Goal: Feedback & Contribution: Contribute content

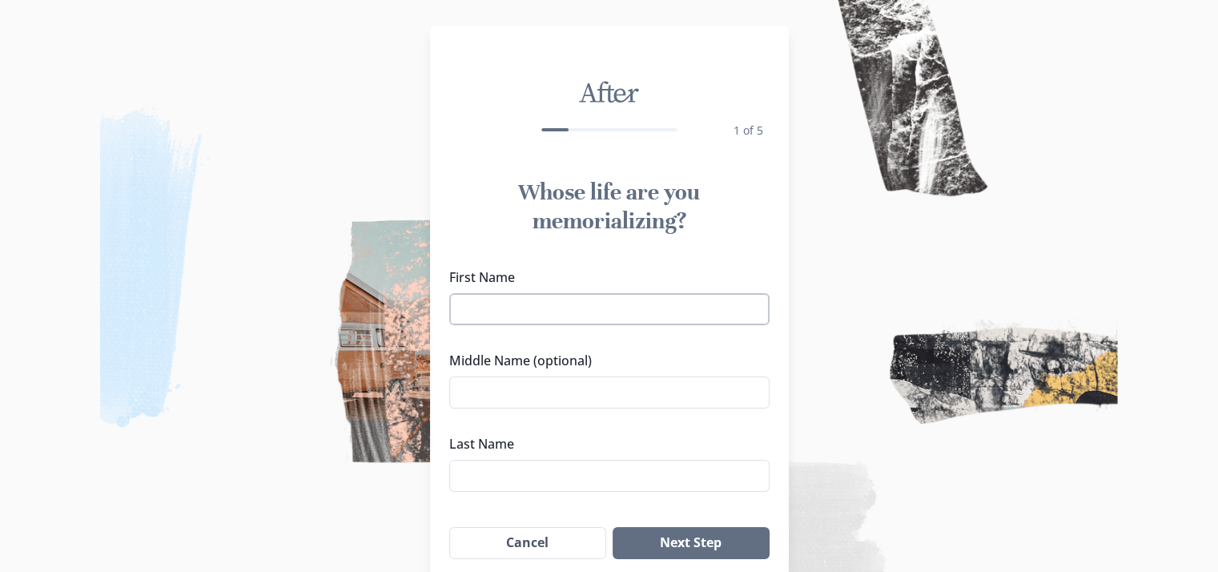
click at [517, 317] on input "First Name" at bounding box center [609, 309] width 320 height 32
type input "[PERSON_NAME]"
click at [491, 396] on input "Middle Name (optional)" at bounding box center [609, 392] width 320 height 32
type input "[PERSON_NAME]"
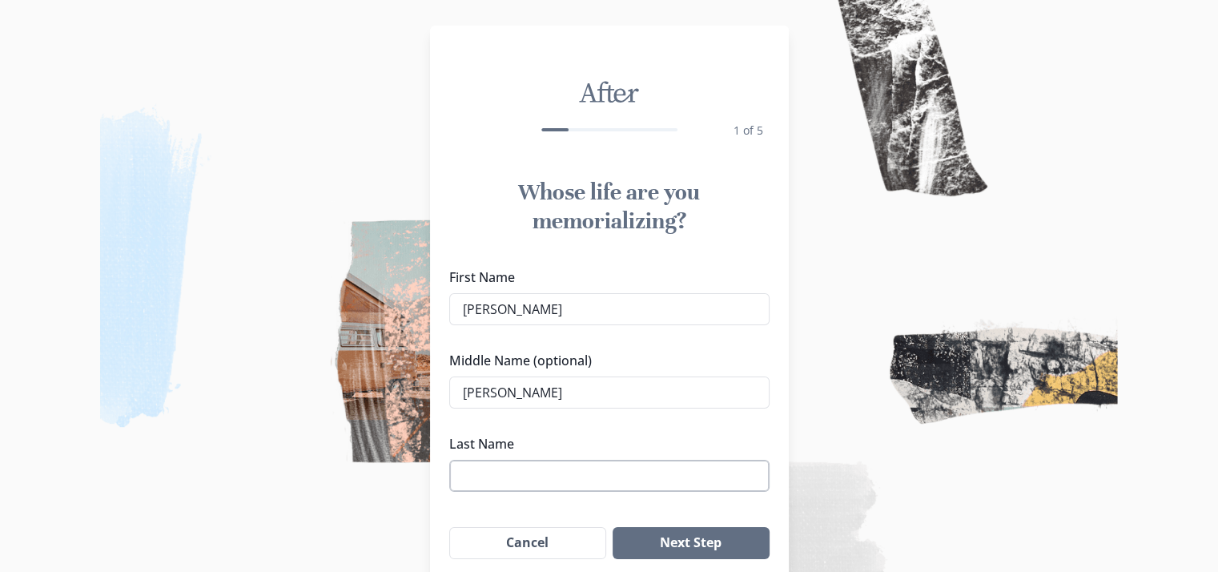
click at [474, 474] on input "Last Name" at bounding box center [609, 476] width 320 height 32
type input "[PERSON_NAME] III"
click at [674, 545] on button "Next Step" at bounding box center [691, 543] width 156 height 32
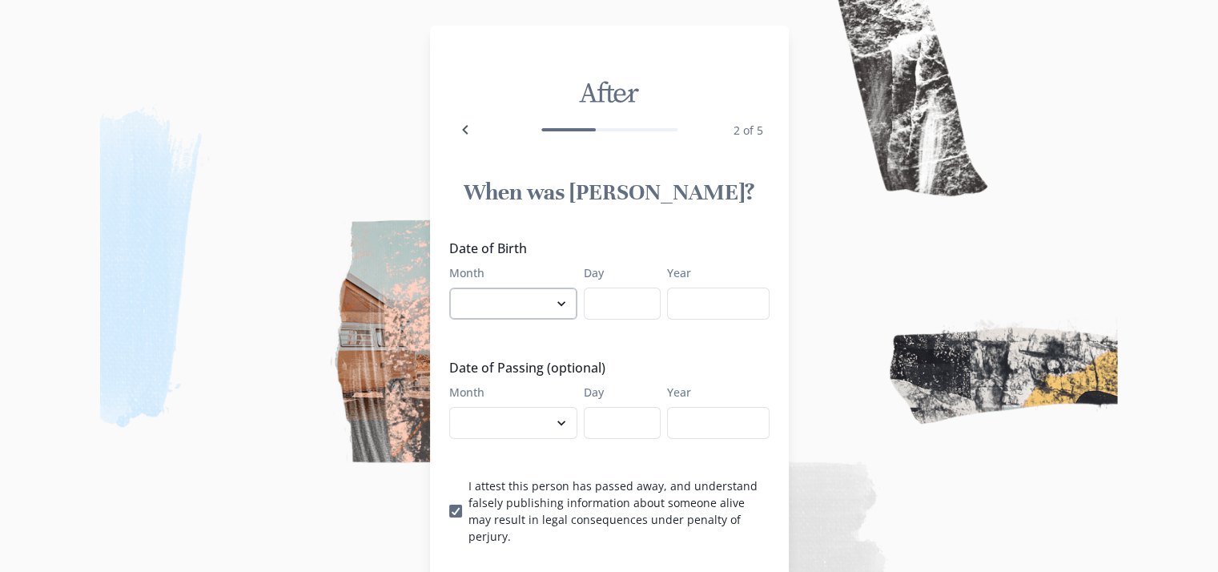
click at [534, 302] on select "January February March April May June July August September October November De…" at bounding box center [513, 303] width 128 height 32
select select "11"
click at [449, 287] on select "January February March April May June July August September October November De…" at bounding box center [513, 303] width 128 height 32
click at [620, 304] on input "Day" at bounding box center [622, 303] width 77 height 32
type input "14"
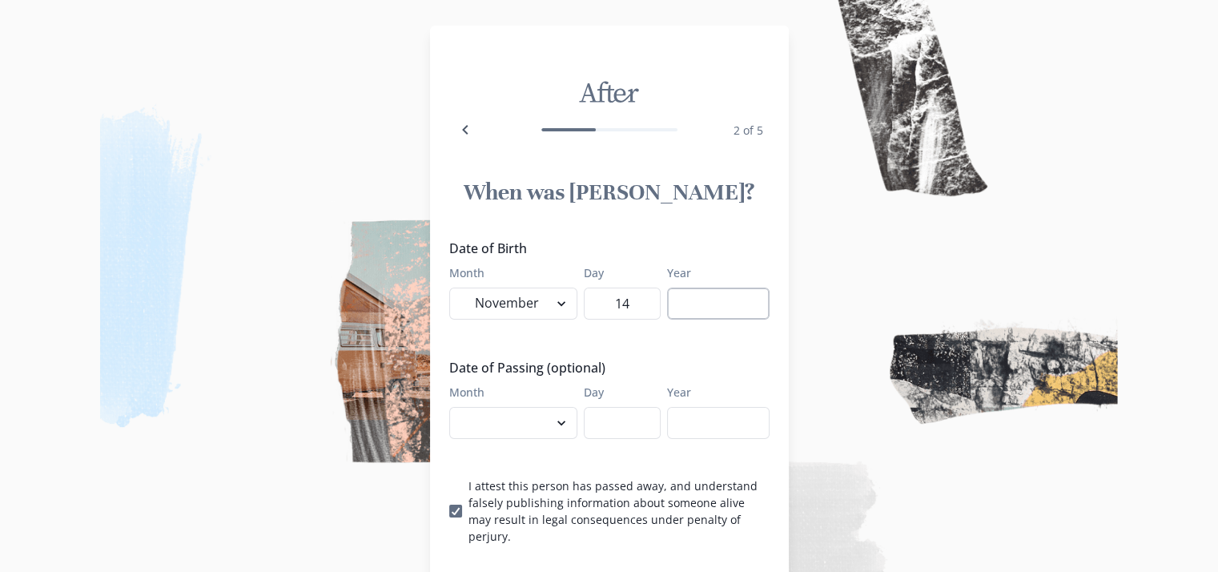
click at [675, 304] on input "Year" at bounding box center [718, 303] width 102 height 32
type input "1978"
click at [525, 420] on select "January February March April May June July August September October November De…" at bounding box center [513, 423] width 128 height 32
select select "9"
click at [449, 407] on select "January February March April May June July August September October November De…" at bounding box center [513, 423] width 128 height 32
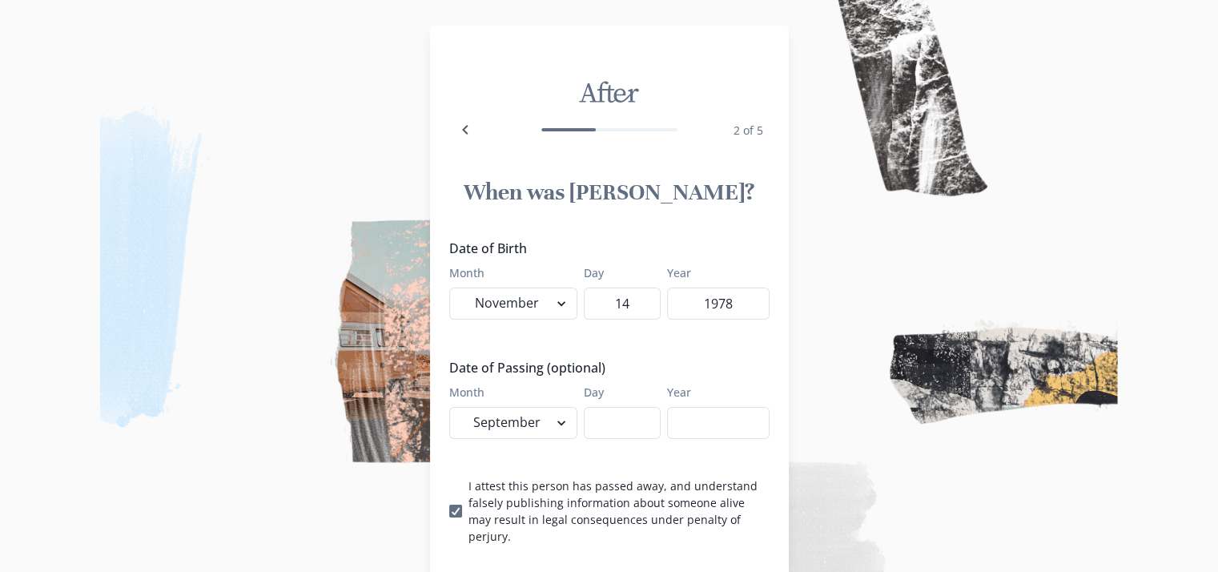
click at [531, 324] on div "Date of Birth Month January February March April May June July August September…" at bounding box center [609, 392] width 320 height 306
click at [632, 424] on input "Day" at bounding box center [622, 423] width 77 height 32
type input "7"
type input "8"
click at [704, 425] on input "Year" at bounding box center [718, 423] width 102 height 32
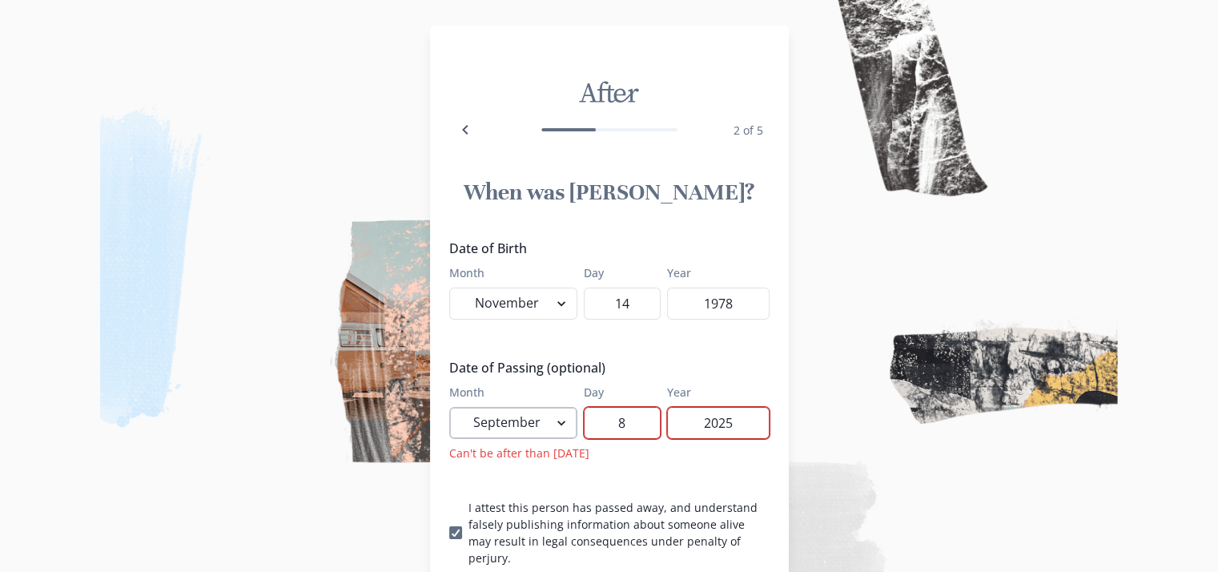
type input "2025"
click at [555, 421] on select "January February March April May June July August September October November De…" at bounding box center [513, 423] width 128 height 32
select select "8"
click at [449, 407] on select "January February March April May June July August September October November De…" at bounding box center [513, 423] width 128 height 32
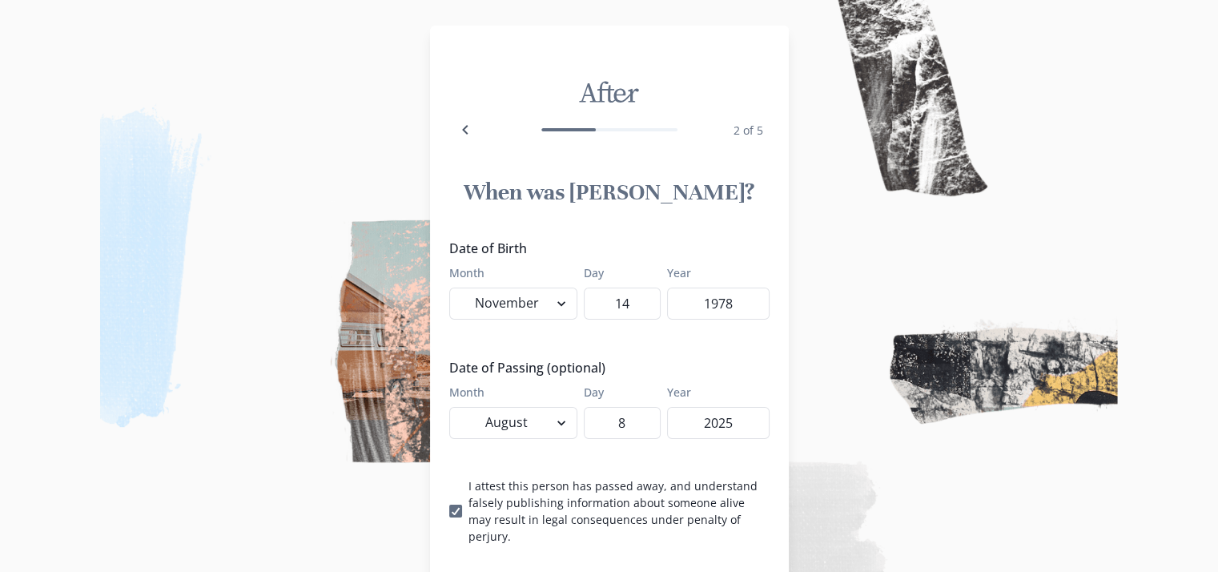
click at [1003, 537] on img at bounding box center [609, 286] width 1218 height 572
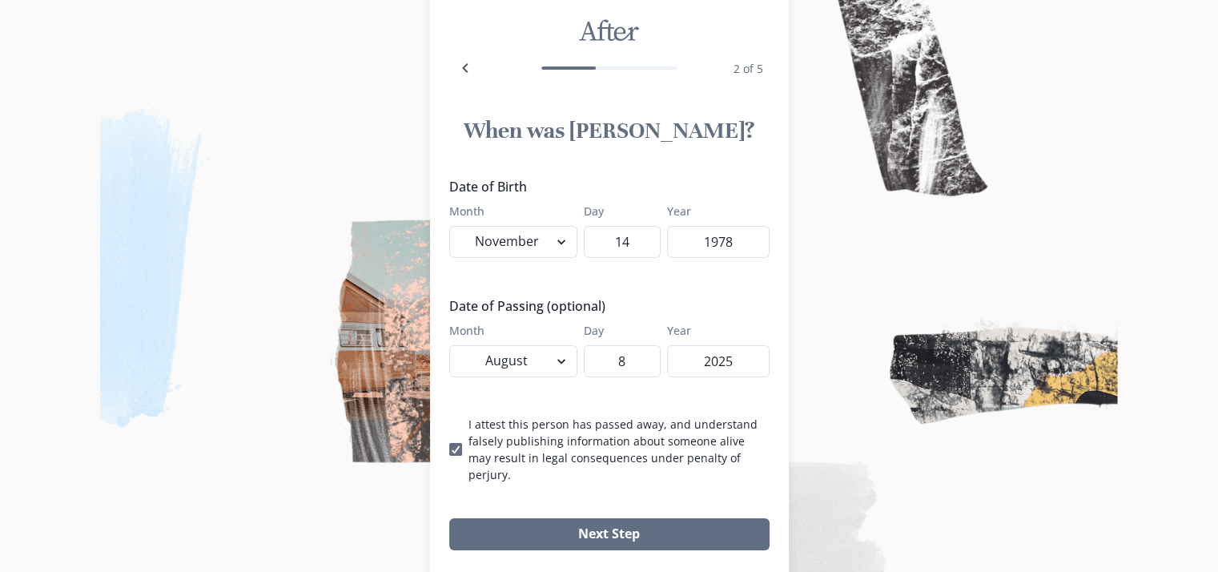
scroll to position [64, 10]
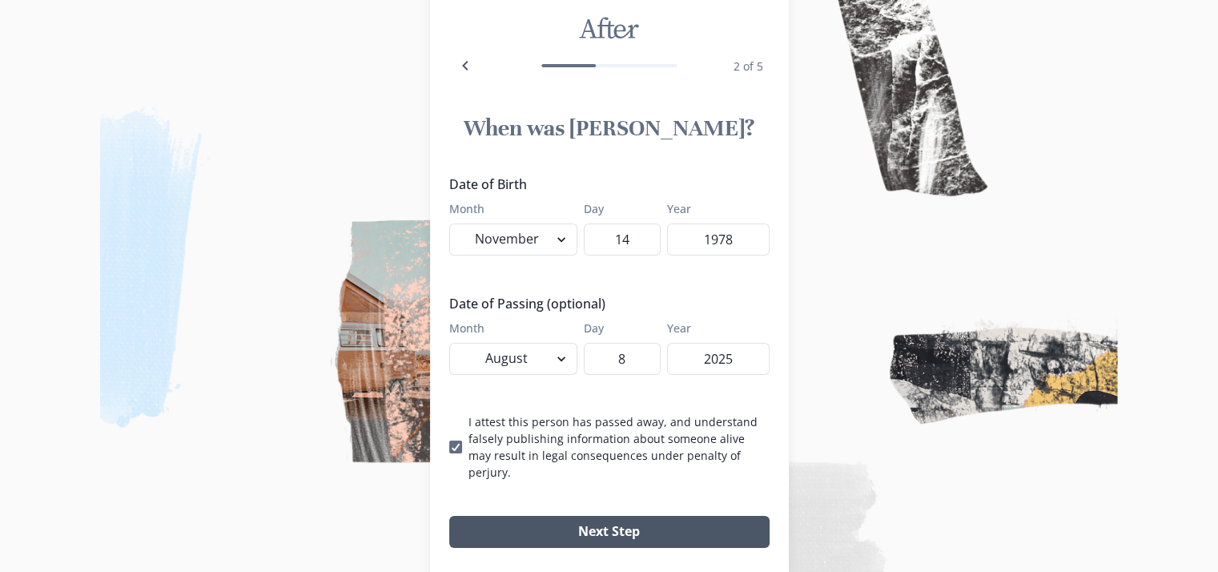
click at [593, 516] on button "Next Step" at bounding box center [609, 532] width 320 height 32
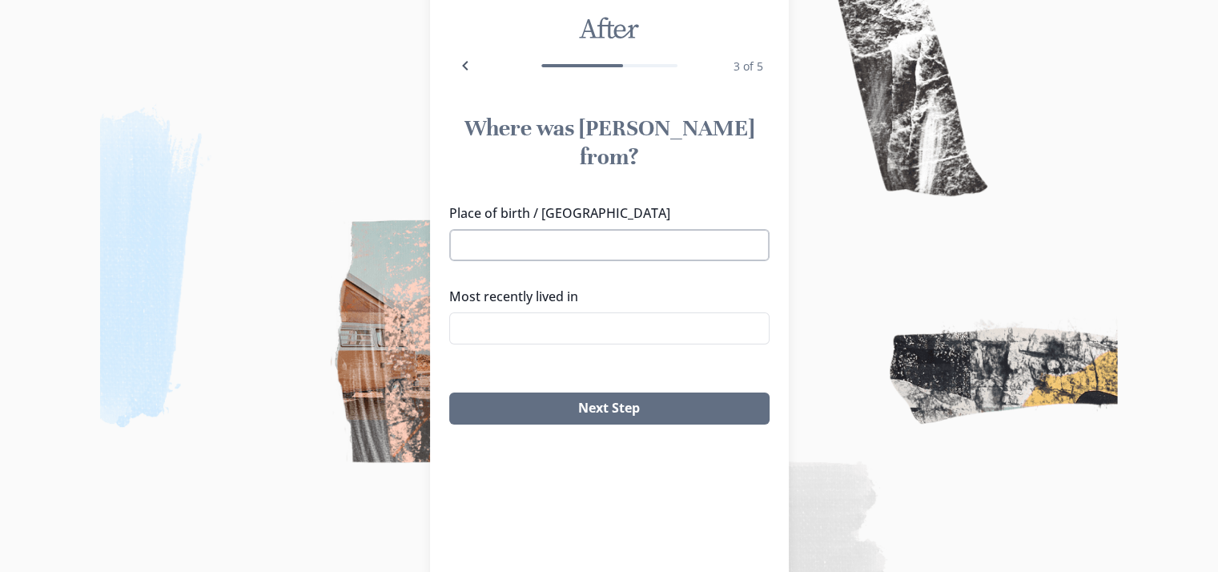
click at [512, 229] on input "Place of birth / [GEOGRAPHIC_DATA]" at bounding box center [609, 245] width 320 height 32
type input "l"
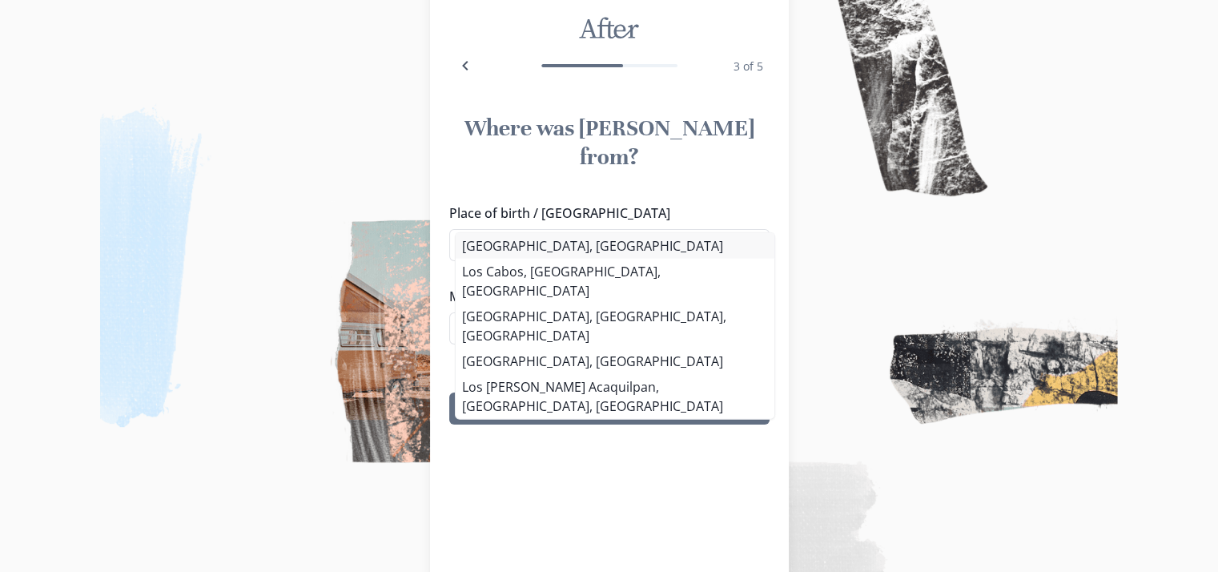
click at [518, 242] on li "[GEOGRAPHIC_DATA], [GEOGRAPHIC_DATA]" at bounding box center [615, 246] width 319 height 26
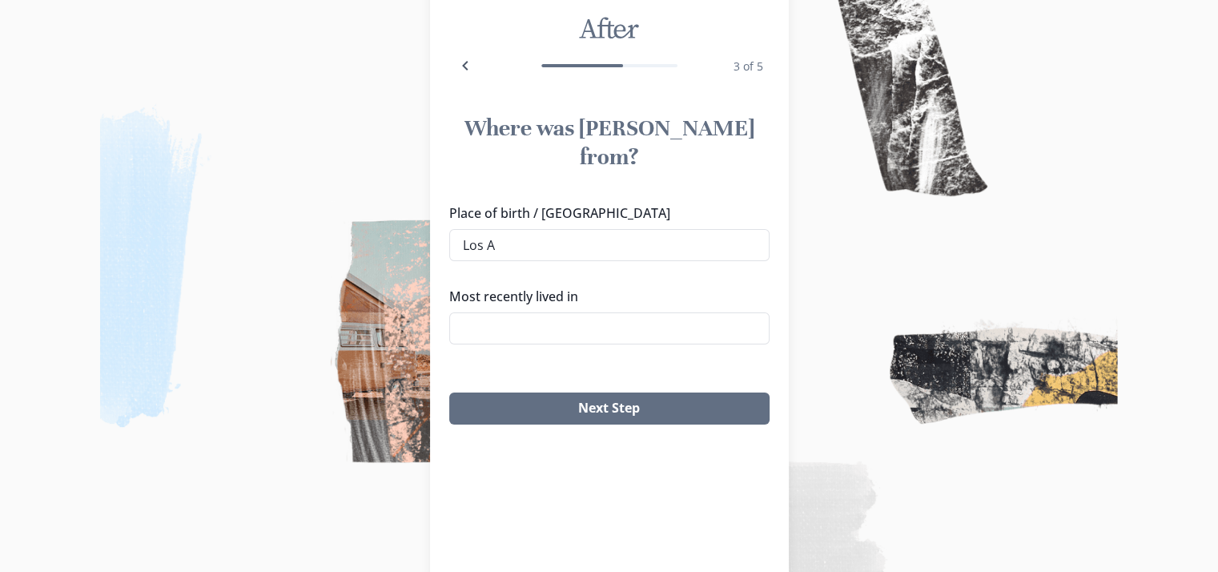
type input "[GEOGRAPHIC_DATA], [GEOGRAPHIC_DATA]"
click at [504, 312] on input "Most recently lived in" at bounding box center [609, 328] width 320 height 32
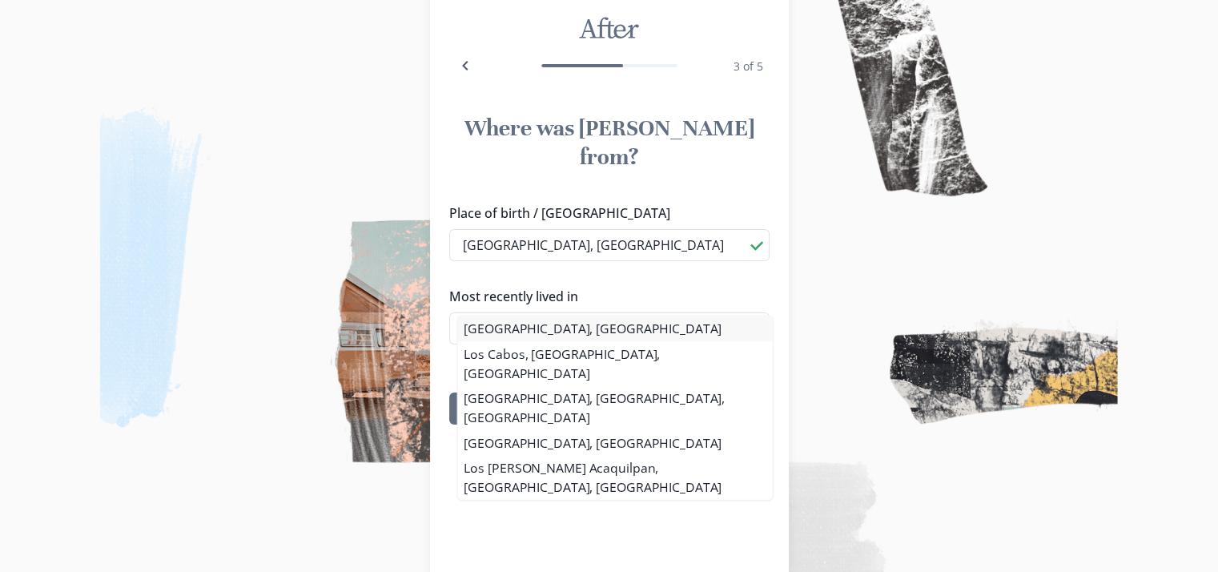
click at [495, 328] on li "[GEOGRAPHIC_DATA], [GEOGRAPHIC_DATA]" at bounding box center [615, 329] width 315 height 26
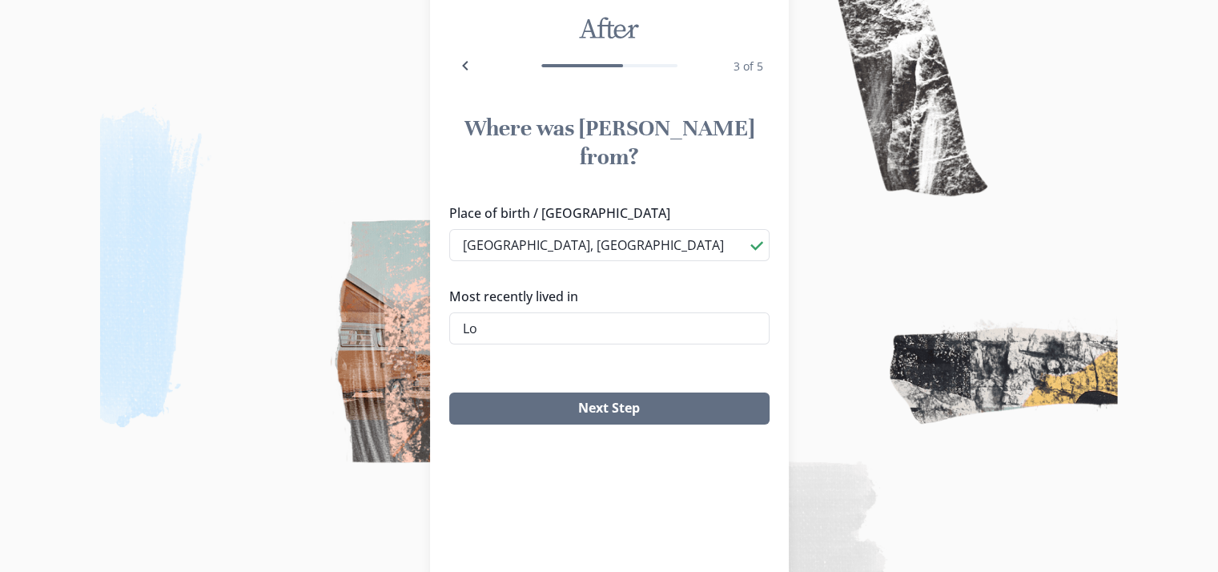
type input "L"
type input "c"
type input "l"
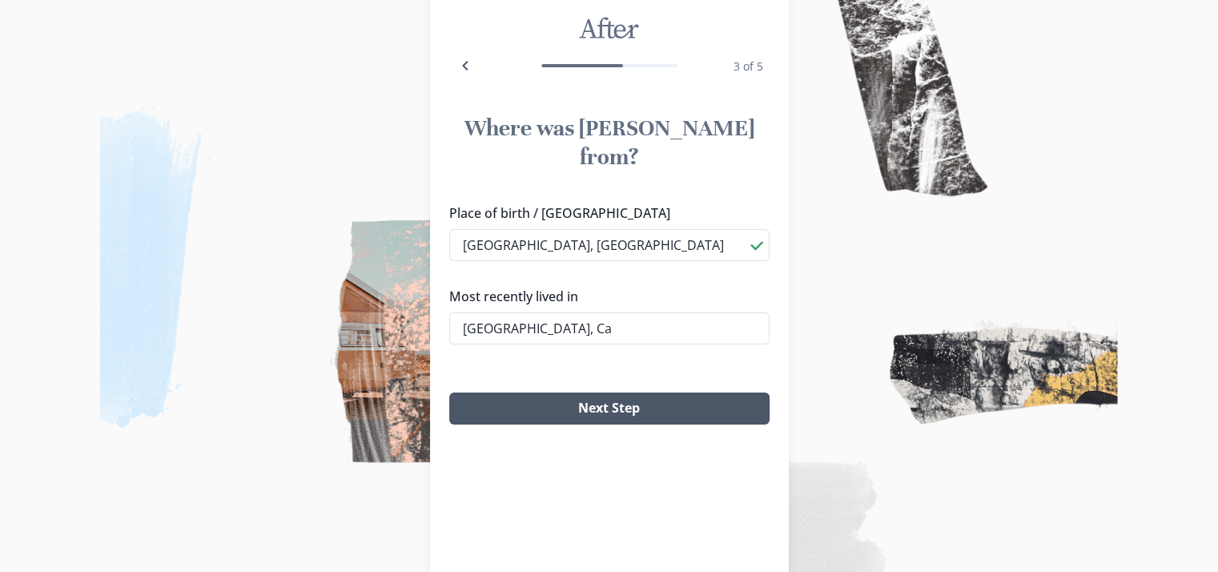
type input "[GEOGRAPHIC_DATA], Ca"
click at [548, 392] on button "Next Step" at bounding box center [609, 408] width 320 height 32
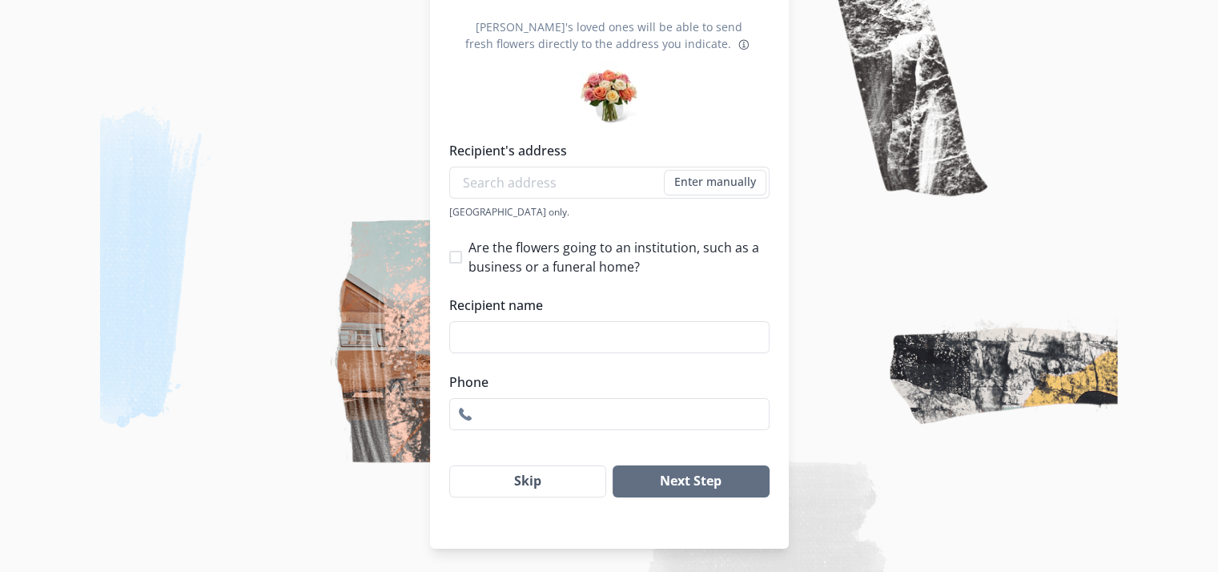
scroll to position [202, 10]
click at [585, 484] on button "Skip" at bounding box center [528, 480] width 158 height 32
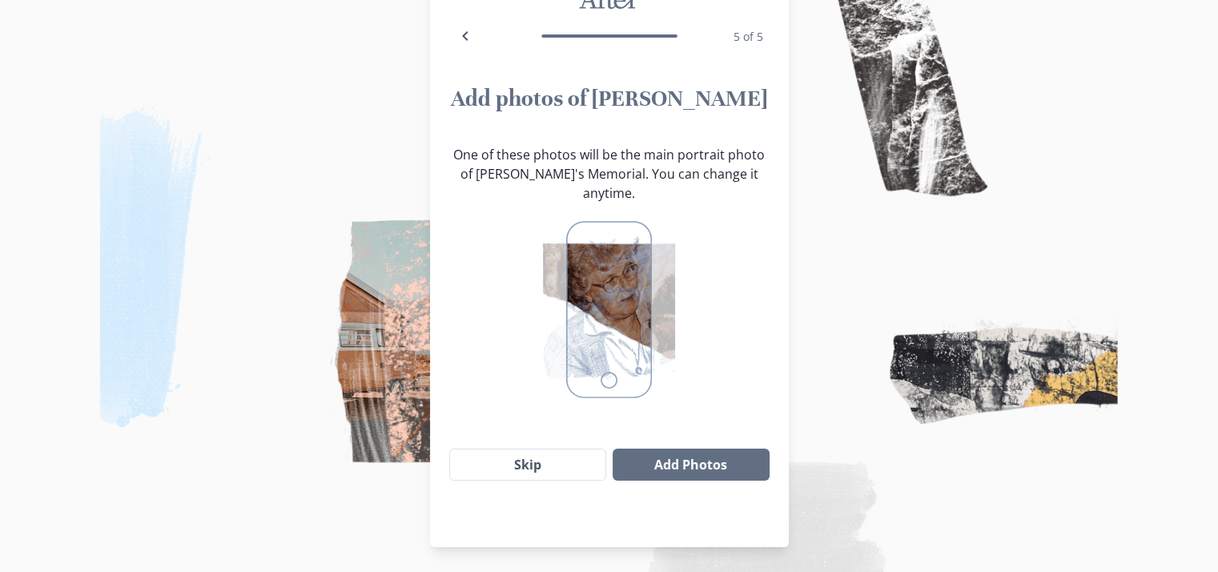
click at [621, 287] on img at bounding box center [608, 309] width 131 height 189
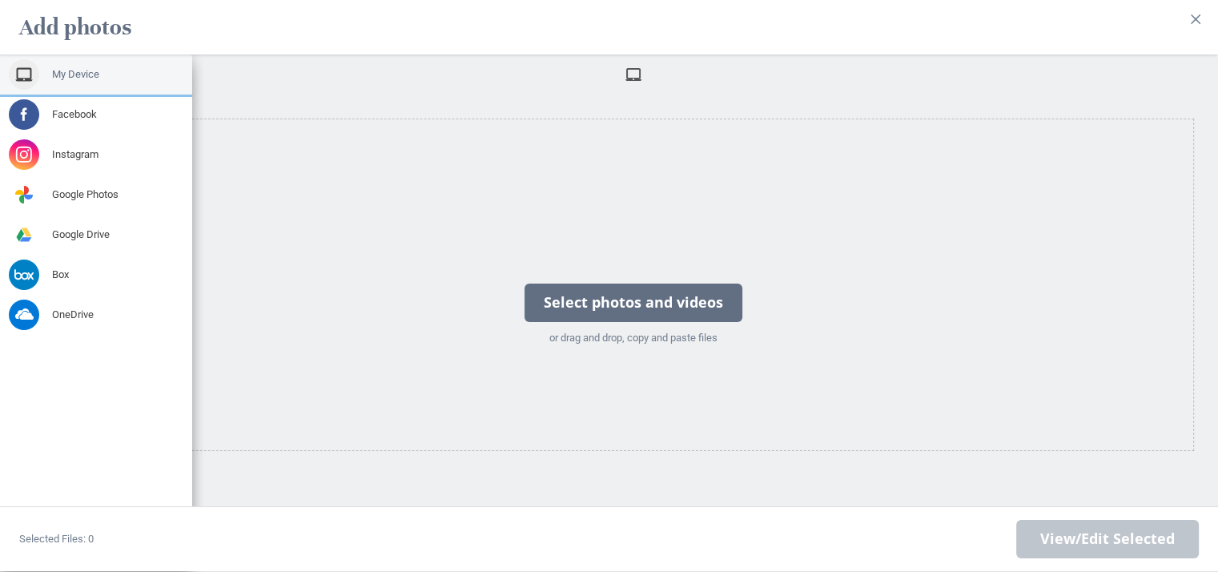
click at [62, 67] on span "My Device" at bounding box center [75, 74] width 47 height 14
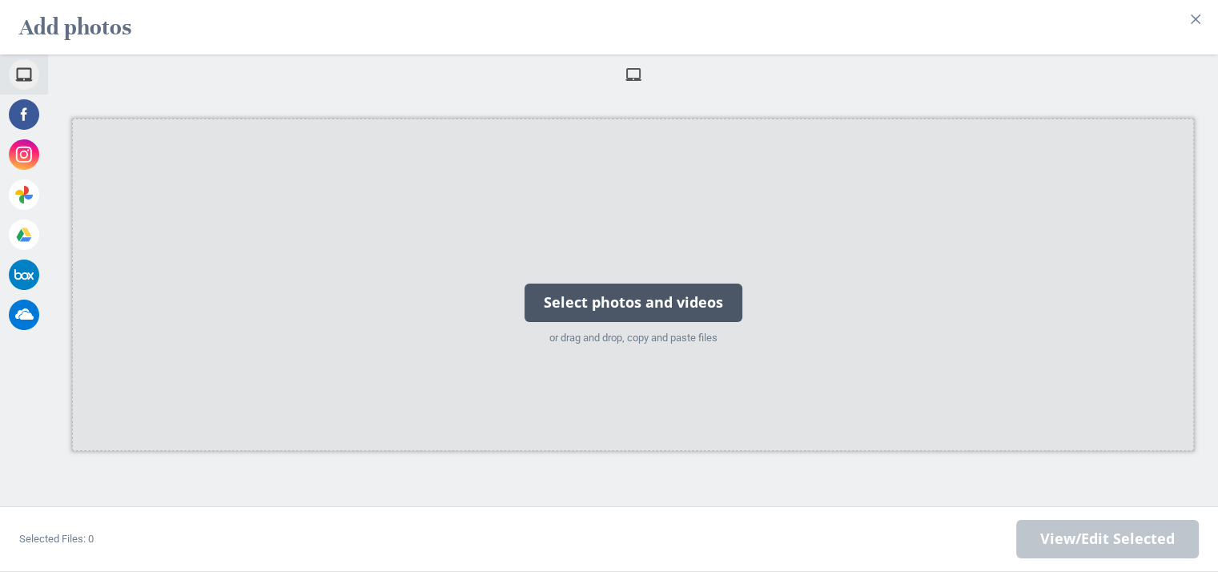
click at [583, 295] on div "Select photos and videos" at bounding box center [634, 302] width 218 height 38
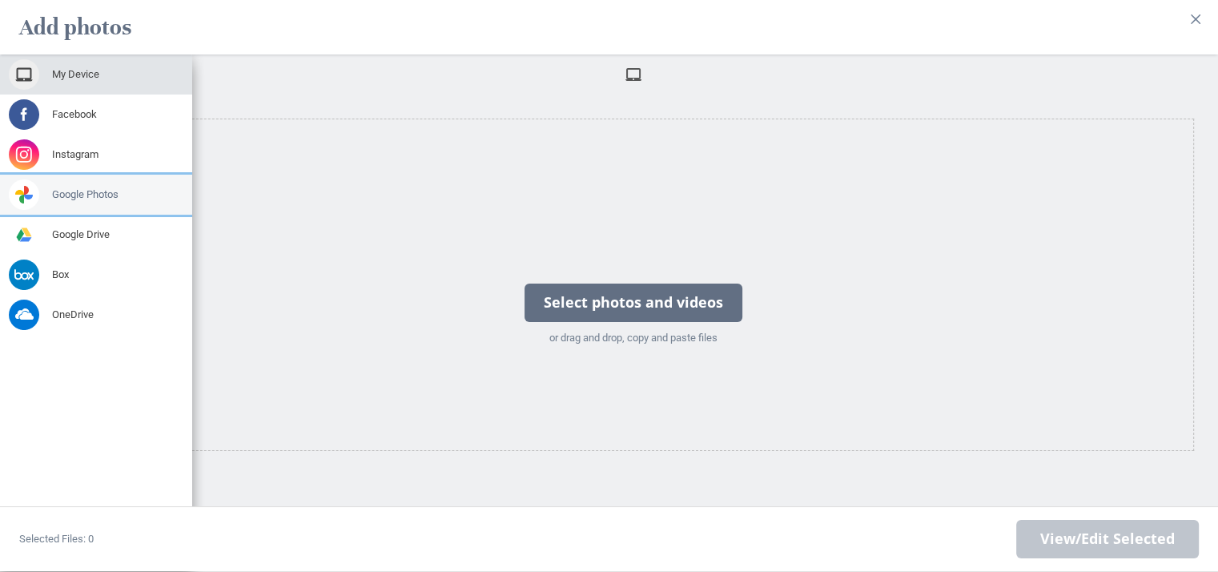
click at [92, 187] on span "Google Photos" at bounding box center [85, 194] width 66 height 14
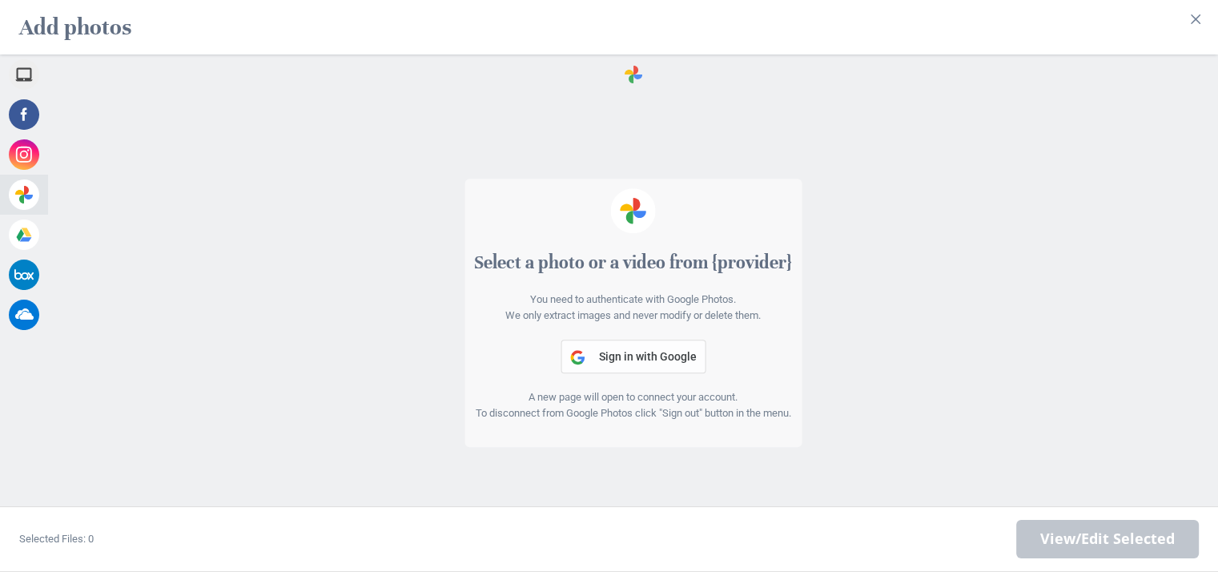
click at [669, 350] on span "Sign in with Google" at bounding box center [648, 356] width 98 height 13
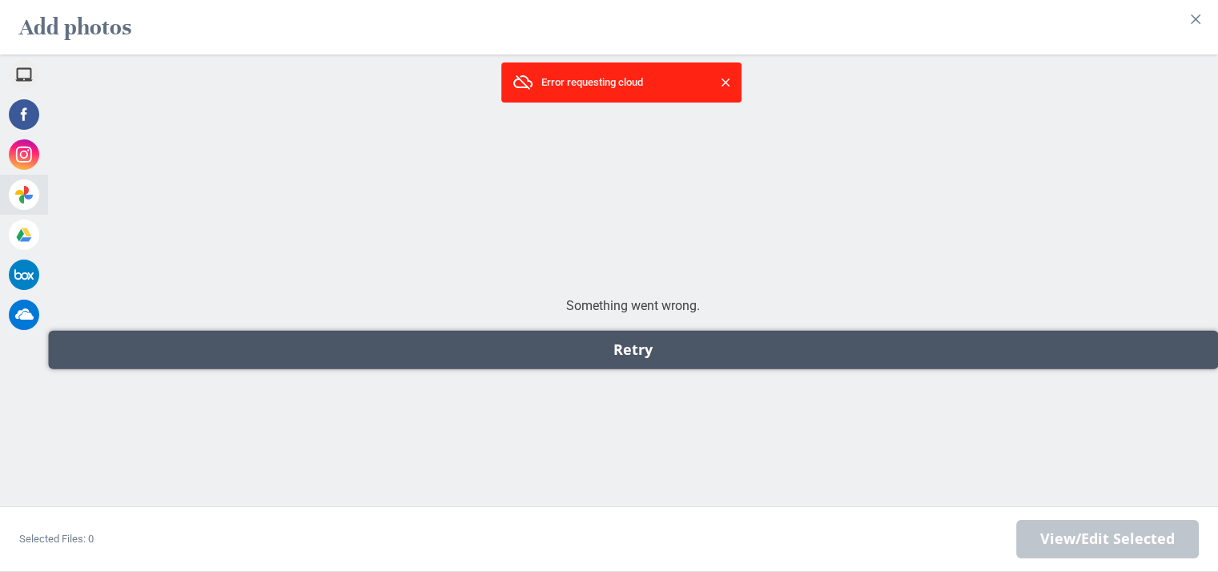
click at [645, 338] on div "Retry" at bounding box center [633, 350] width 1170 height 38
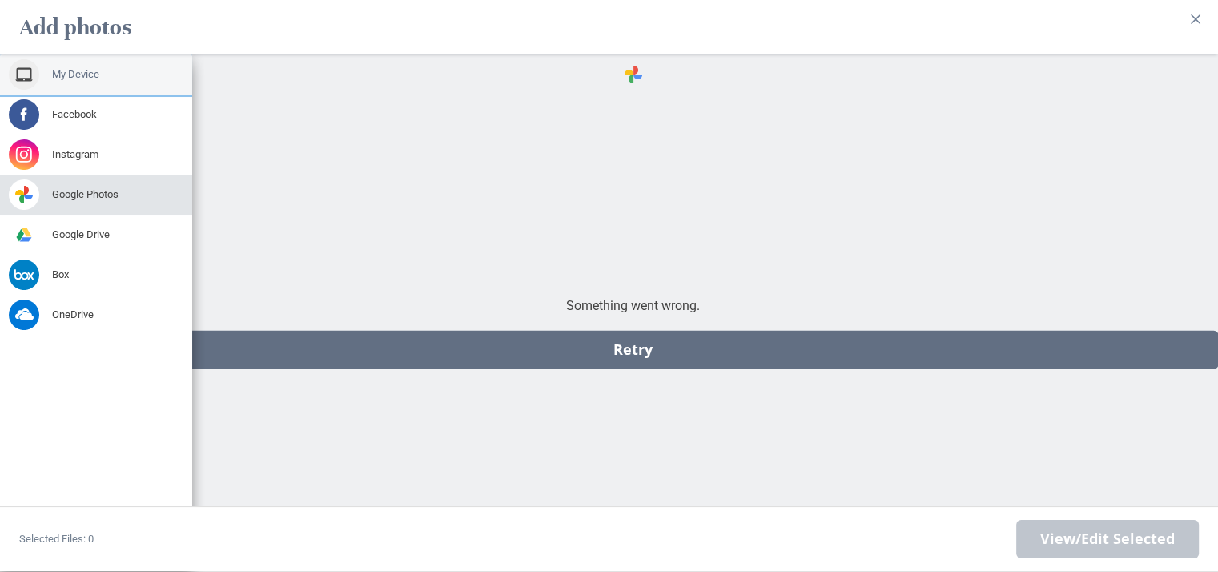
click at [67, 70] on div "My Device" at bounding box center [96, 74] width 192 height 40
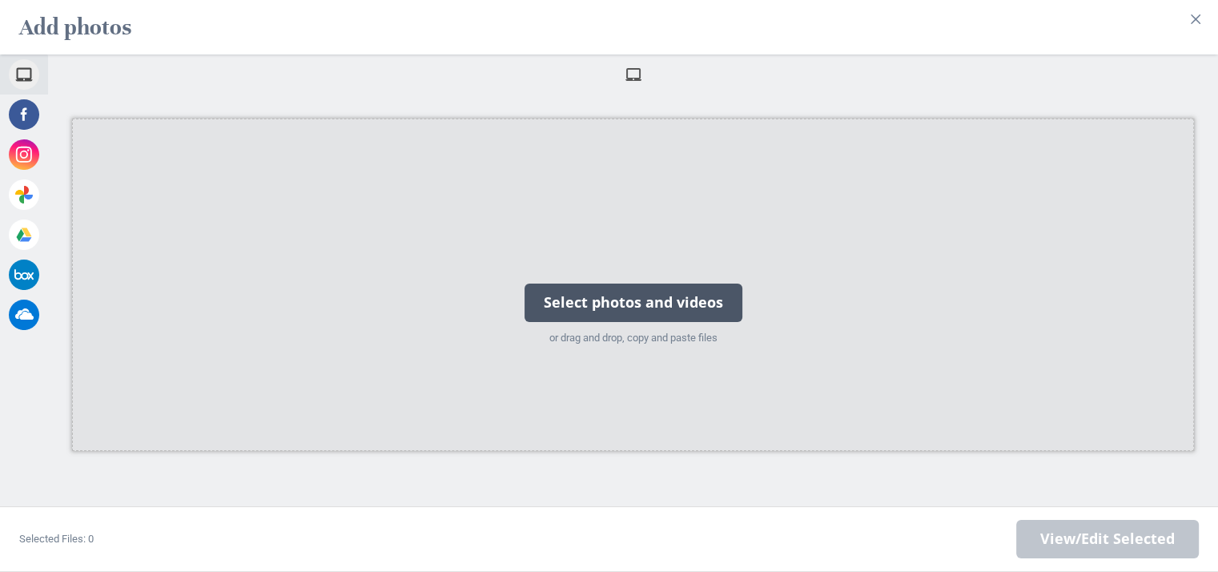
click at [590, 291] on div "Select photos and videos" at bounding box center [634, 302] width 218 height 38
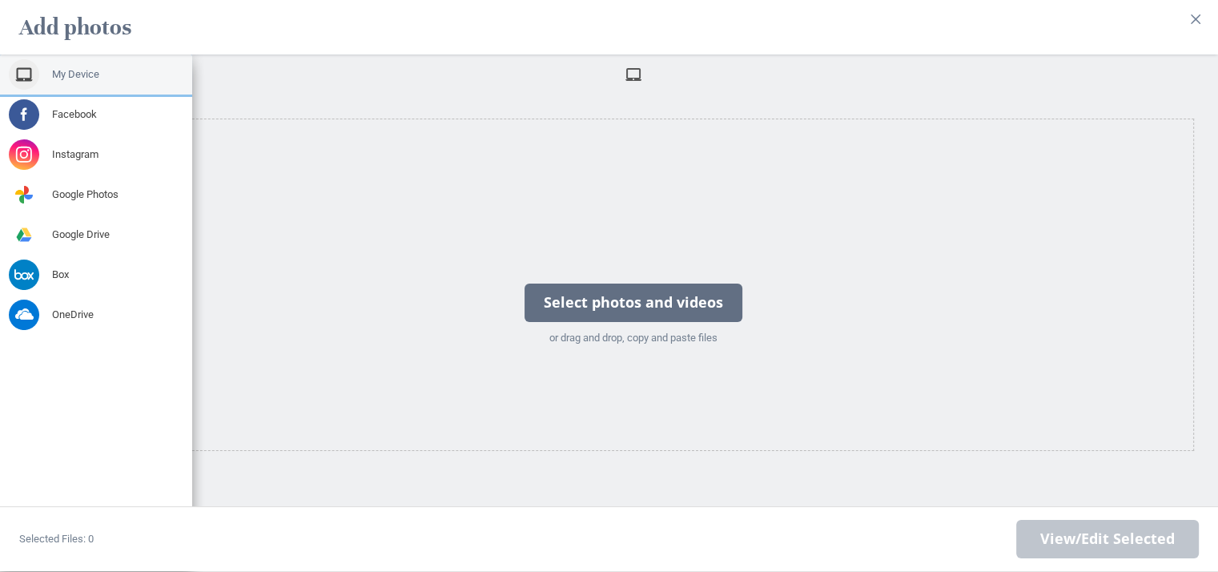
click at [83, 67] on span "My Device" at bounding box center [75, 74] width 47 height 14
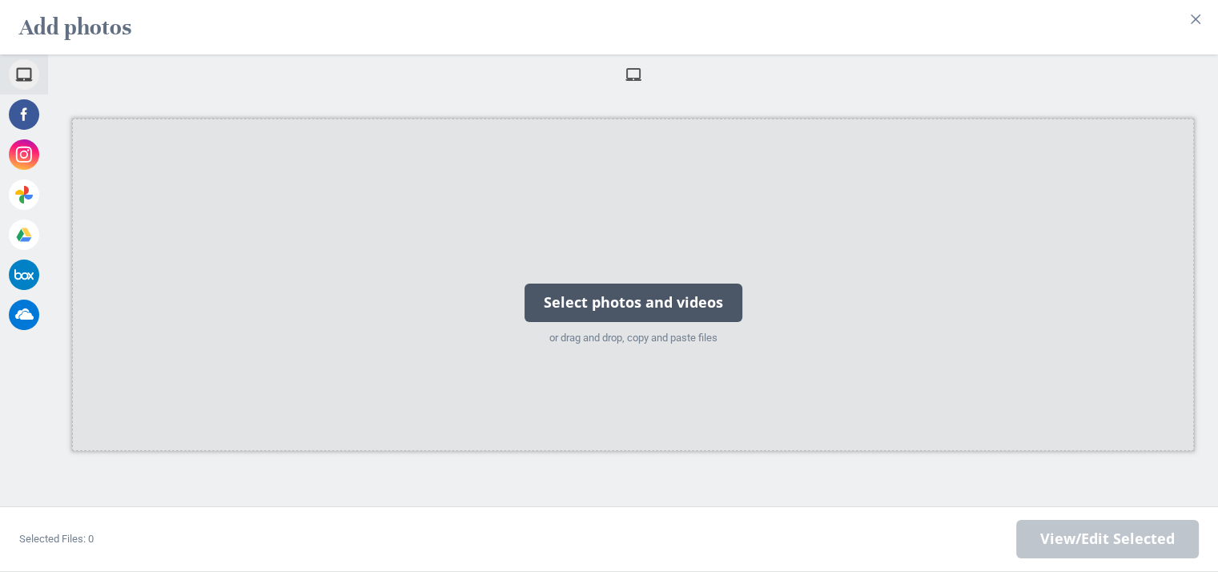
click at [624, 283] on div "Select photos and videos" at bounding box center [634, 302] width 218 height 38
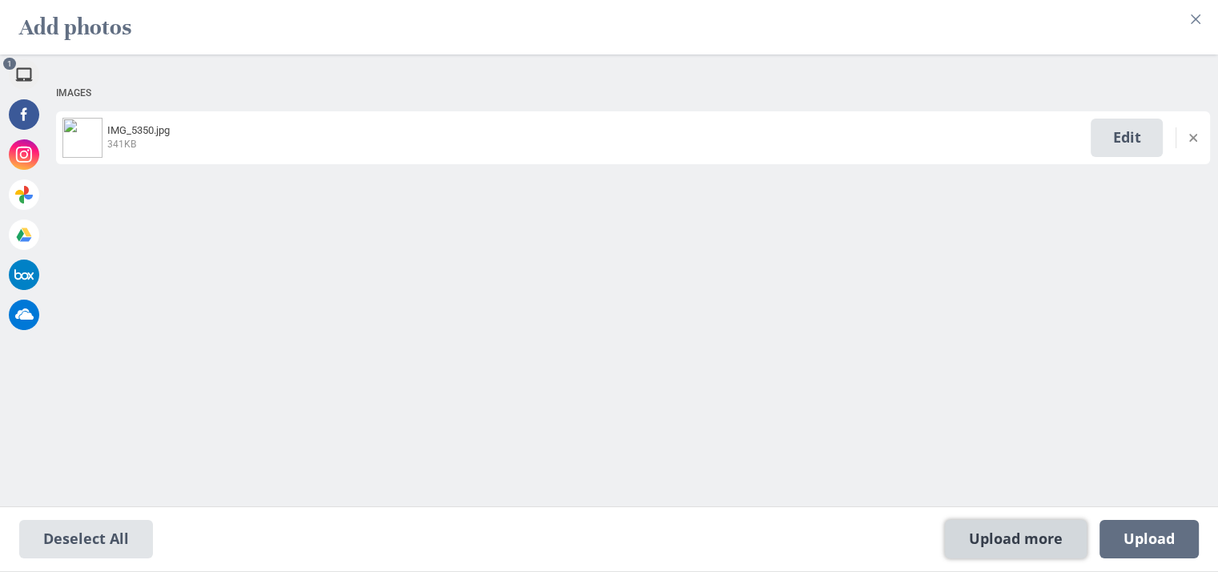
click at [1033, 530] on span "Upload more" at bounding box center [1016, 539] width 142 height 38
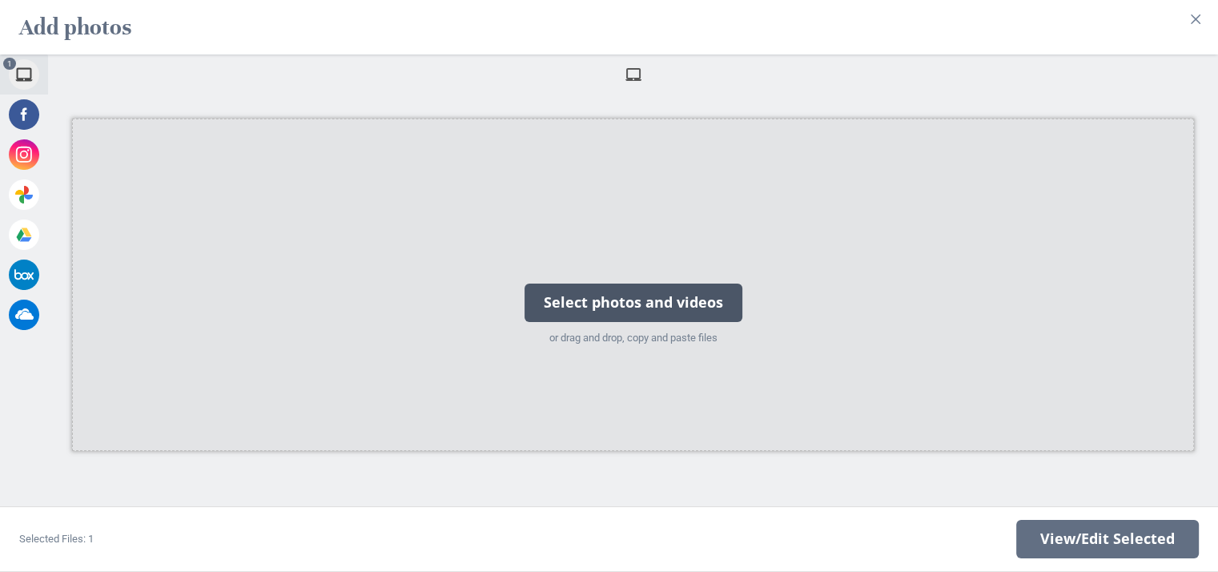
click at [660, 289] on div "Select photos and videos" at bounding box center [634, 302] width 218 height 38
click at [592, 292] on div "Select photos and videos" at bounding box center [634, 302] width 218 height 38
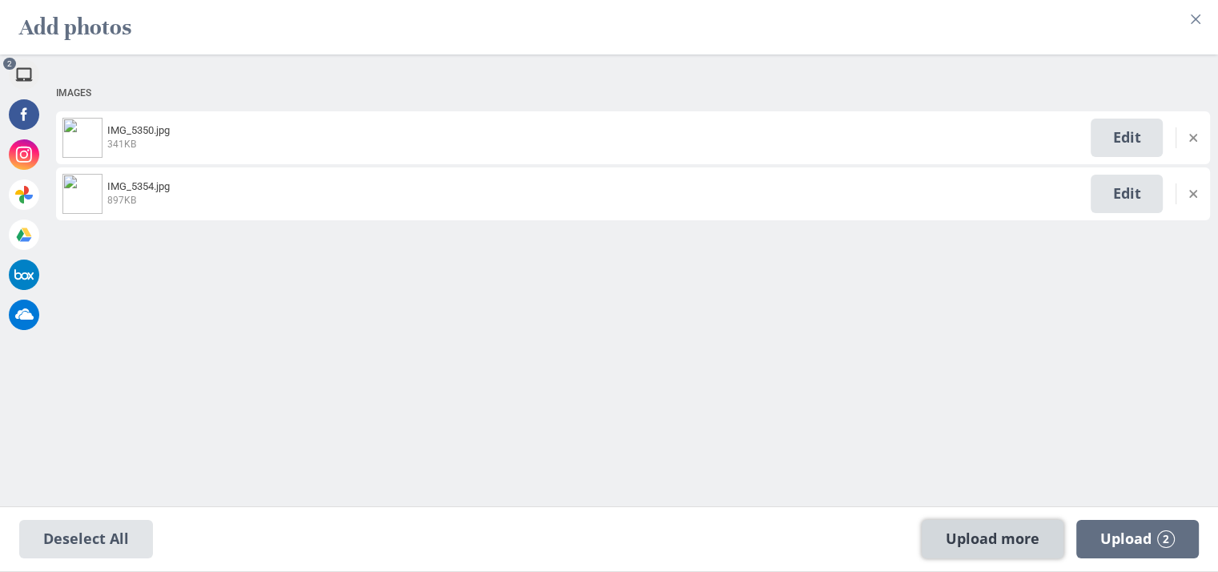
click at [971, 545] on span "Upload more" at bounding box center [993, 539] width 142 height 38
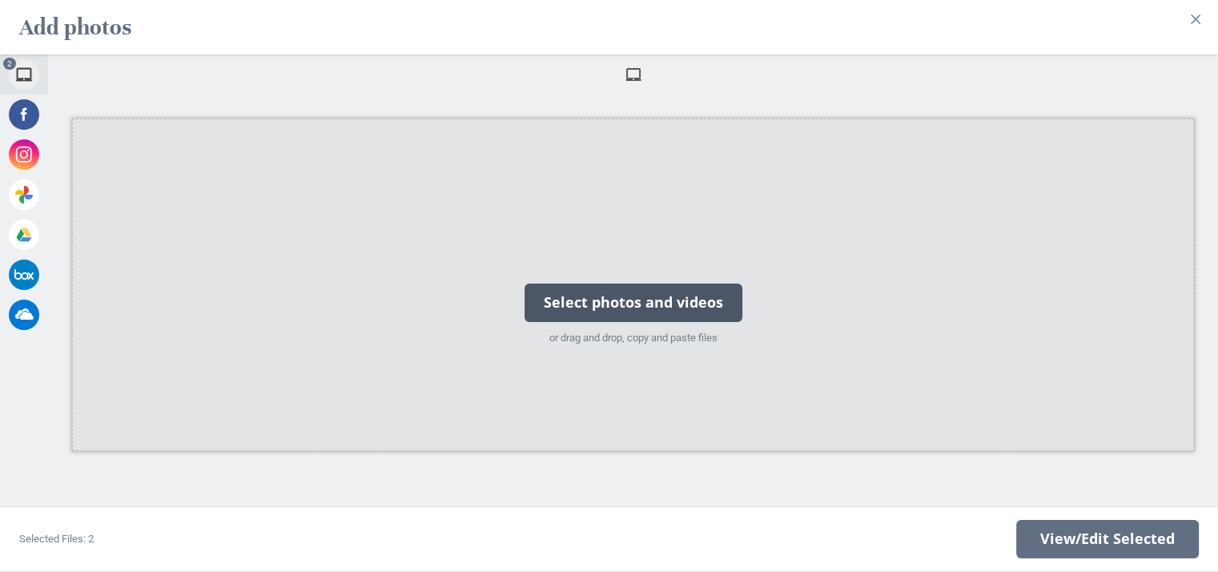
click at [649, 292] on div "Select photos and videos" at bounding box center [634, 302] width 218 height 38
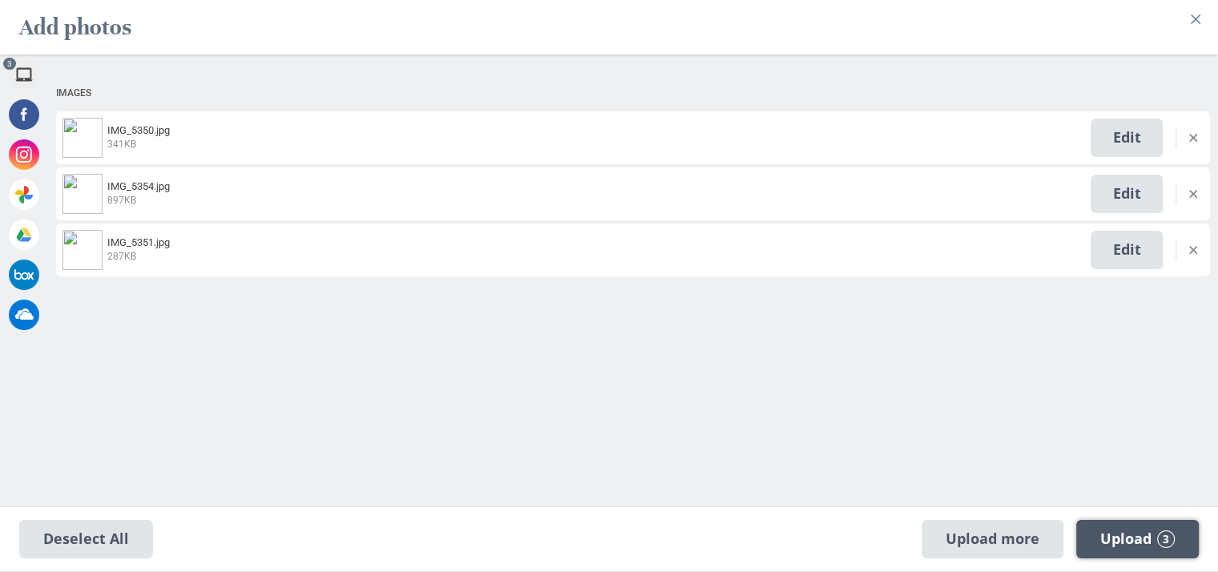
click at [1136, 539] on span "Upload 3" at bounding box center [1137, 539] width 74 height 18
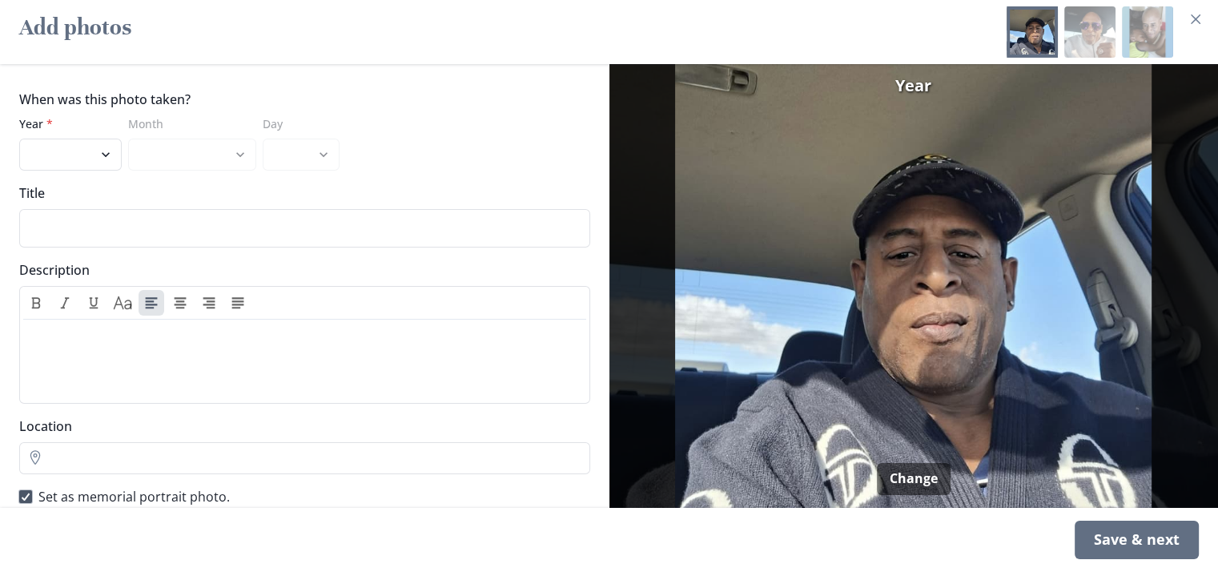
click at [24, 492] on icon at bounding box center [26, 496] width 10 height 8
click at [19, 496] on input "Set as memorial portrait photo." at bounding box center [18, 496] width 1 height 1
checkbox input "false"
click at [92, 143] on select "2025 2024 2023 2022 2021 2020 2019 2018 2017 2016 2015 2014 2013 2012 2011 2010…" at bounding box center [70, 155] width 102 height 32
select select "2024"
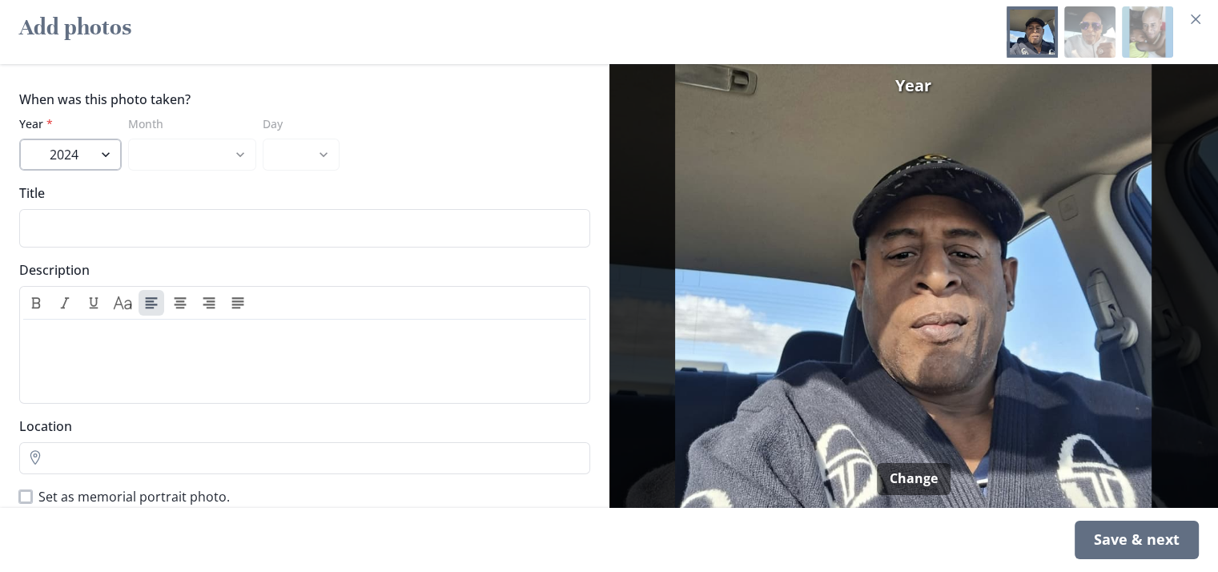
click at [19, 139] on select "2025 2024 2023 2022 2021 2020 2019 2018 2017 2016 2015 2014 2013 2012 2011 2010…" at bounding box center [70, 155] width 102 height 32
click at [202, 147] on select "January February March April May June July August September October November De…" at bounding box center [192, 155] width 128 height 32
select select "3"
click at [128, 139] on select "January February March April May June July August September October November De…" at bounding box center [192, 155] width 128 height 32
click at [282, 143] on select "1 2 3 4 5 6 7 8 9 10 11 12 13 14 15 16 17 18 19 20 21 22 23 24 25 26 27 28 29 3…" at bounding box center [301, 155] width 77 height 32
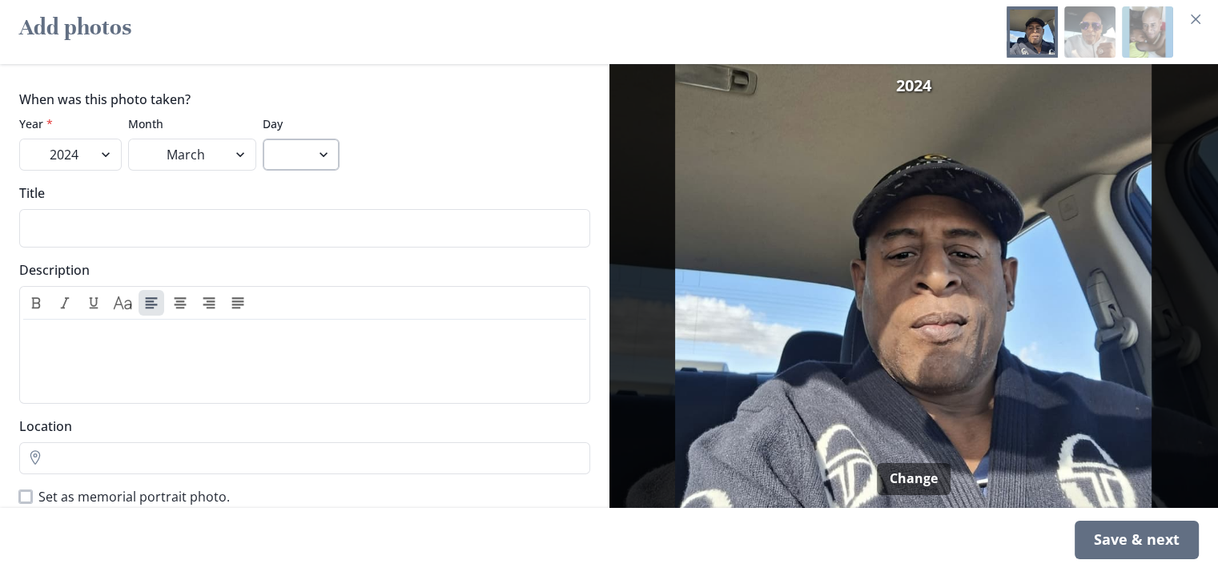
select select "8"
click at [263, 139] on select "1 2 3 4 5 6 7 8 9 10 11 12 13 14 15 16 17 18 19 20 21 22 23 24 25 26 27 28 29 3…" at bounding box center [301, 155] width 77 height 32
click at [1134, 549] on div "Save & next" at bounding box center [1137, 540] width 124 height 38
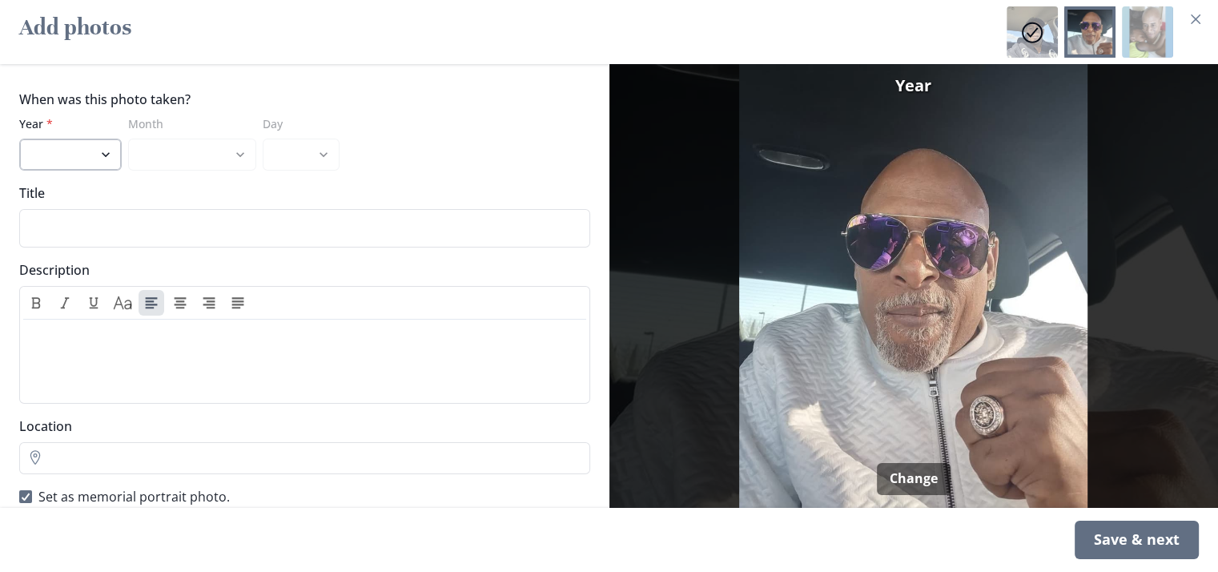
click at [103, 140] on select "2025 2024 2023 2022 2021 2020 2019 2018 2017 2016 2015 2014 2013 2012 2011 2010…" at bounding box center [70, 155] width 102 height 32
select select "2025"
click at [19, 139] on select "2025 2024 2023 2022 2021 2020 2019 2018 2017 2016 2015 2014 2013 2012 2011 2010…" at bounding box center [70, 155] width 102 height 32
click at [215, 163] on div "When was this photo taken? Year * 2025 2024 2023 2022 2021 2020 2019 2018 2017 …" at bounding box center [304, 286] width 609 height 444
click at [216, 143] on select "January February March April May June July August" at bounding box center [192, 155] width 128 height 32
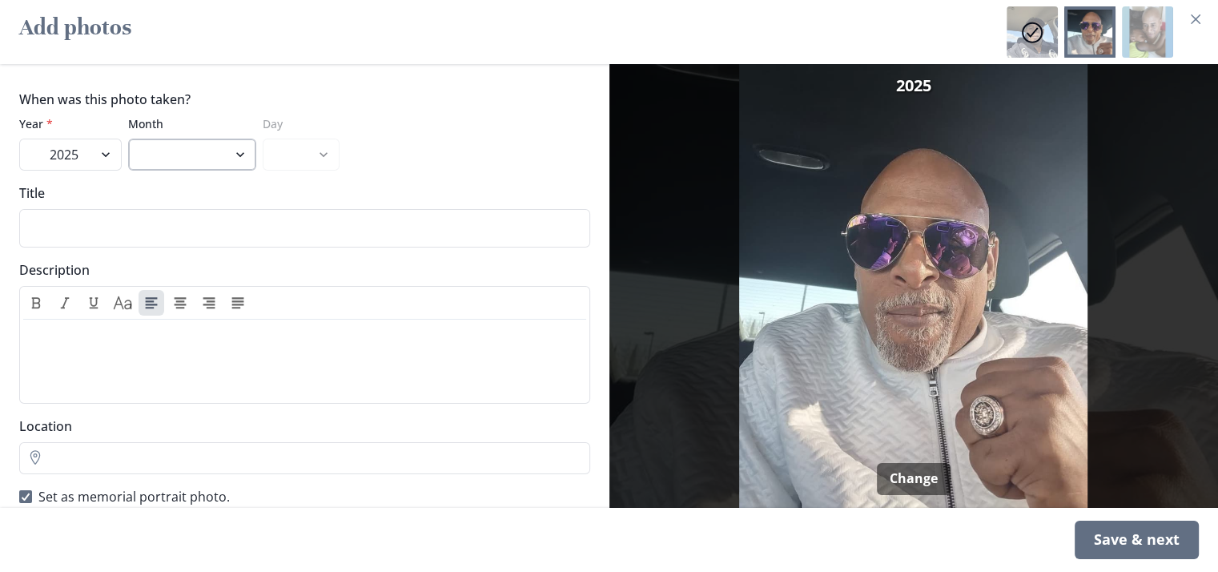
select select "2"
click at [128, 139] on select "January February March April May June July August" at bounding box center [192, 155] width 128 height 32
click at [299, 151] on select "1 2 3 4 5 6 7 8 9 10 11 12 13 14 15 16 17 18 19 20 21 22 23 24 25 26 27 28" at bounding box center [301, 155] width 77 height 32
select select "14"
click at [263, 139] on select "1 2 3 4 5 6 7 8 9 10 11 12 13 14 15 16 17 18 19 20 21 22 23 24 25 26 27 28" at bounding box center [301, 155] width 77 height 32
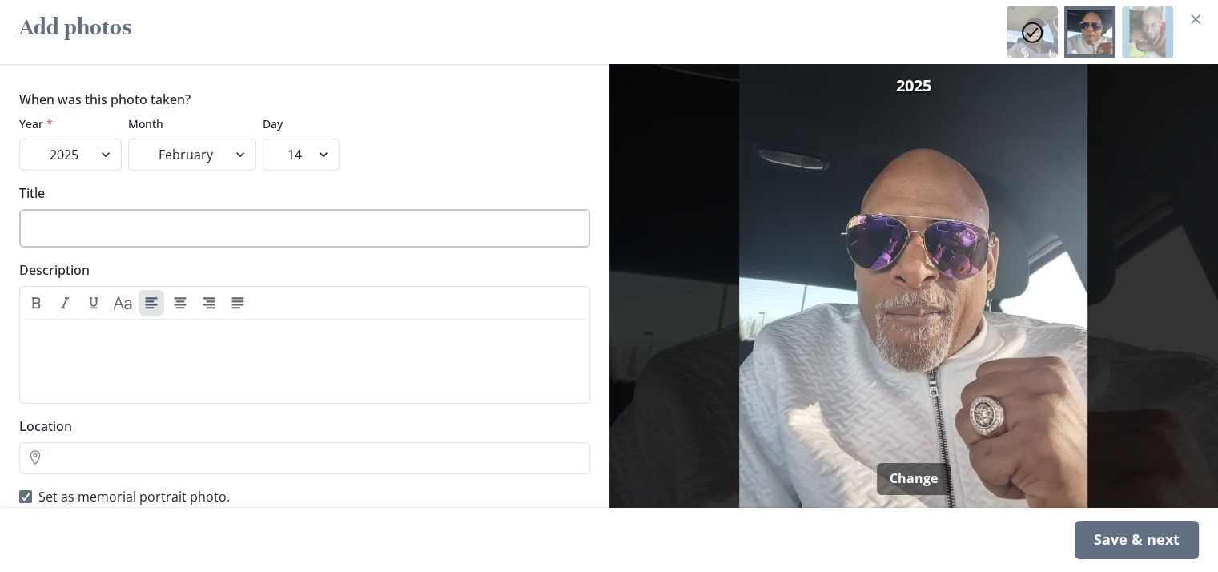
click at [251, 209] on input "Title" at bounding box center [304, 228] width 571 height 38
click at [1118, 537] on div "Save & next" at bounding box center [1137, 540] width 124 height 38
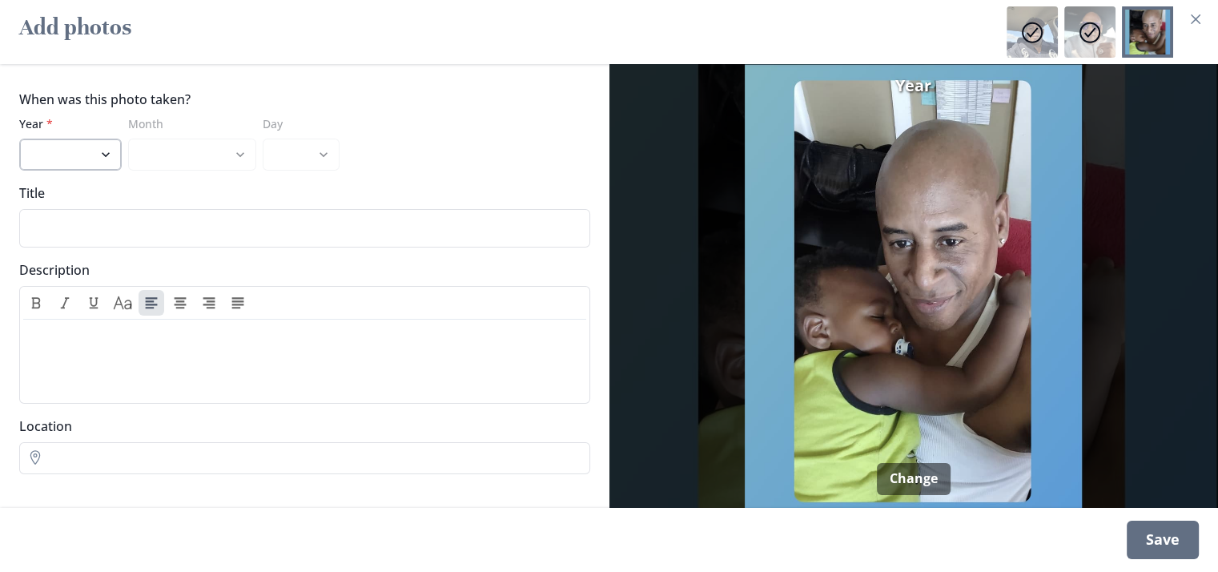
click at [78, 139] on select "2025 2024 2023 2022 2021 2020 2019 2018 2017 2016 2015 2014 2013 2012 2011 2010…" at bounding box center [70, 155] width 102 height 32
select select "2022"
click at [19, 139] on select "2025 2024 2023 2022 2021 2020 2019 2018 2017 2016 2015 2014 2013 2012 2011 2010…" at bounding box center [70, 155] width 102 height 32
click at [218, 139] on select "January February March April May June July August September October November De…" at bounding box center [192, 155] width 128 height 32
select select "2"
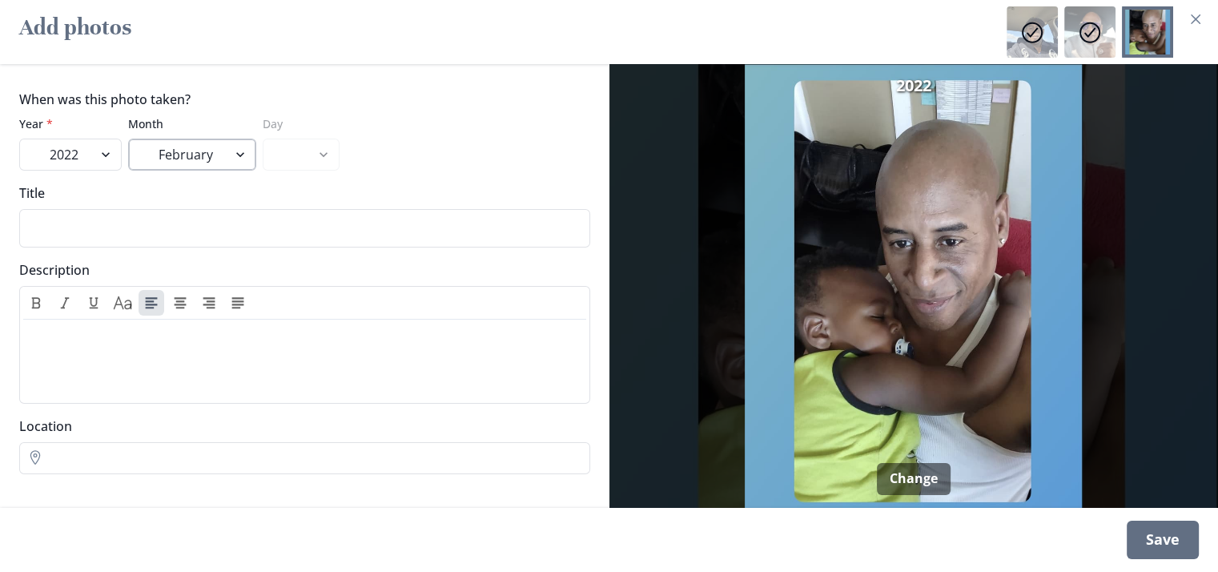
click at [128, 139] on select "January February March April May June July August September October November De…" at bounding box center [192, 155] width 128 height 32
click at [183, 228] on input "Title" at bounding box center [304, 228] width 571 height 38
click at [50, 219] on input "Enoying" at bounding box center [304, 228] width 571 height 38
type input "Enjoying time with the Grandbaby"
click at [1172, 532] on div "Save" at bounding box center [1163, 540] width 72 height 38
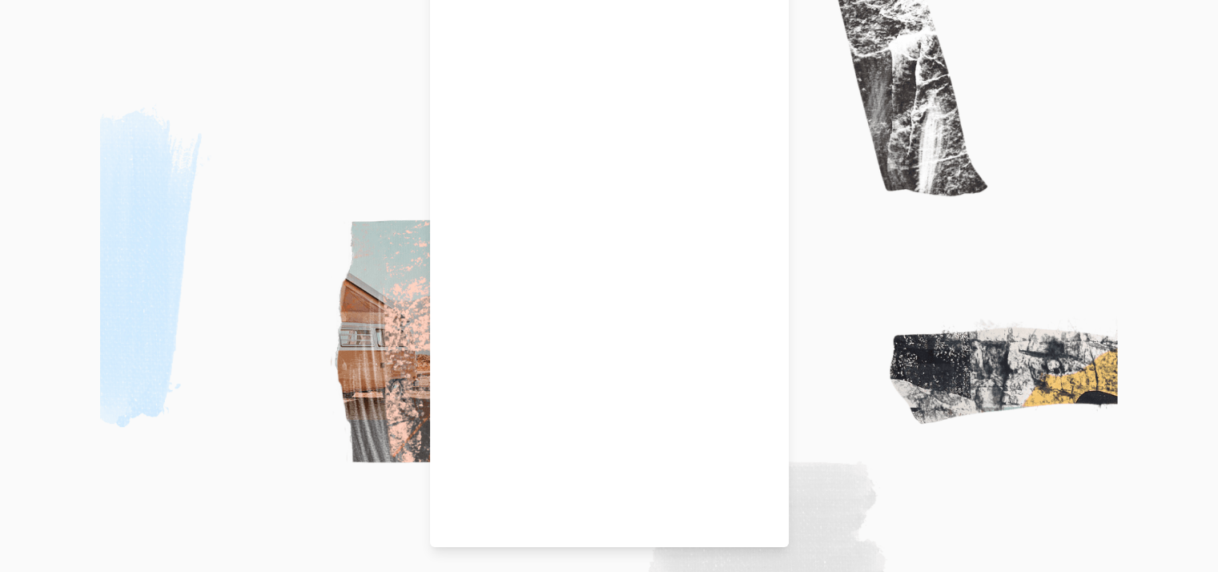
scroll to position [0, 10]
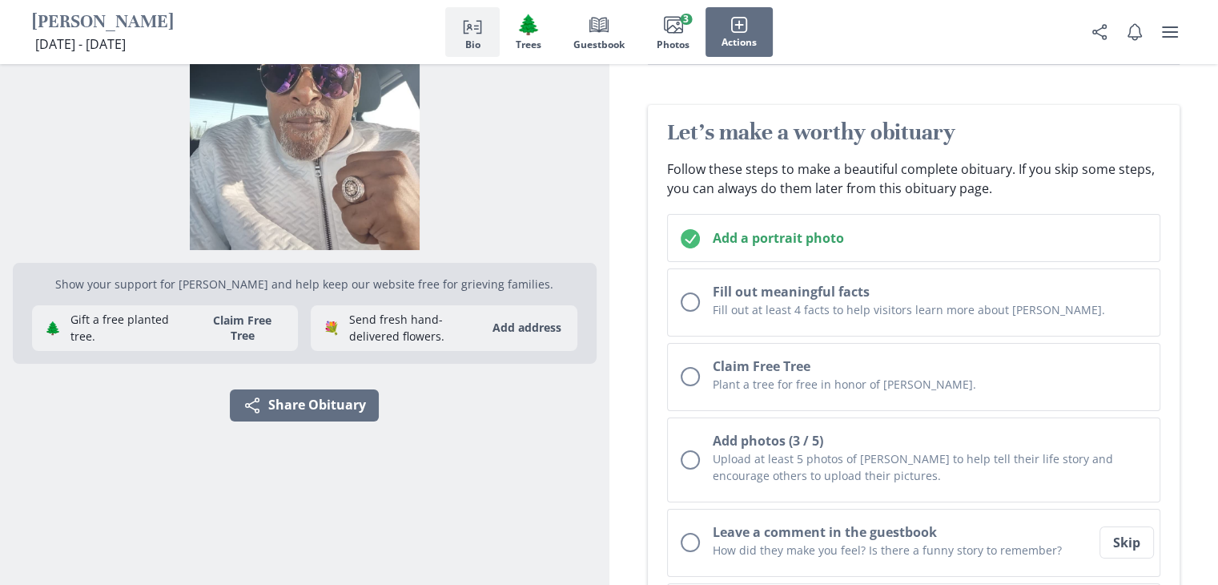
scroll to position [139, 0]
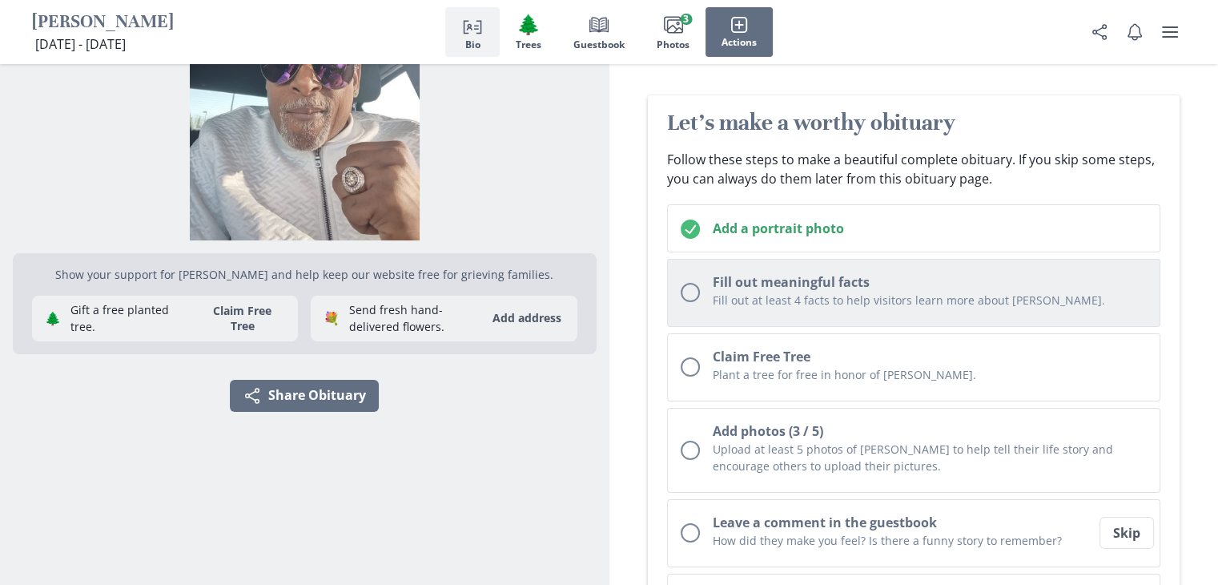
click at [693, 287] on div "Unchecked circle" at bounding box center [690, 292] width 19 height 19
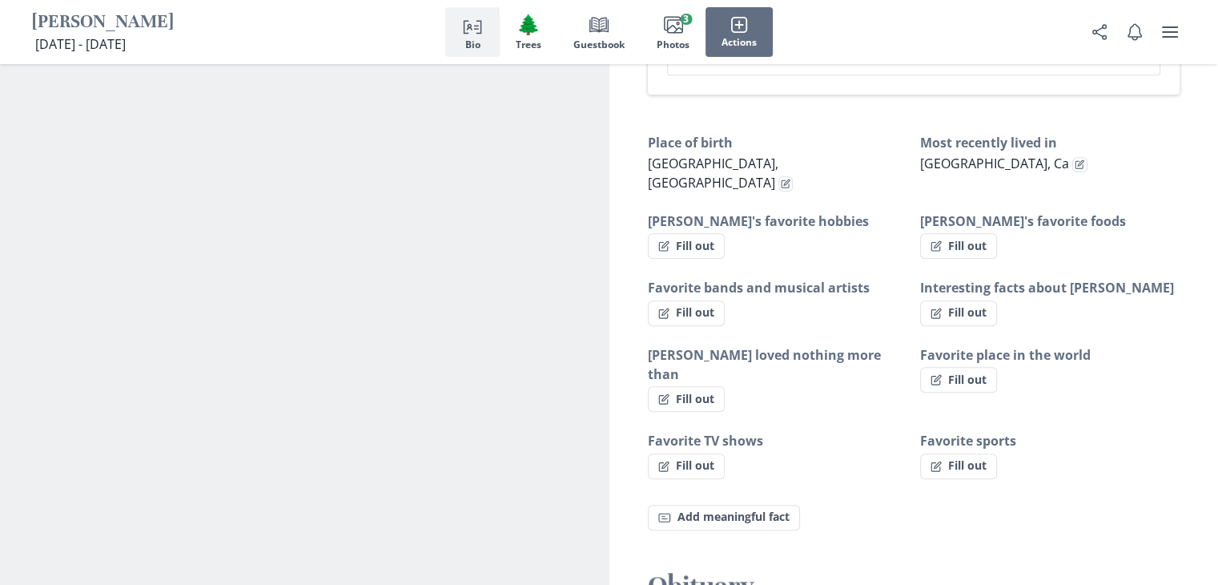
scroll to position [969, 0]
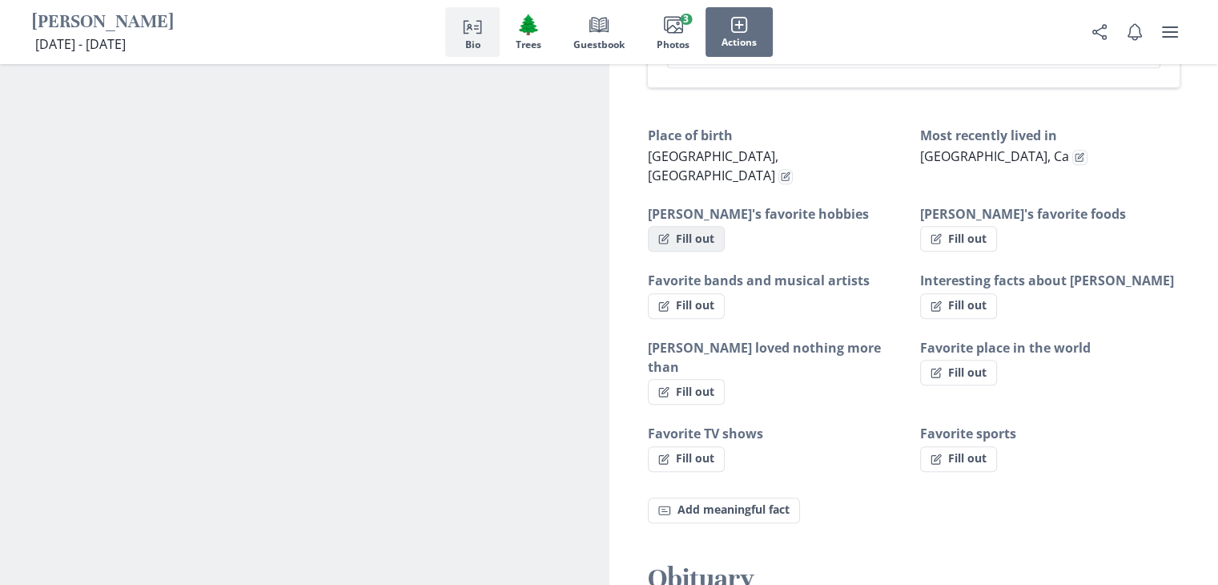
click at [705, 226] on button "Fill out" at bounding box center [686, 239] width 77 height 26
select select "[PERSON_NAME]'s favorite hobbies"
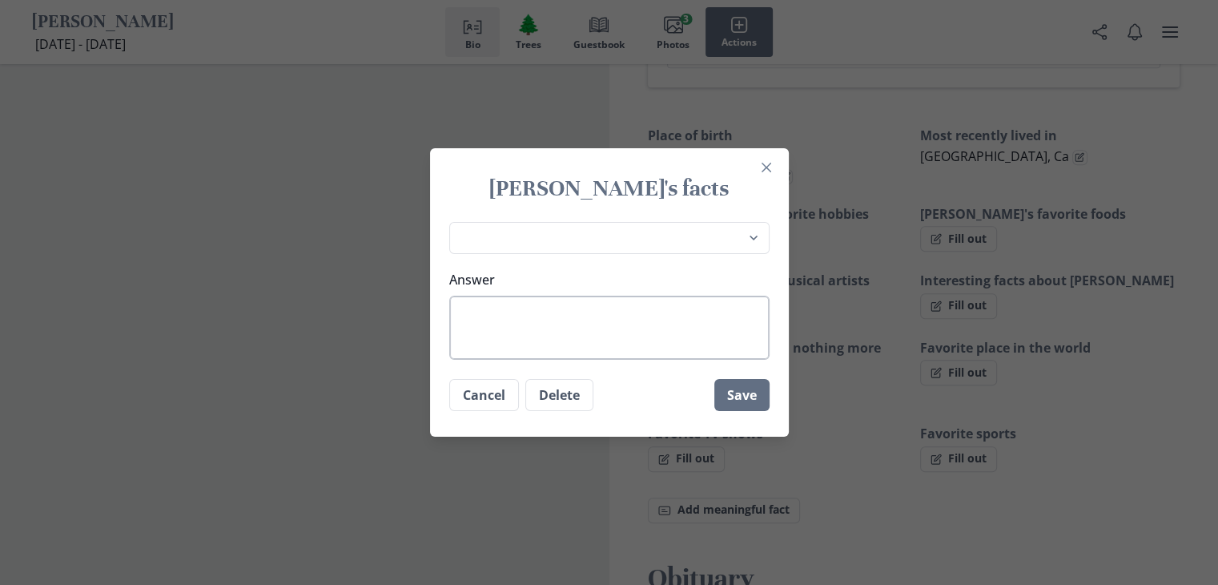
click at [516, 308] on textarea "Answer" at bounding box center [609, 327] width 320 height 64
type textarea "F"
type textarea "x"
type textarea "FO"
type textarea "x"
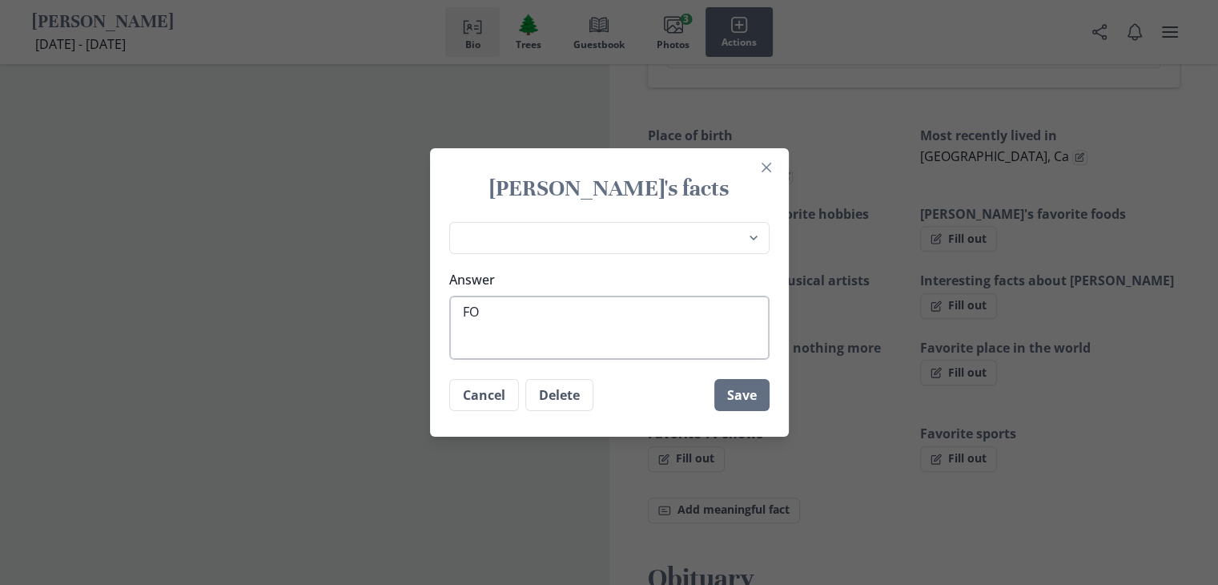
type textarea "FOO"
type textarea "x"
type textarea "FO"
type textarea "x"
type textarea "F"
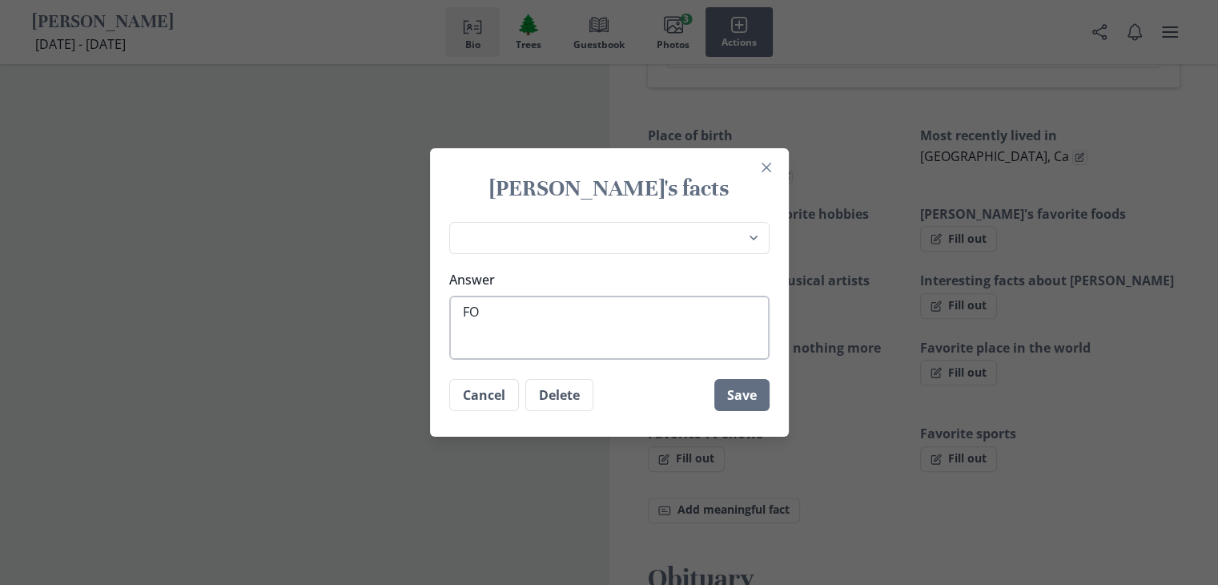
type textarea "x"
type textarea "Fo"
type textarea "x"
type textarea "Foo"
type textarea "x"
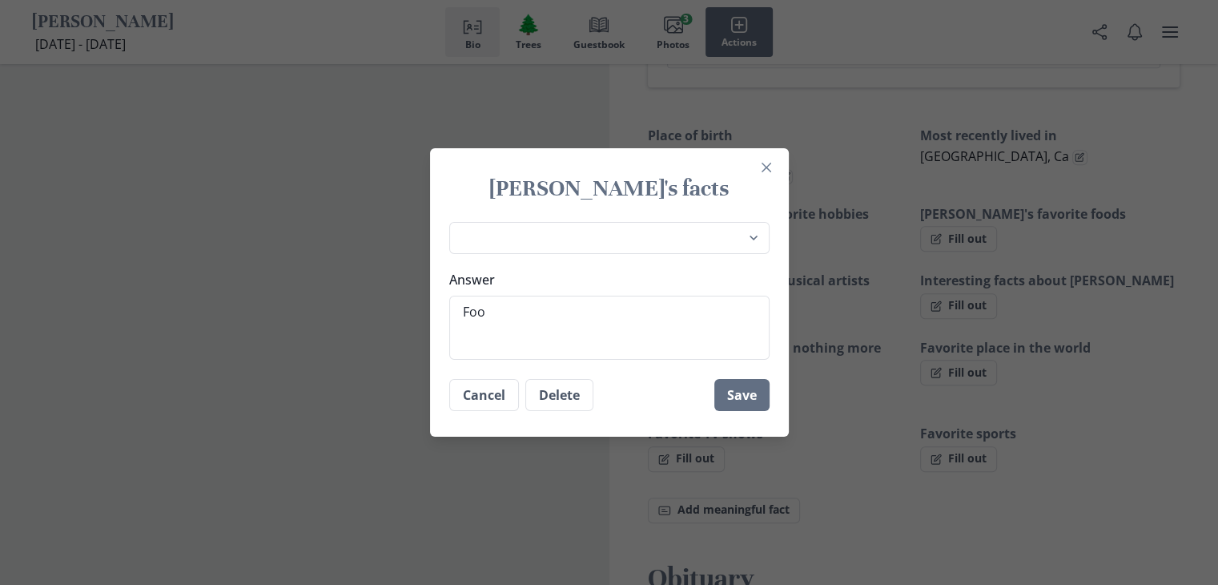
type textarea "Foot"
type textarea "x"
type textarea "Footb"
type textarea "x"
type textarea "Footba"
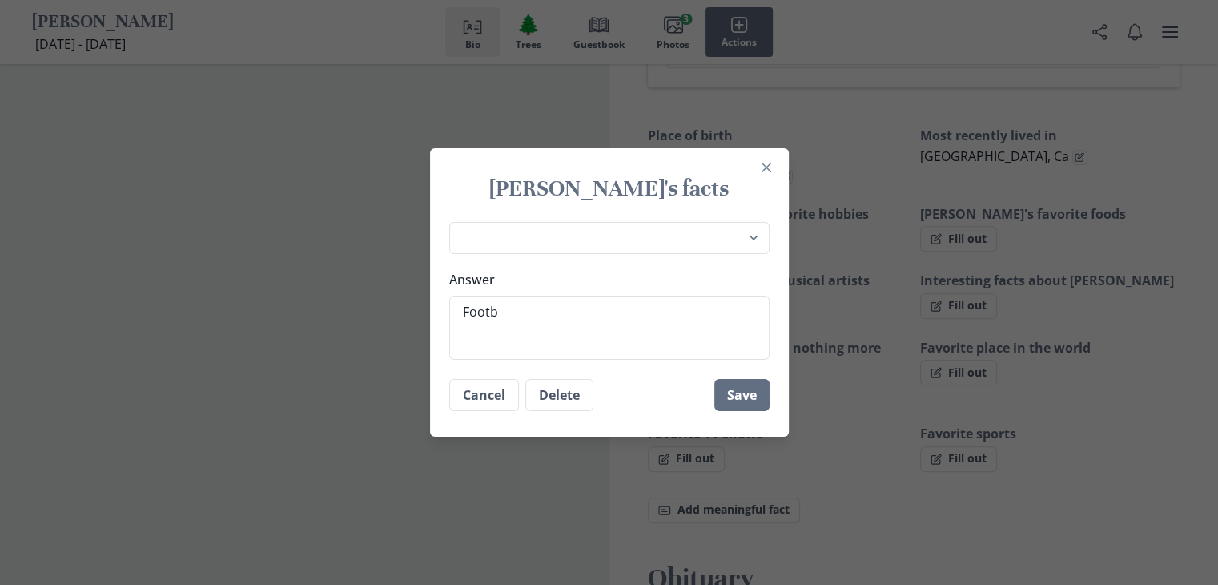
type textarea "x"
type textarea "Footbal"
type textarea "x"
type textarea "Football"
type textarea "x"
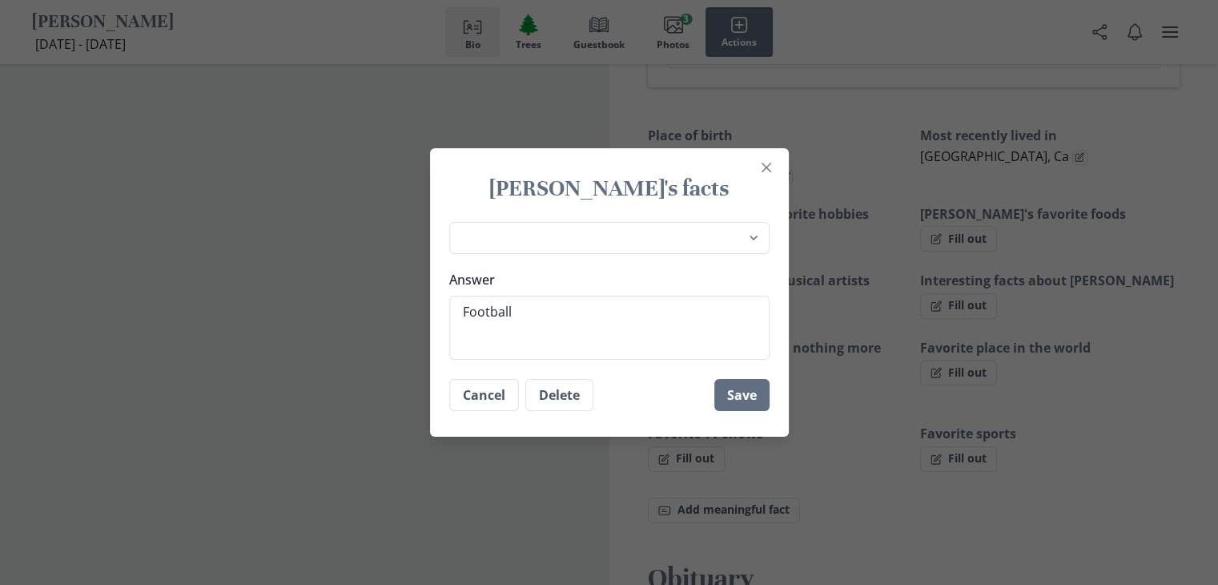
type textarea "Football,"
type textarea "x"
type textarea "Football,"
type textarea "x"
type textarea "Football, E"
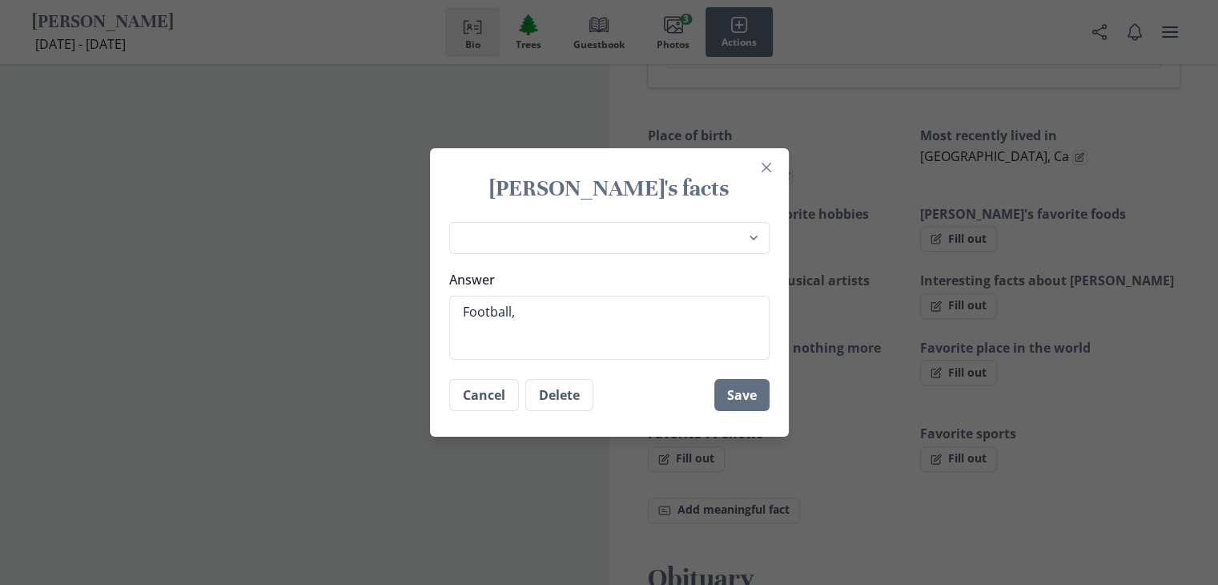
type textarea "x"
type textarea "Football, Ea"
type textarea "x"
type textarea "Football, Eat"
type textarea "x"
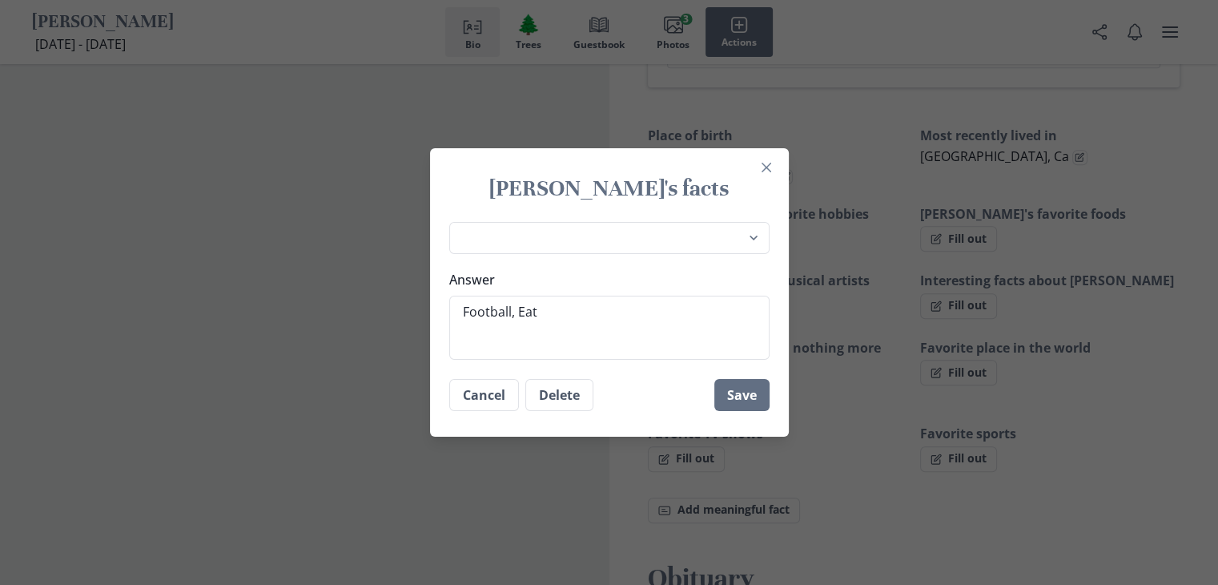
type textarea "Football, Eati"
type textarea "x"
type textarea "Football, Eatin"
type textarea "x"
type textarea "Football, Eating"
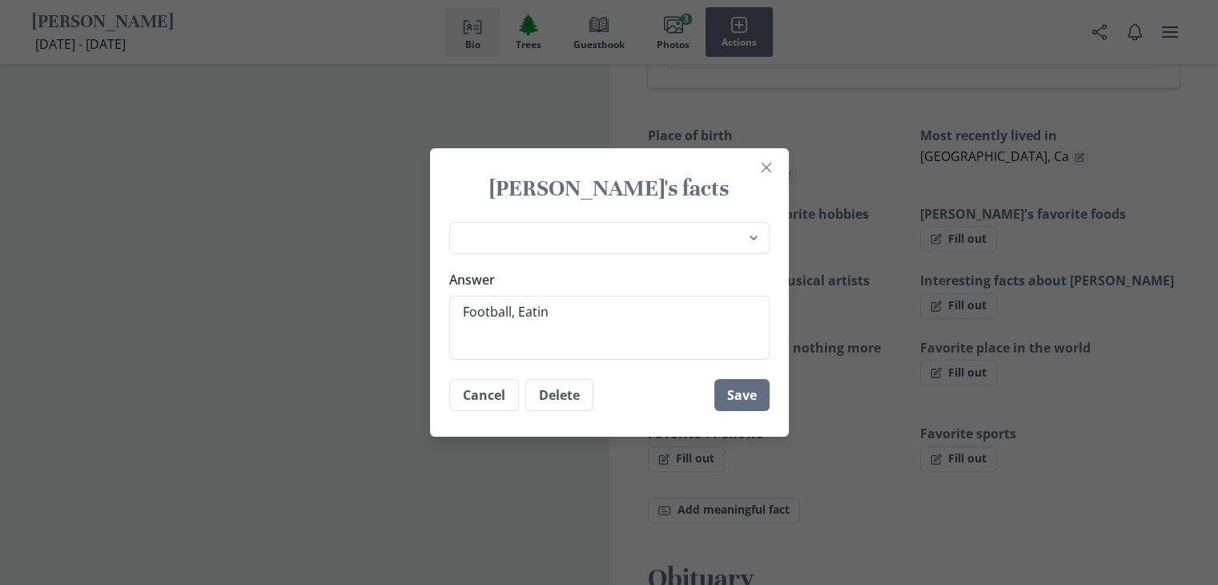
type textarea "x"
type textarea "Football, Eating,"
type textarea "x"
type textarea "Football, Eating,"
type textarea "x"
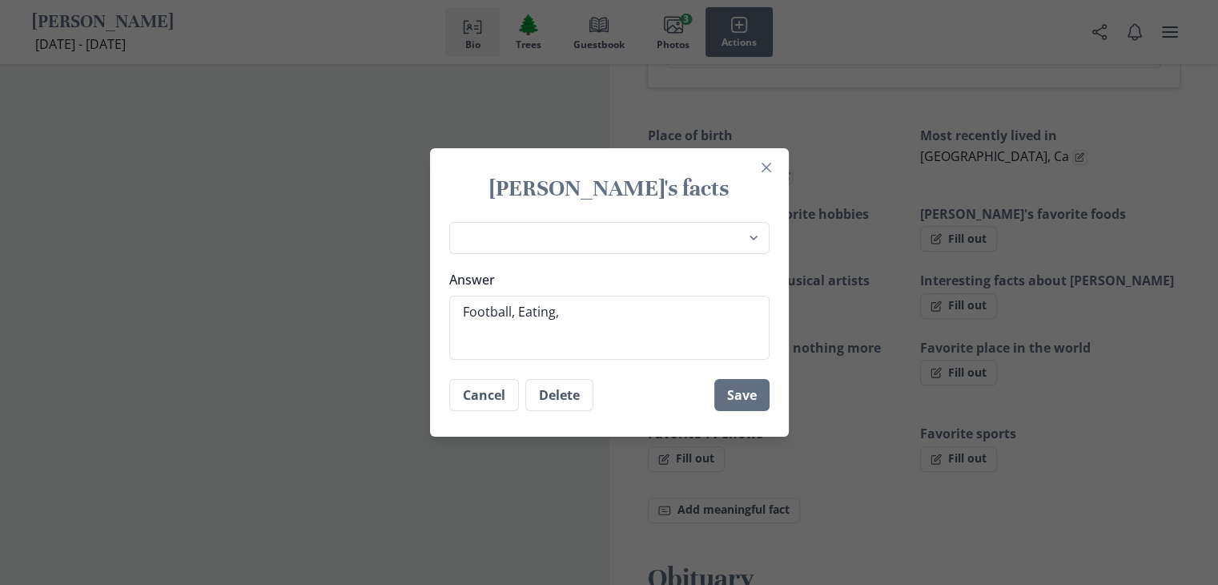
type textarea "Football, Eating, F"
type textarea "x"
type textarea "Football, Eating, FU"
type textarea "x"
type textarea "Football, Eating, F"
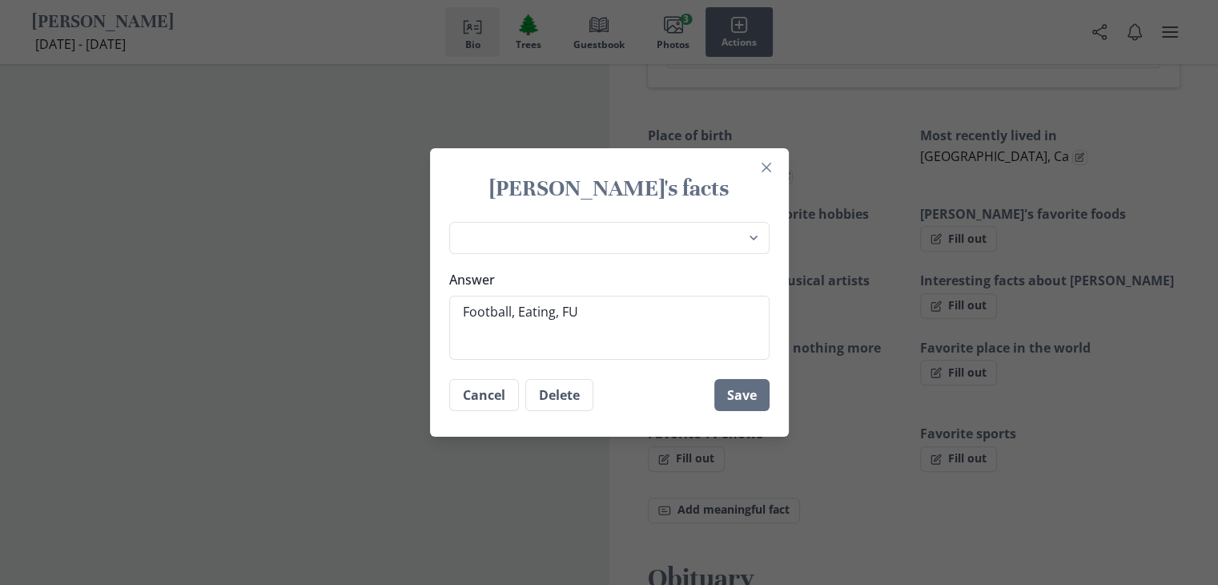
type textarea "x"
type textarea "Football, Eating, FI"
type textarea "x"
type textarea "Football, Eating, FIS"
type textarea "x"
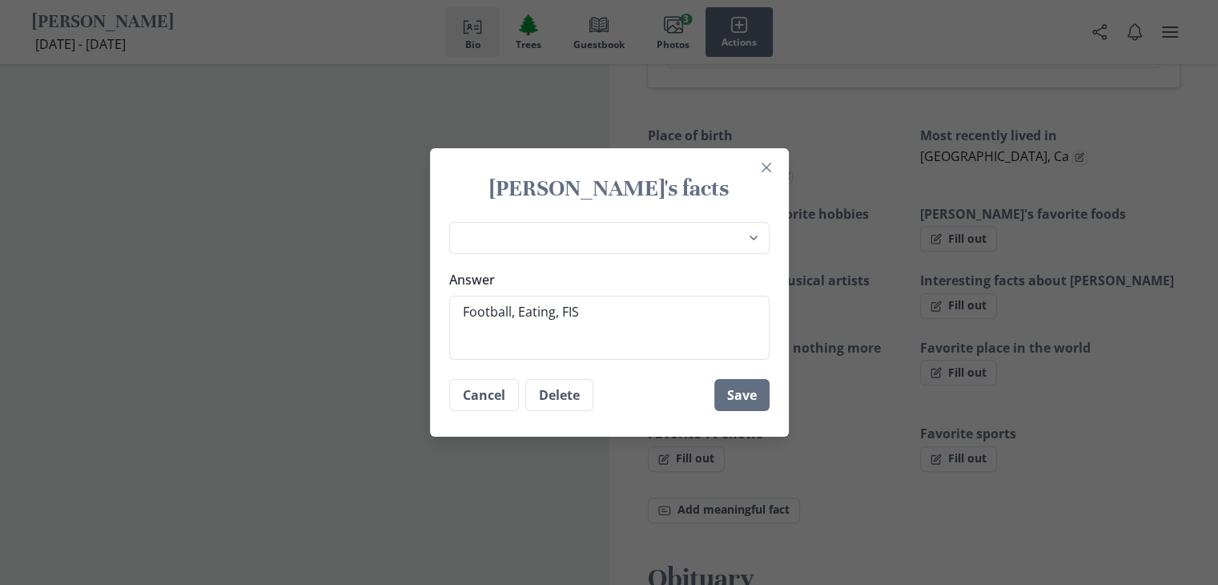
type textarea "Football, Eating, FISH"
type textarea "x"
type textarea "Football, Eating, FISHI"
type textarea "x"
type textarea "Football, Eating, FISHIN"
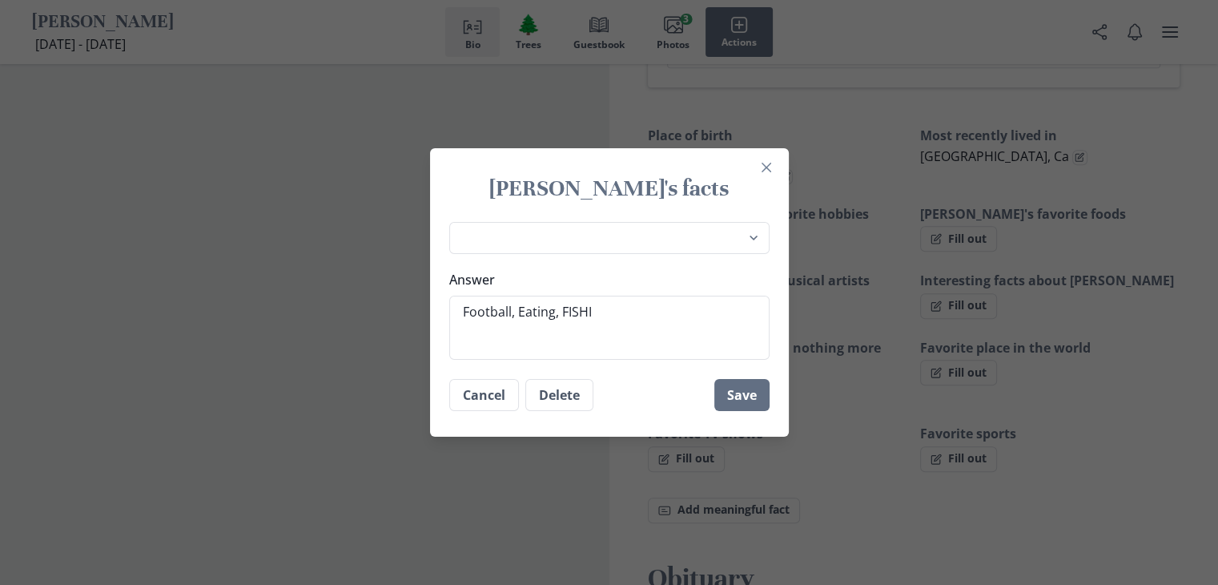
type textarea "x"
type textarea "Football, Eating, FISHING"
type textarea "x"
type textarea "Football, Eating, FISHIN"
type textarea "x"
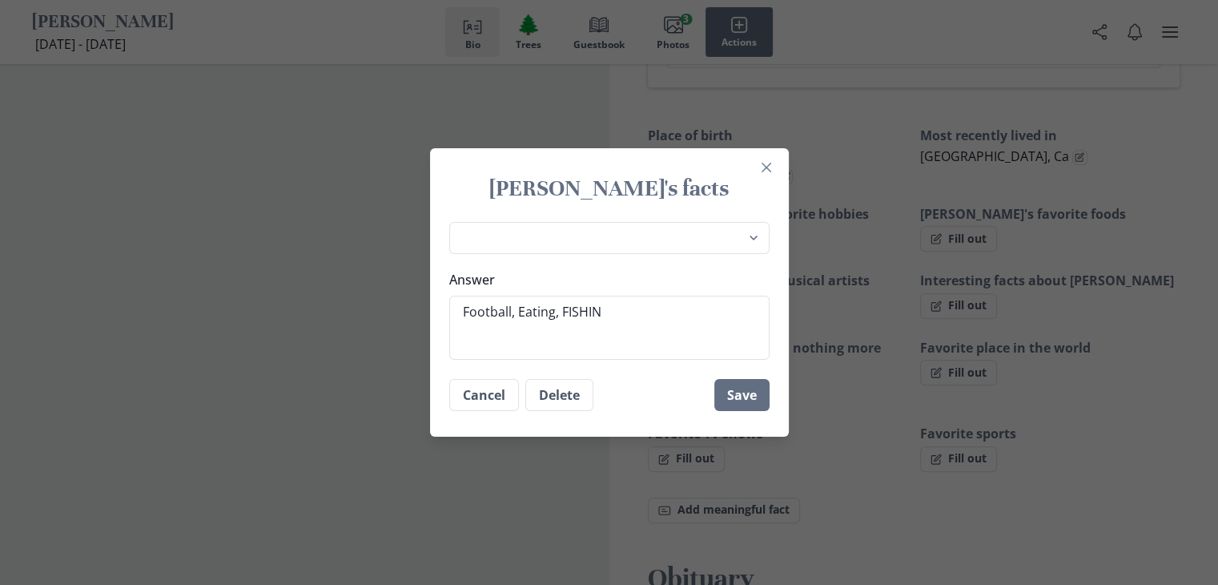
type textarea "Football, Eating, FISHI"
type textarea "x"
type textarea "Football, Eating, FISH"
type textarea "x"
type textarea "Football, Eating, FIS"
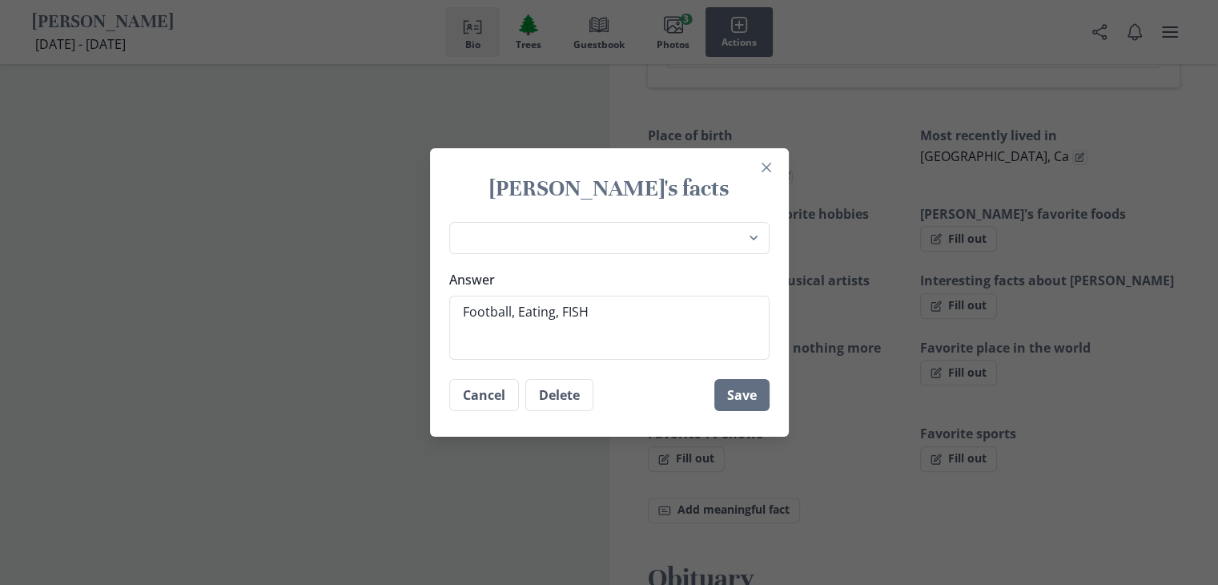
type textarea "x"
type textarea "Football, Eating, FI"
type textarea "x"
type textarea "Football, Eating, F"
type textarea "x"
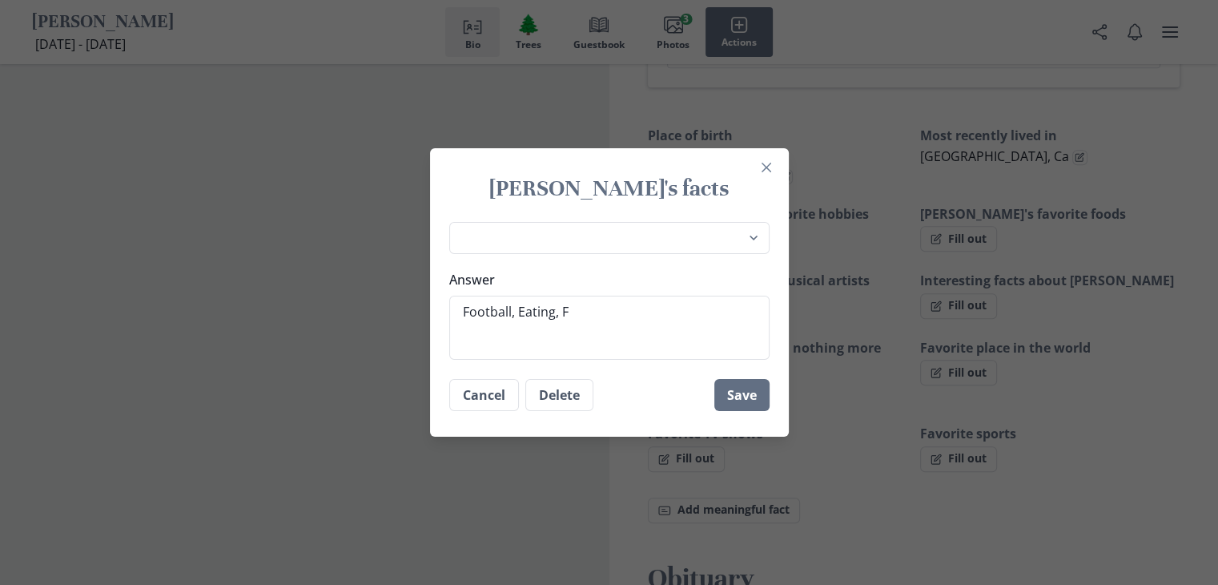
type textarea "Football, Eating, F"
type textarea "x"
click at [82, 472] on div "[PERSON_NAME]'s facts Place of birth Most recently lived in [PERSON_NAME]'s fav…" at bounding box center [609, 292] width 1218 height 585
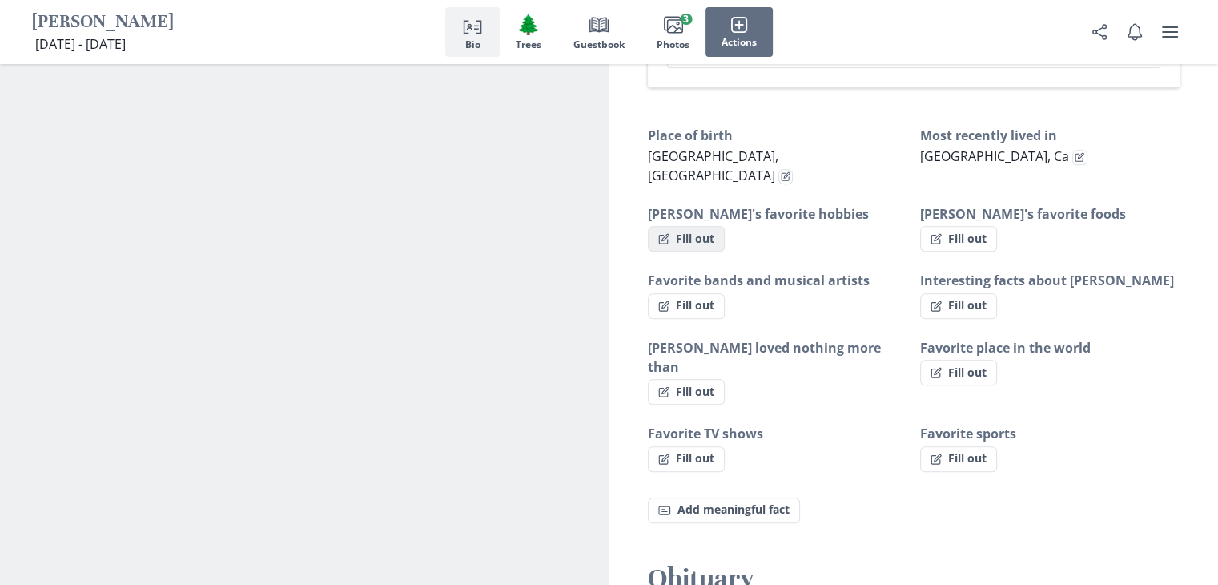
click at [717, 226] on button "Fill out" at bounding box center [686, 239] width 77 height 26
select select "[PERSON_NAME]'s favorite hobbies"
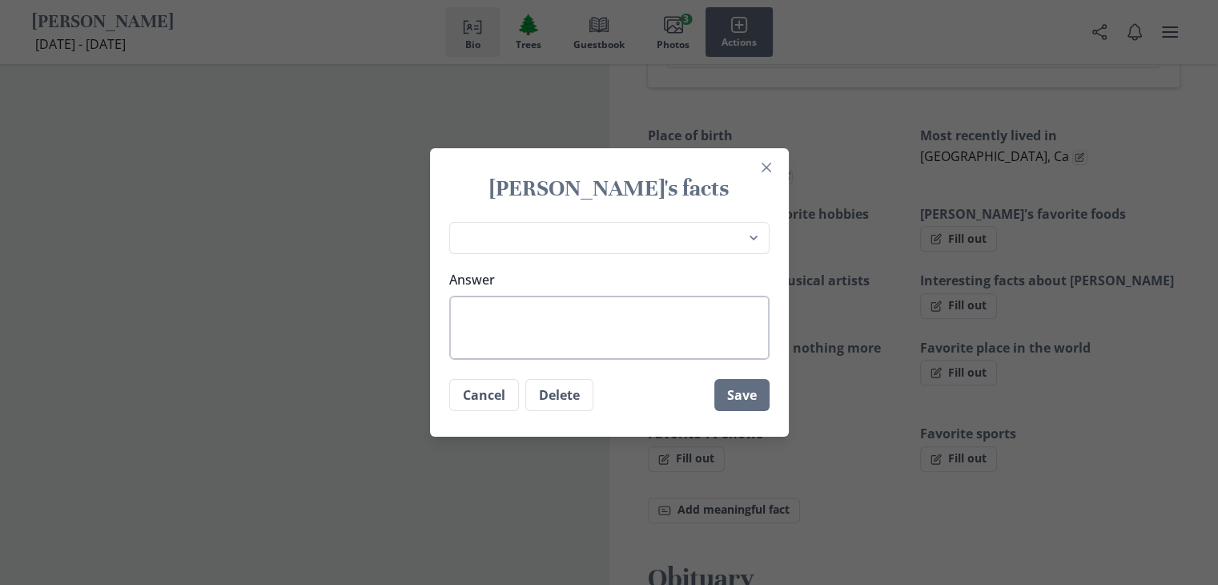
click at [482, 308] on textarea "Answer" at bounding box center [609, 327] width 320 height 64
type textarea "x"
type textarea "F"
type textarea "x"
type textarea "Fo"
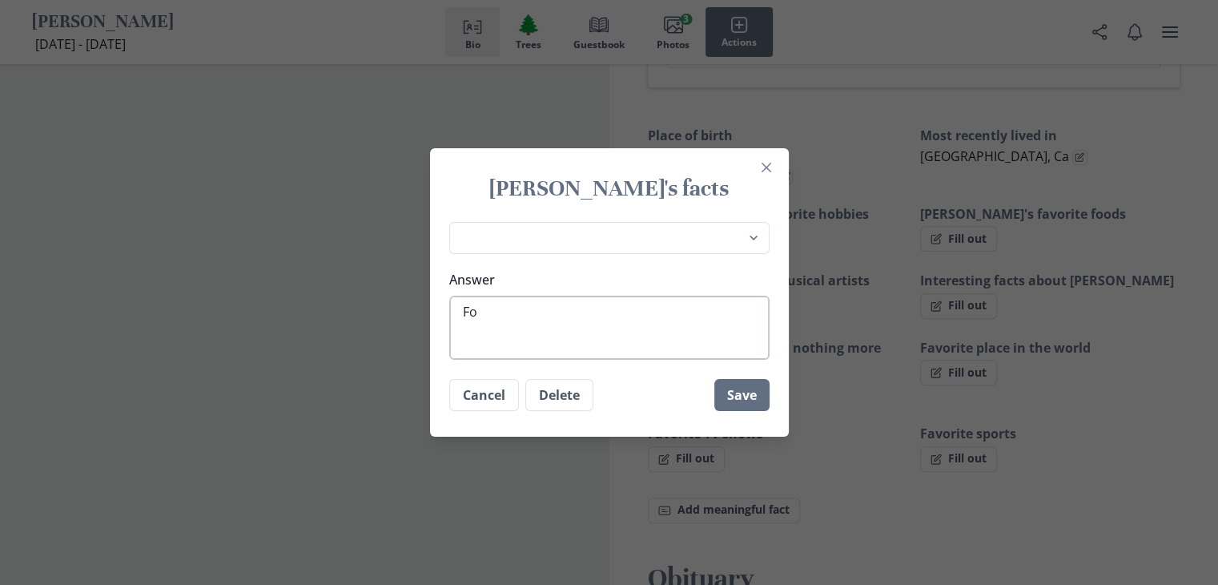
type textarea "x"
type textarea "Foo"
type textarea "x"
type textarea "Foot"
type textarea "x"
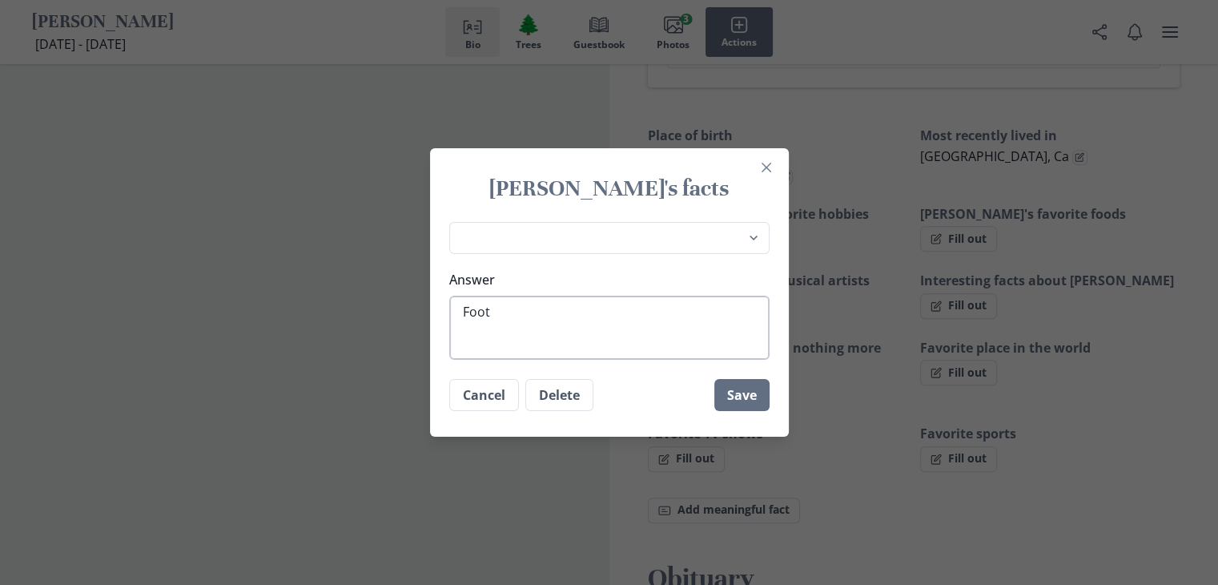
type textarea "Footb"
type textarea "x"
type textarea "Footba"
type textarea "x"
type textarea "Footbal"
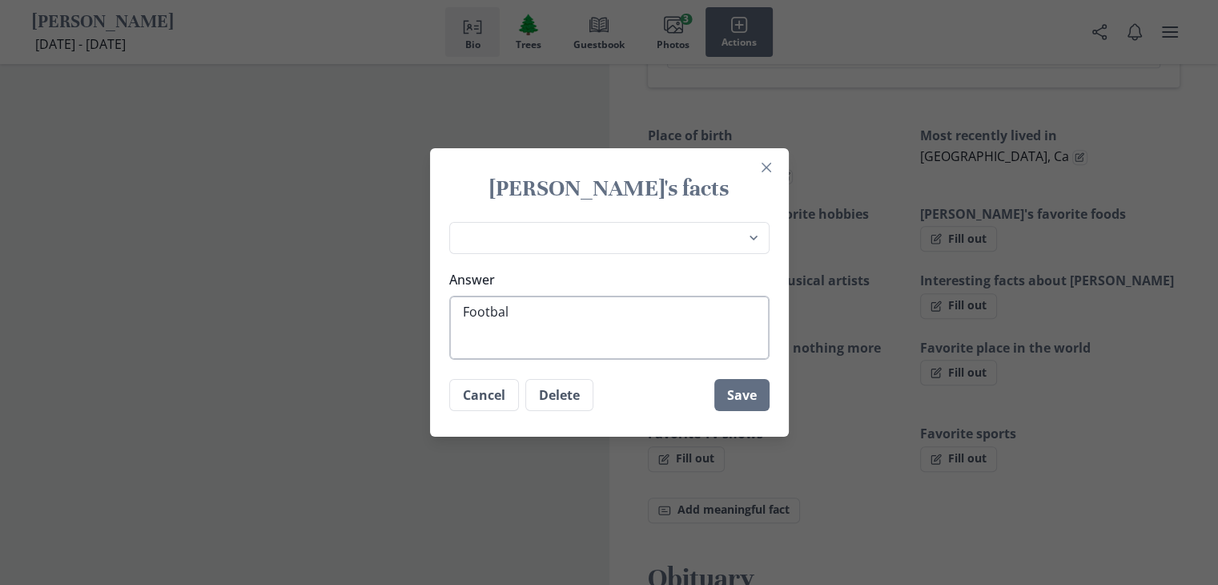
type textarea "x"
type textarea "Football"
type textarea "x"
type textarea "Football,"
type textarea "x"
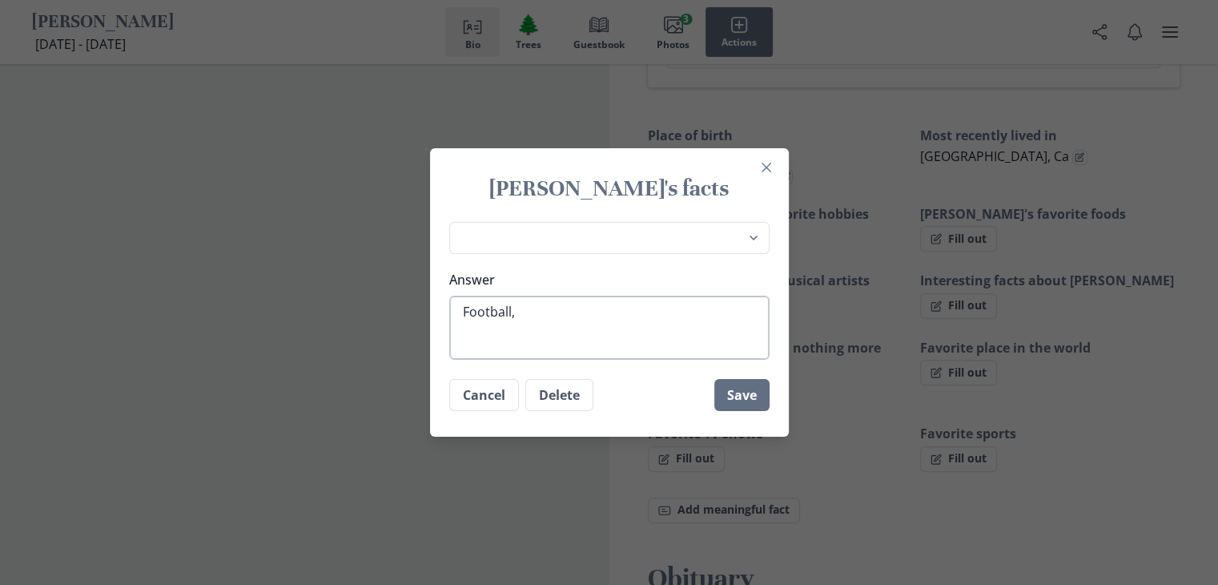
type textarea "Football,"
type textarea "x"
type textarea "Football, B"
type textarea "x"
type textarea "Football, Ba"
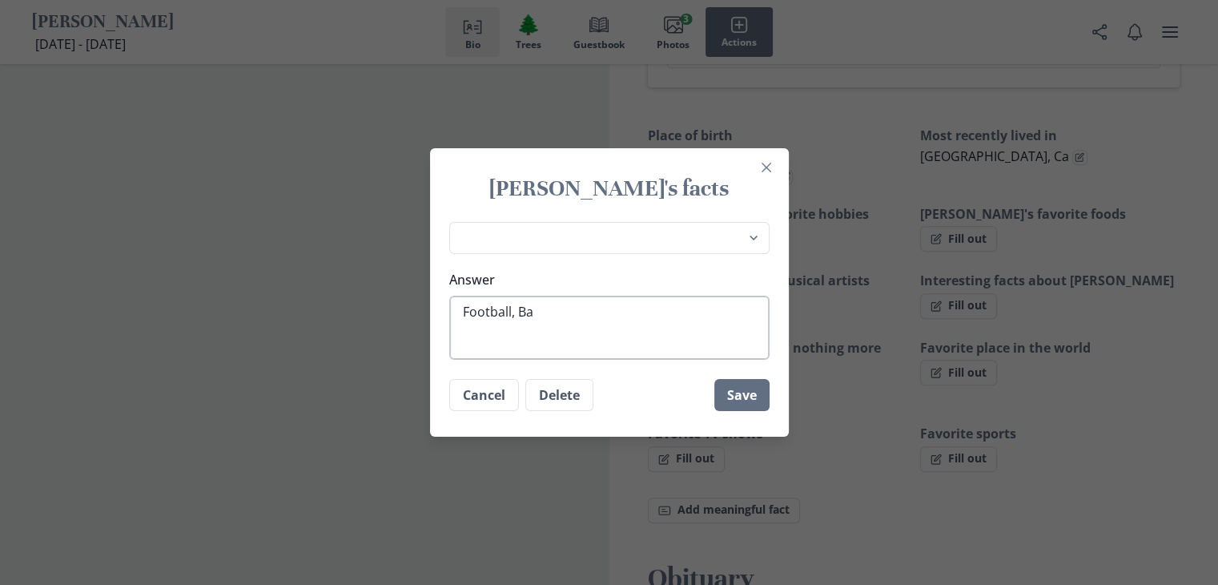
type textarea "x"
type textarea "Football, Bas"
type textarea "x"
type textarea "Football, Bask"
type textarea "x"
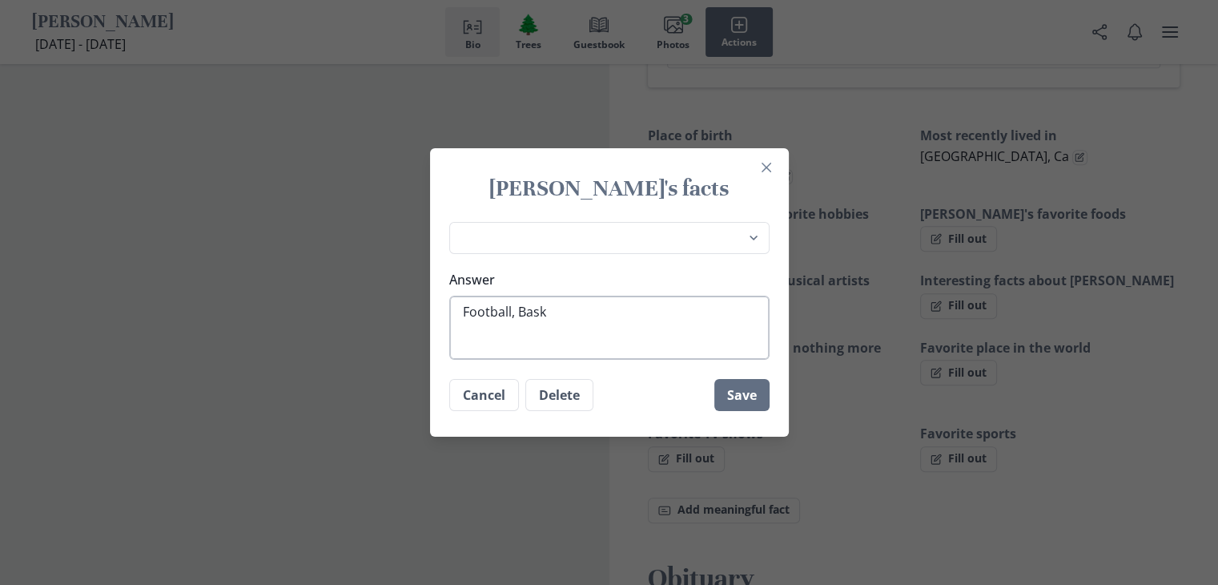
type textarea "Football, Baske"
type textarea "x"
type textarea "Football, Basket"
type textarea "x"
type textarea "Football, Basketb"
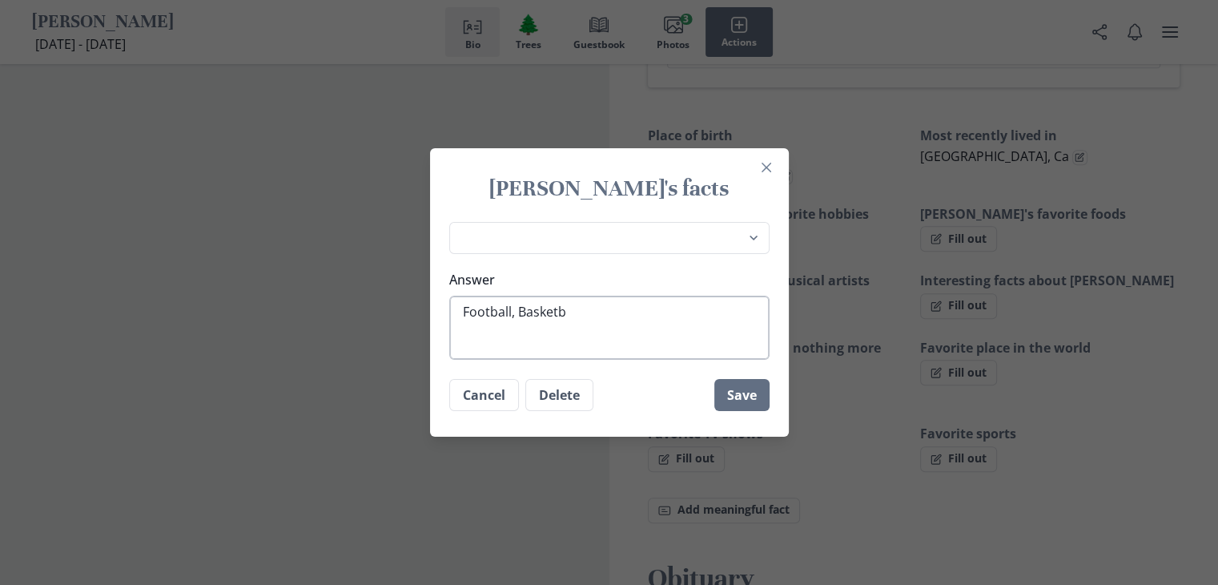
type textarea "x"
type textarea "Football, Basketba"
type textarea "x"
type textarea "Football, Basketbal"
type textarea "x"
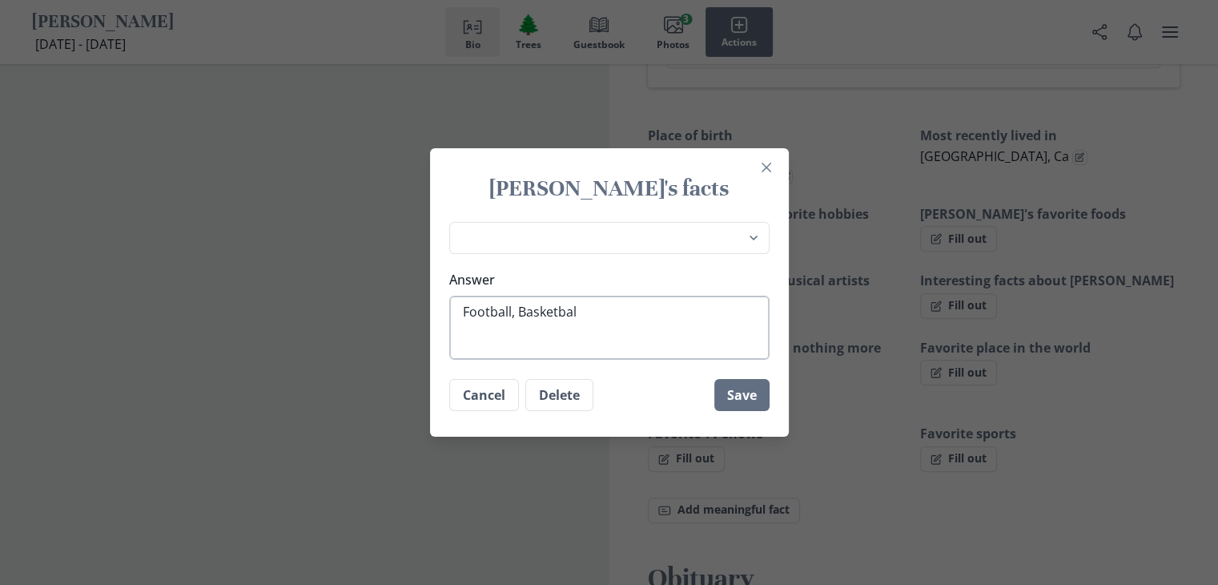
type textarea "Football, Basketball"
type textarea "x"
type textarea "Football, Basketball,"
type textarea "x"
type textarea "Football, Basketball,"
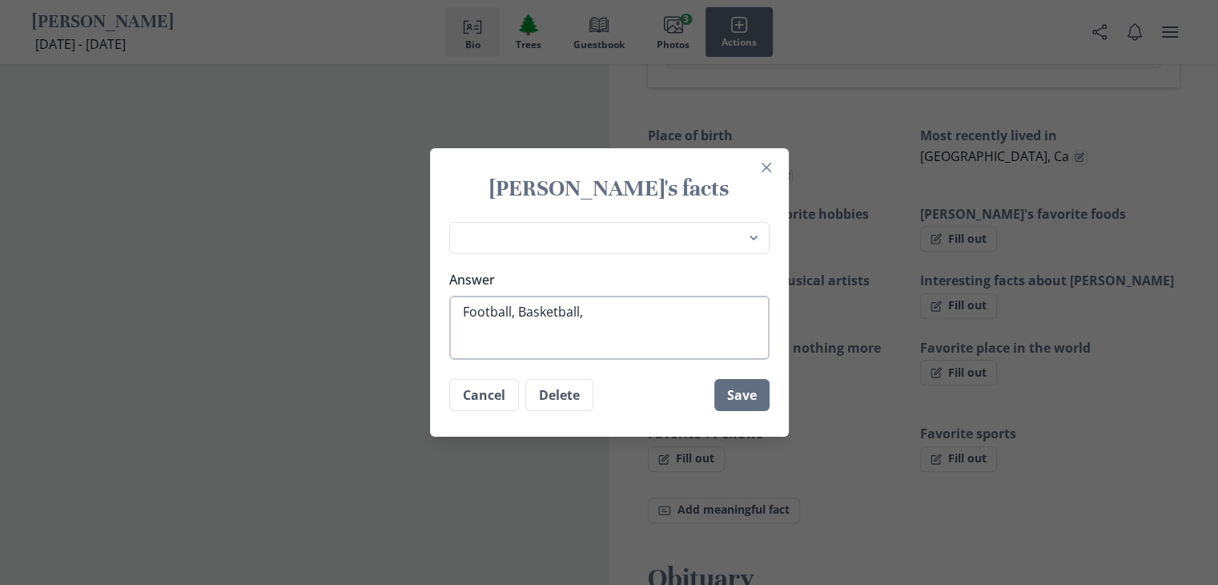
type textarea "x"
type textarea "Football, Basketball, E"
type textarea "x"
type textarea "Football, Basketball, Ea"
type textarea "x"
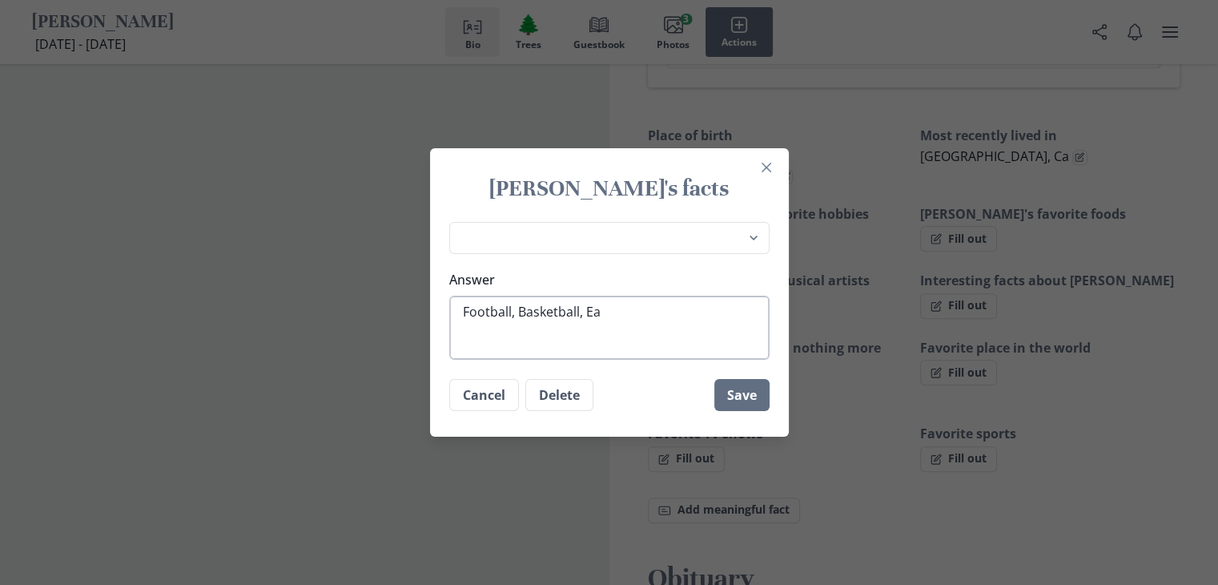
type textarea "Football, Basketball, Eat"
type textarea "x"
type textarea "Football, Basketball, Eati"
type textarea "x"
type textarea "Football, Basketball, Eatin"
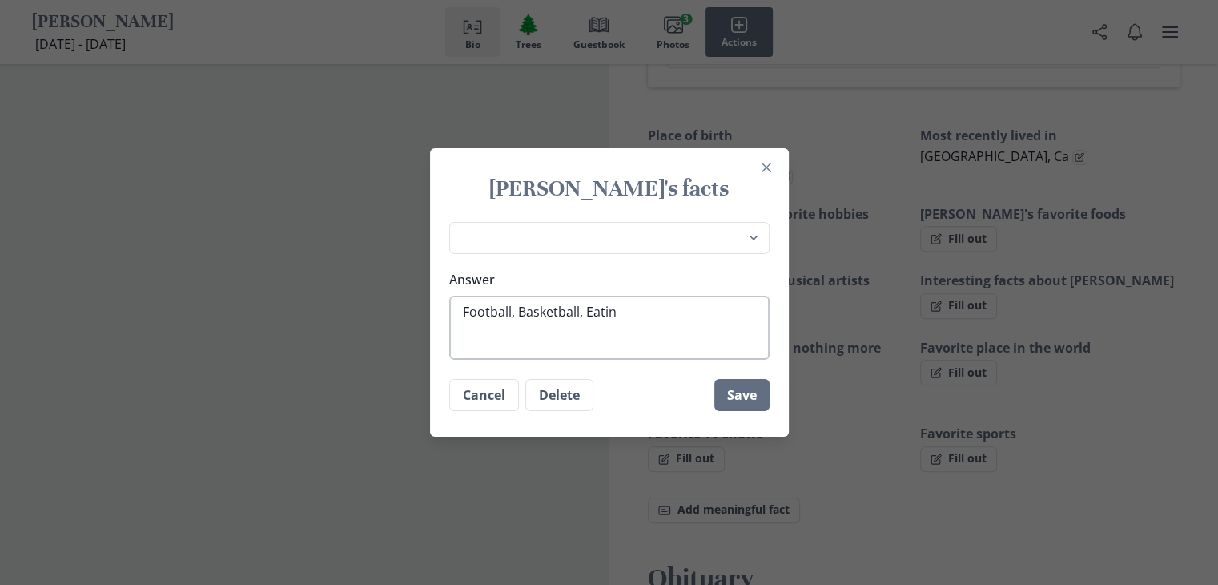
type textarea "x"
type textarea "Football, Basketball, Eating"
type textarea "x"
type textarea "Football, Basketball, Eating,"
type textarea "x"
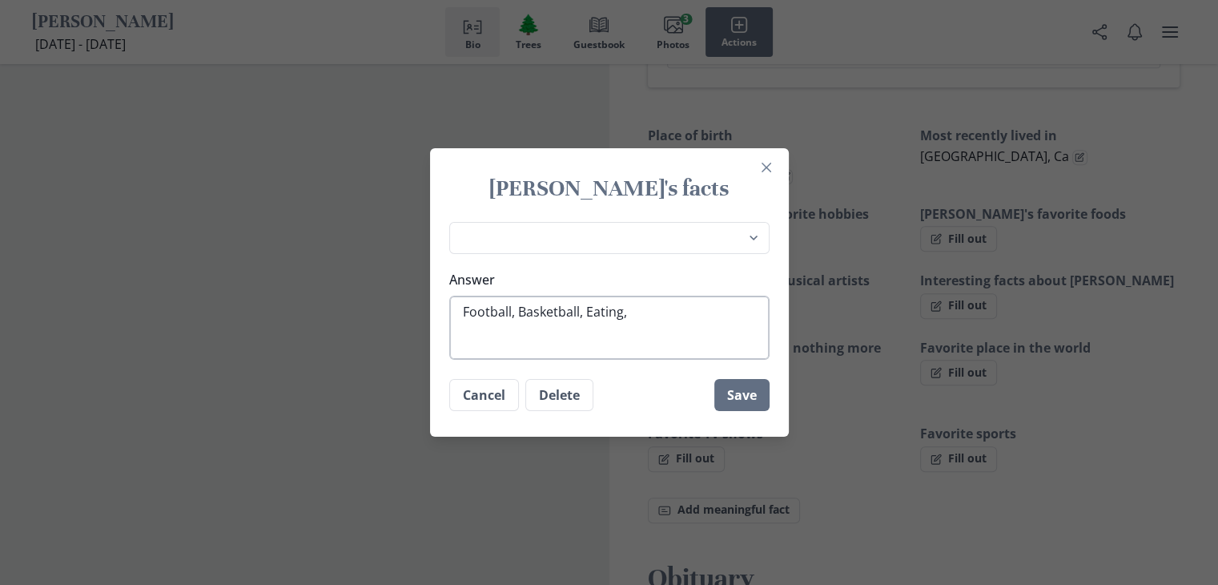
type textarea "Football, Basketball, Eating,"
type textarea "x"
type textarea "Football, Basketball, Eating, F"
type textarea "x"
type textarea "Football, Basketball, Eating, Fi"
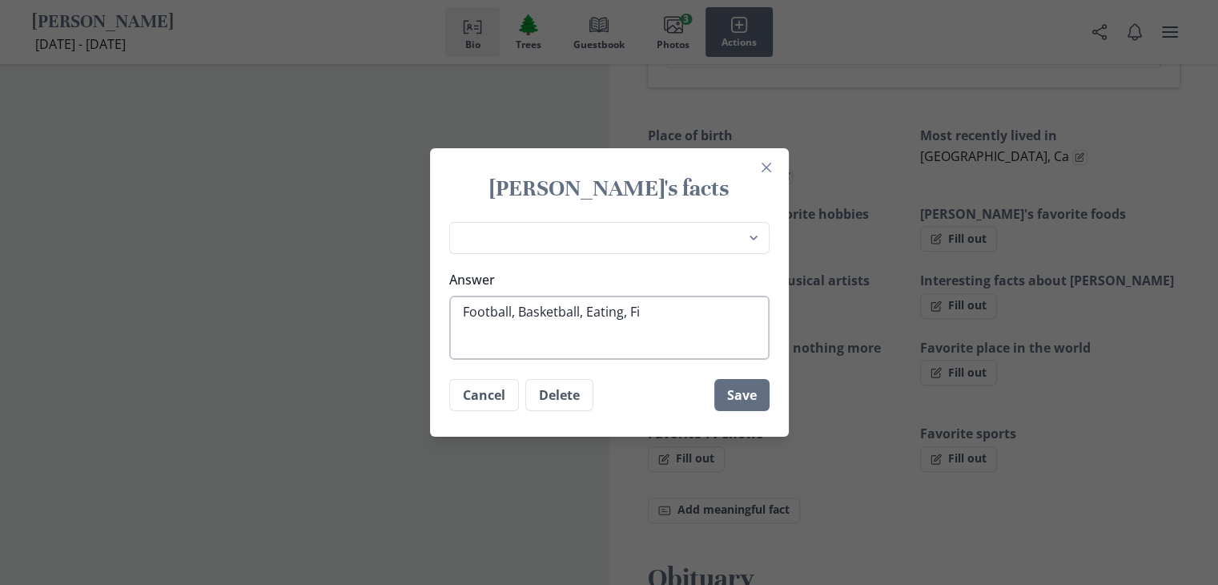
type textarea "x"
type textarea "Football, Basketball, Eating, Fis"
type textarea "x"
type textarea "Football, Basketball, Eating, Fish"
type textarea "x"
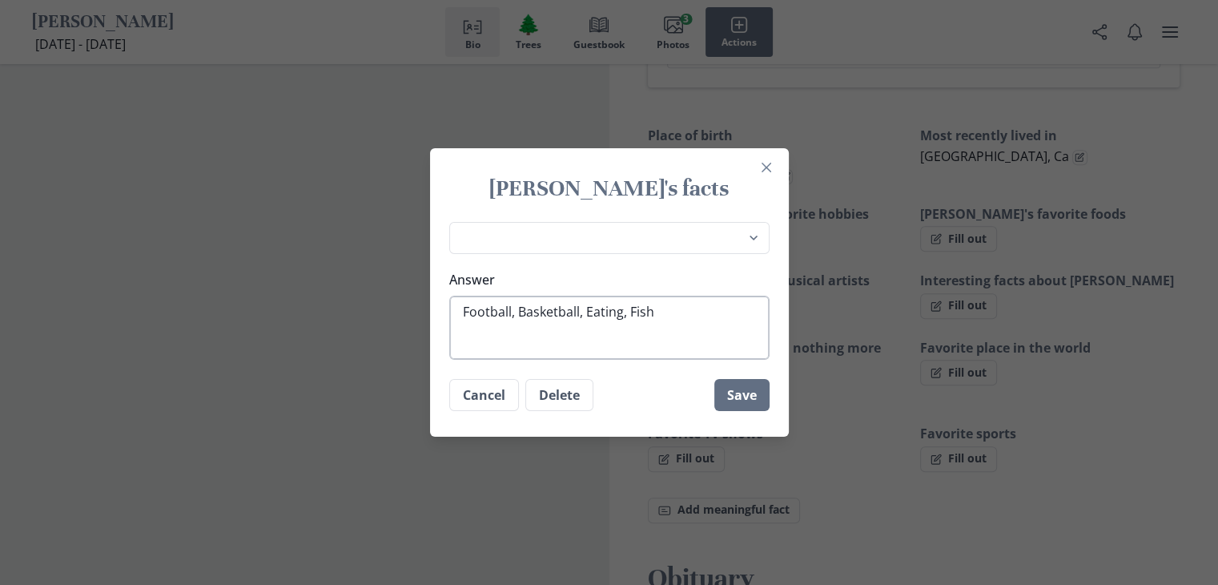
type textarea "Football, Basketball, Eating, Fishi"
type textarea "x"
type textarea "Football, Basketball, Eating, Fishin"
type textarea "x"
type textarea "Football, Basketball, Eating, Fishing"
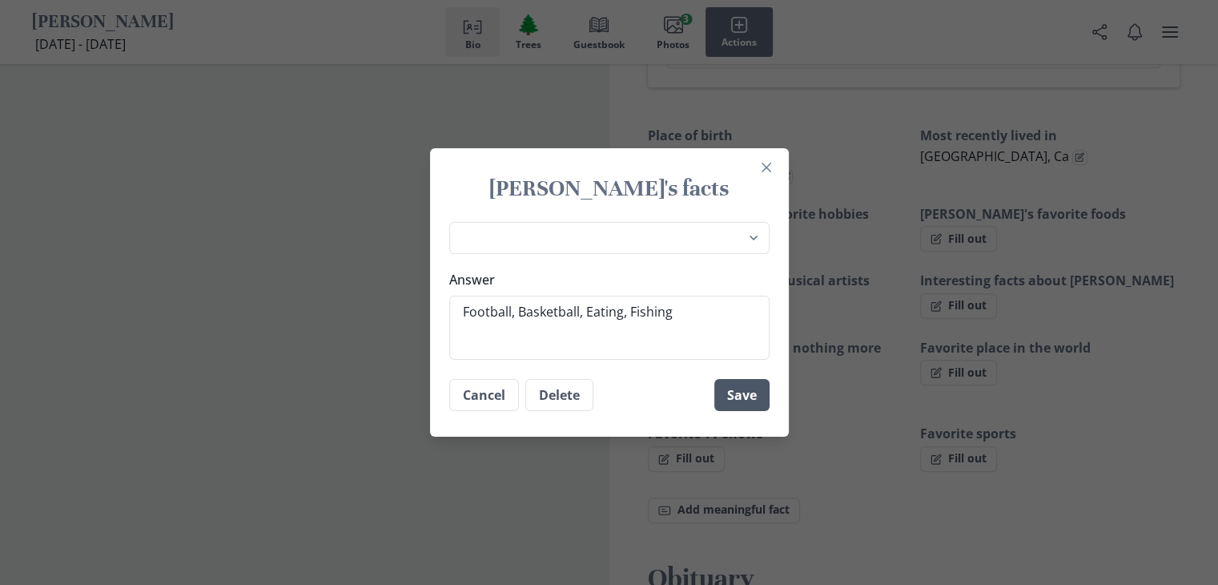
click at [756, 398] on button "Save" at bounding box center [741, 395] width 55 height 32
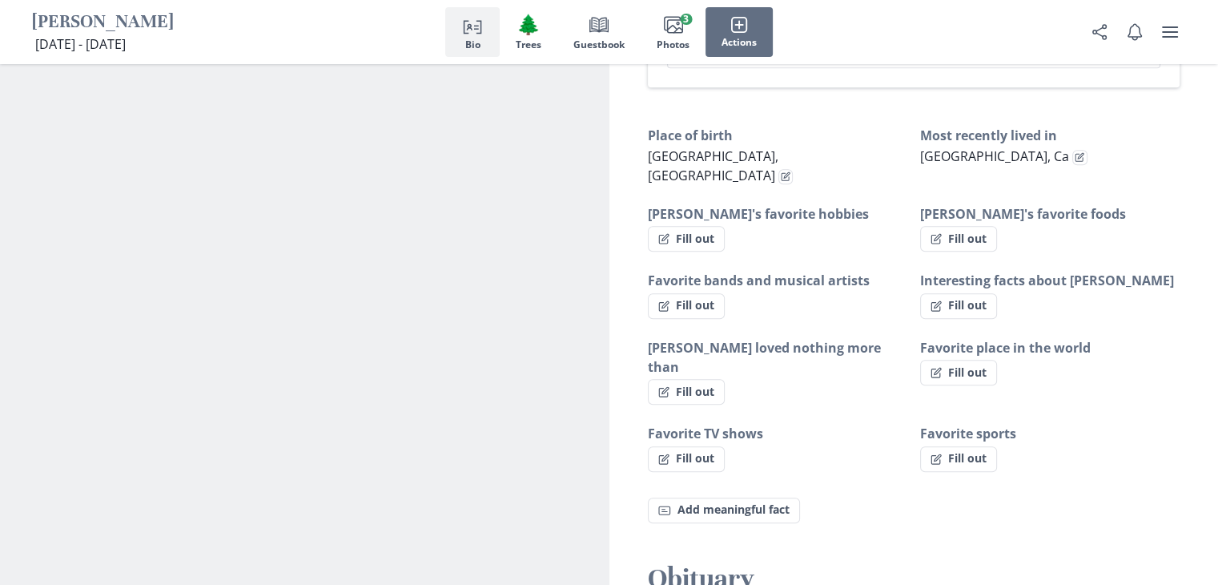
type textarea "x"
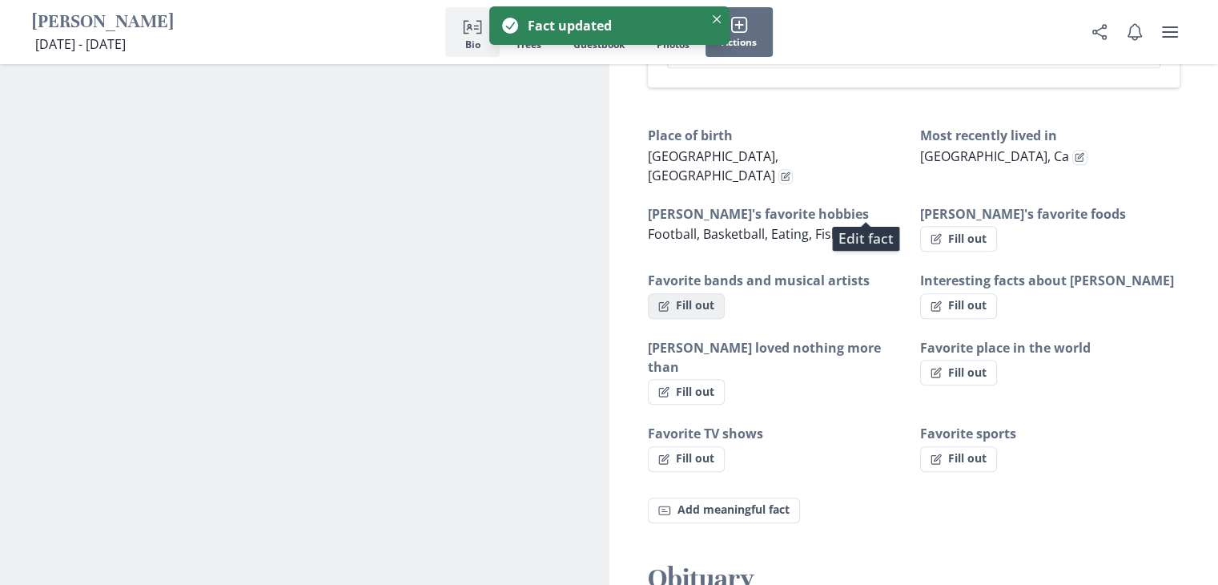
click at [701, 293] on button "Fill out" at bounding box center [686, 306] width 77 height 26
select select "Favorite bands and musical artists"
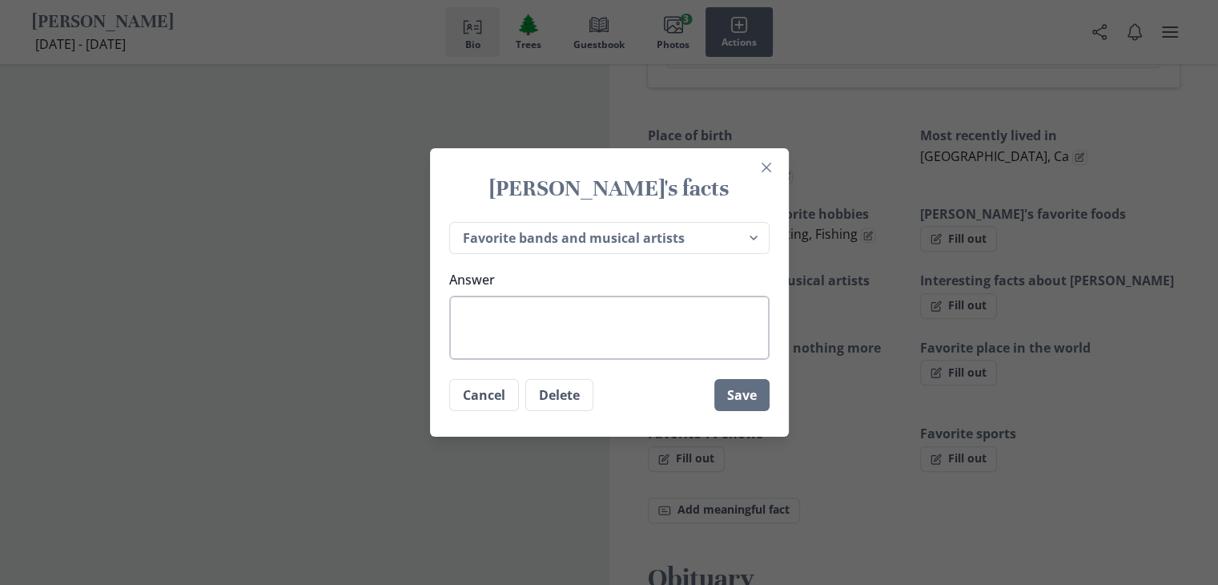
click at [484, 320] on textarea "Answer" at bounding box center [609, 327] width 320 height 64
type textarea "x"
type textarea "D"
type textarea "x"
type textarea "Dr"
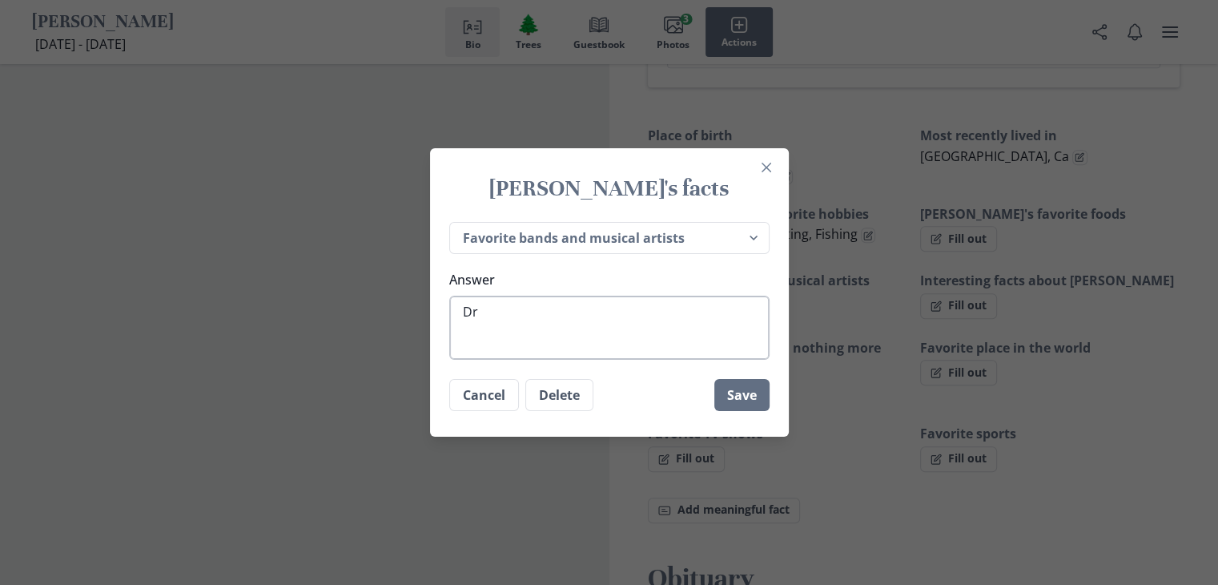
type textarea "x"
type textarea "Dre"
type textarea "x"
type textarea "Dre"
type textarea "x"
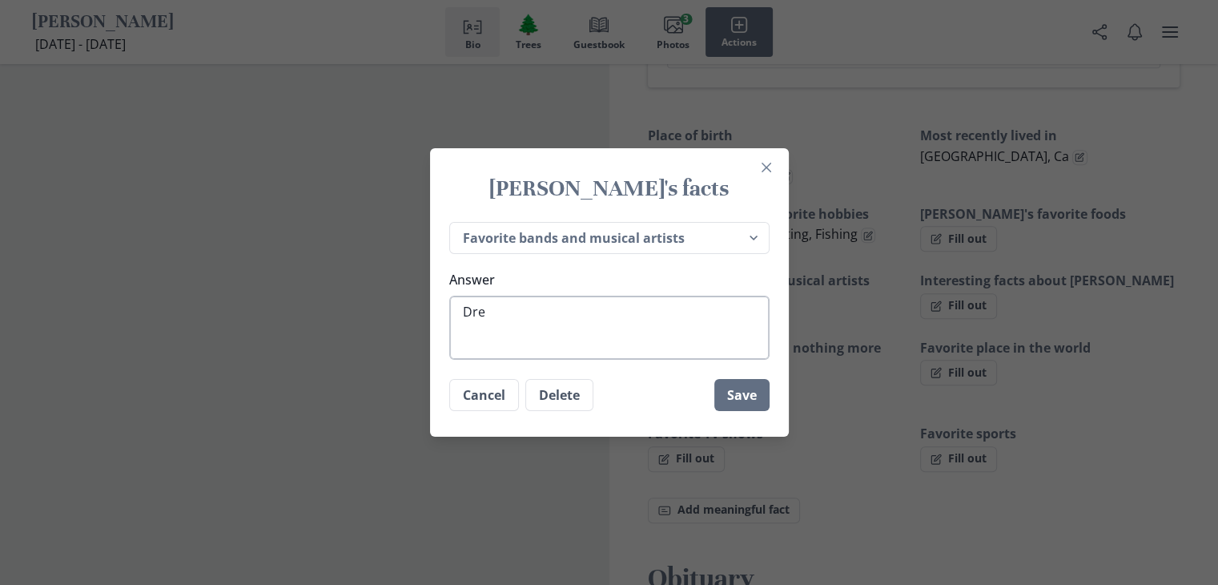
type textarea "Dre D"
type textarea "x"
type textarea "Dre DR"
type textarea "x"
type textarea "Dre DRE"
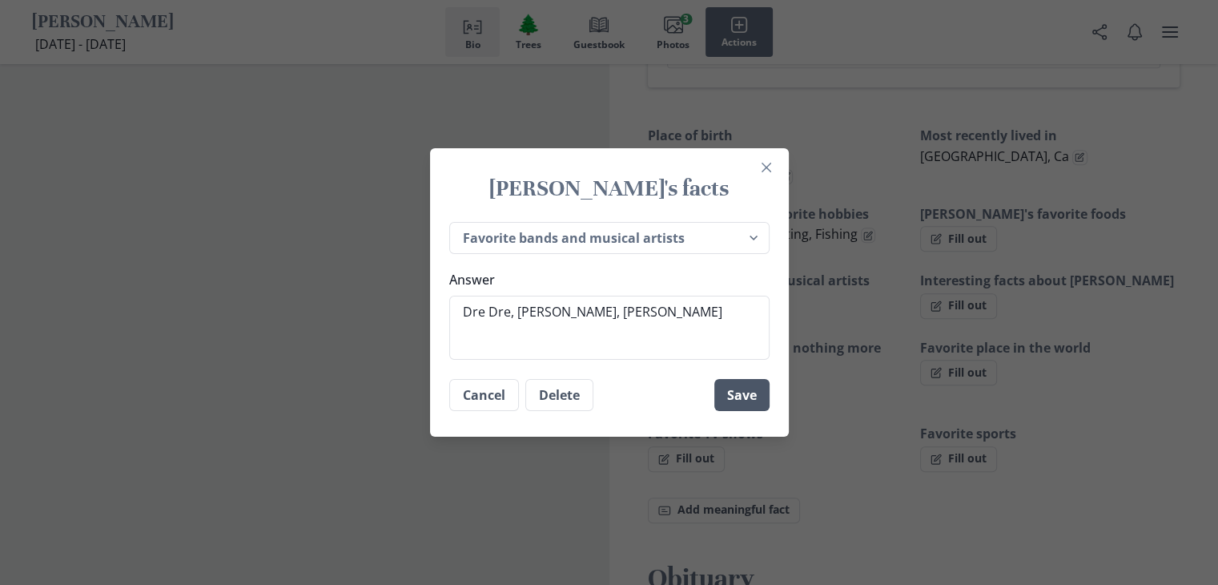
click at [759, 401] on button "Save" at bounding box center [741, 395] width 55 height 32
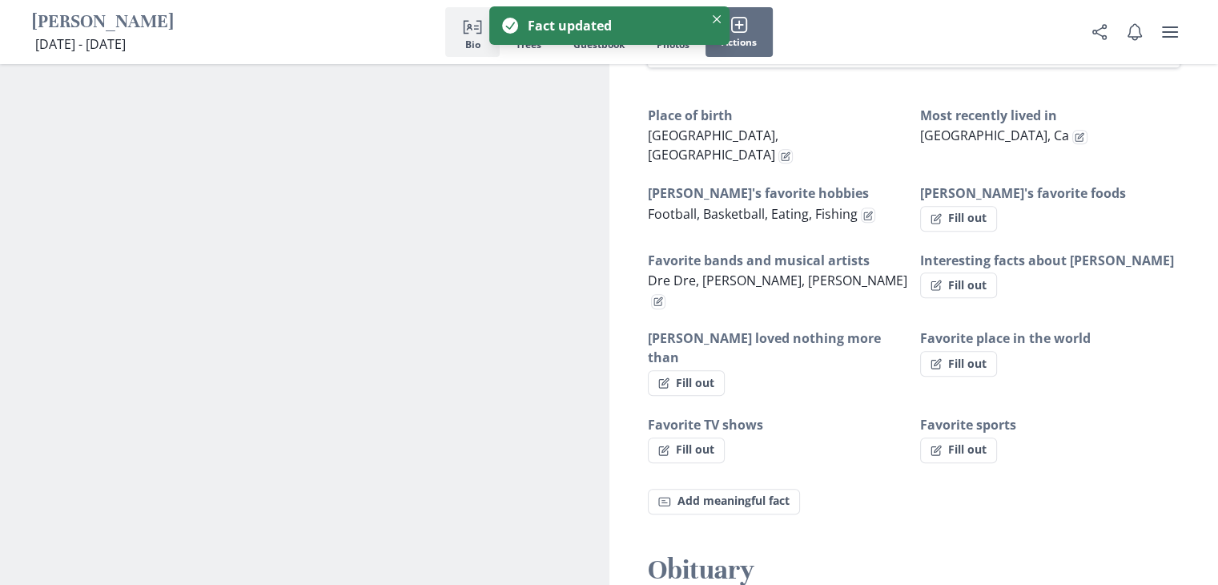
drag, startPoint x: 794, startPoint y: 396, endPoint x: 818, endPoint y: 397, distance: 24.9
click at [818, 415] on div "Favorite TV shows Fill out" at bounding box center [777, 439] width 259 height 48
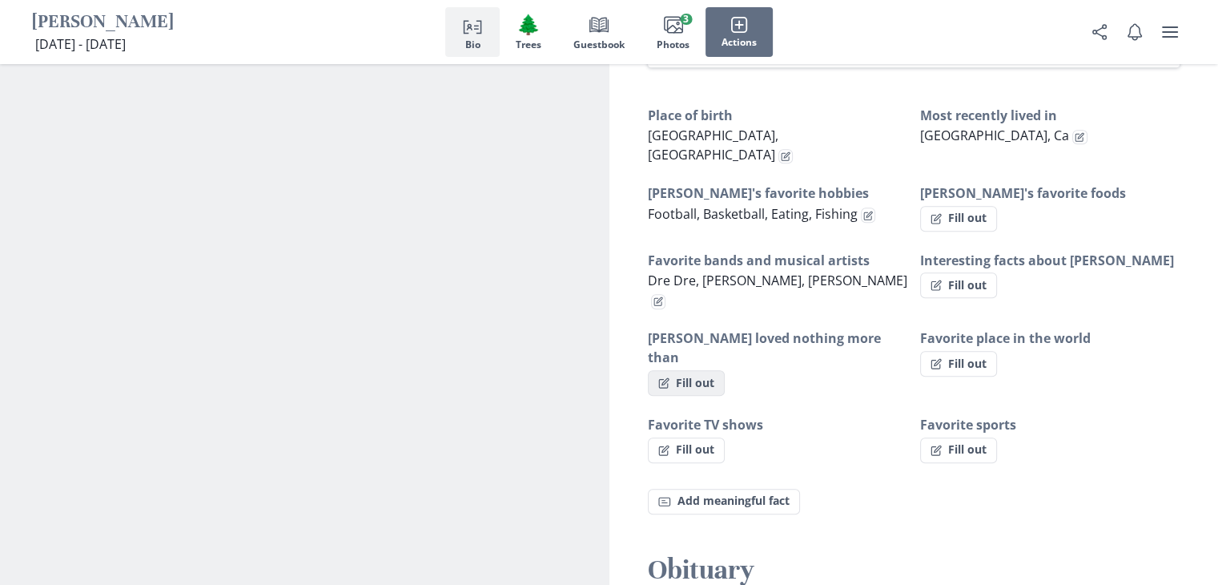
click at [700, 370] on button "Fill out" at bounding box center [686, 383] width 77 height 26
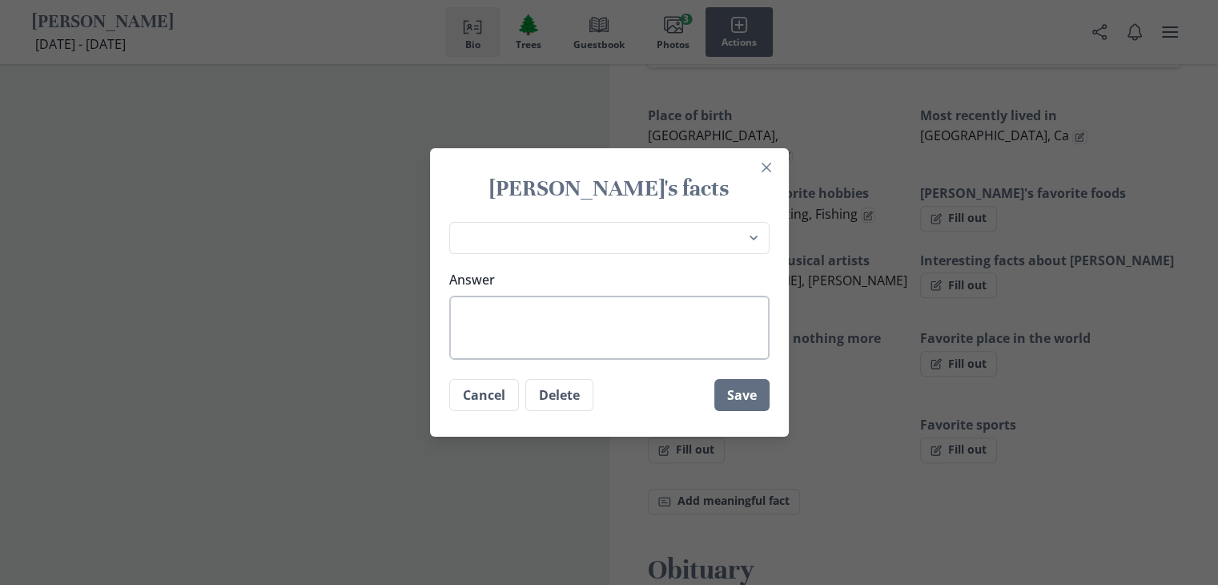
click at [577, 325] on textarea "Answer" at bounding box center [609, 327] width 320 height 64
click at [737, 388] on button "Save" at bounding box center [741, 395] width 55 height 32
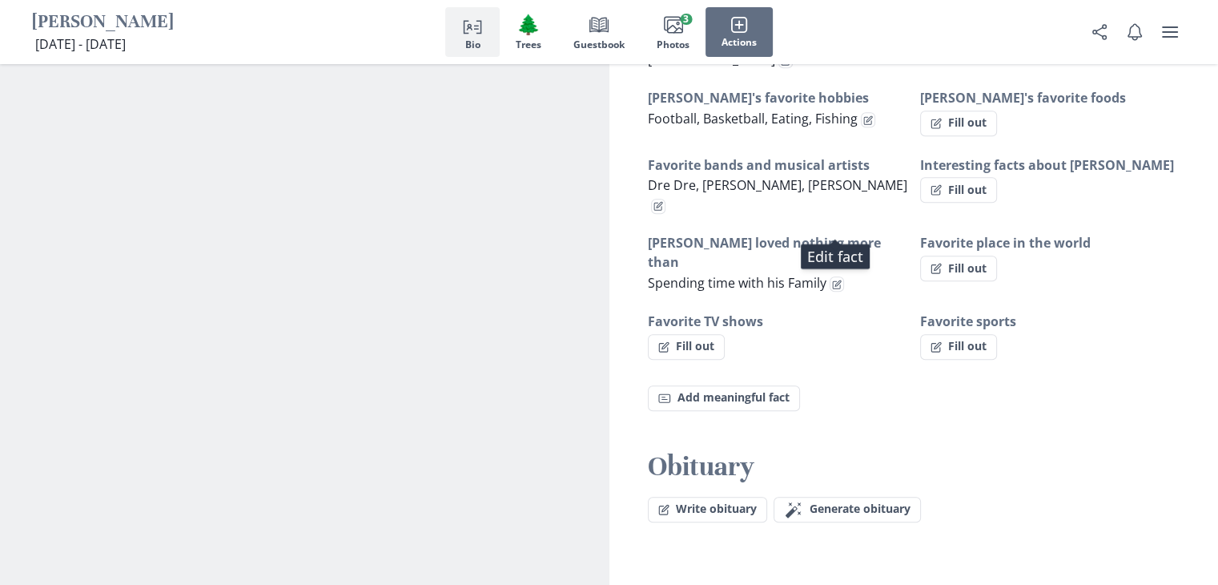
scroll to position [1065, 0]
click at [829, 501] on span "Generate obituary" at bounding box center [860, 508] width 101 height 14
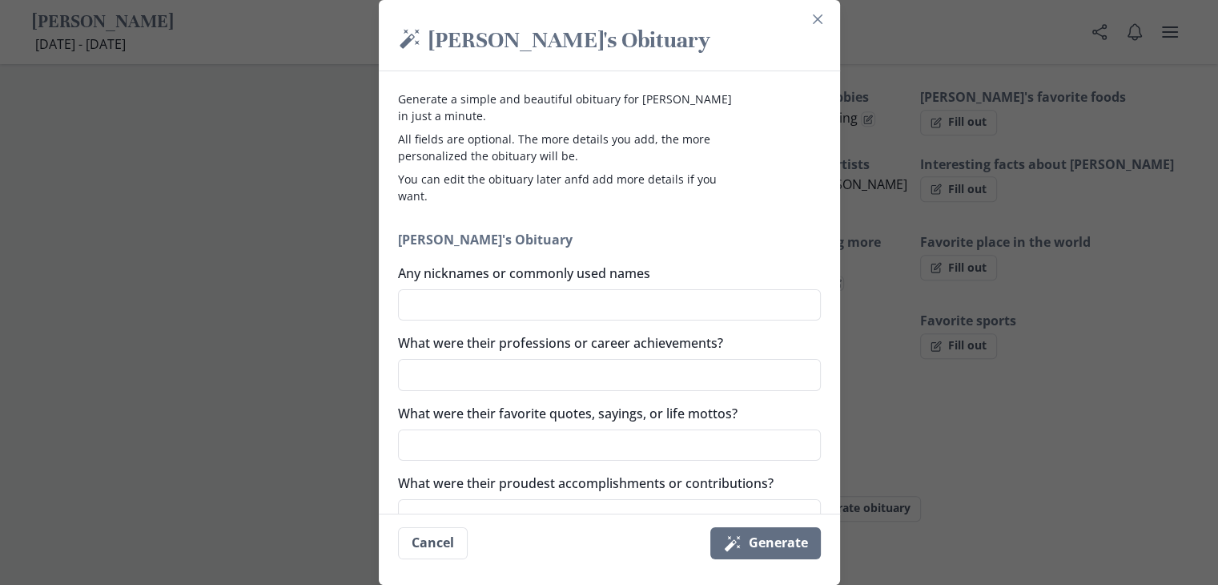
click at [543, 281] on label "Any nicknames or commonly used names" at bounding box center [604, 272] width 413 height 19
click at [543, 289] on textarea "Any nicknames or commonly used names" at bounding box center [609, 305] width 423 height 32
click at [551, 287] on div "Any nicknames or commonly used names" at bounding box center [609, 292] width 423 height 58
click at [504, 290] on textarea "Any nicknames or commonly used names" at bounding box center [609, 305] width 423 height 32
click at [458, 376] on textarea "What were their professions or career achievements?" at bounding box center [609, 375] width 423 height 32
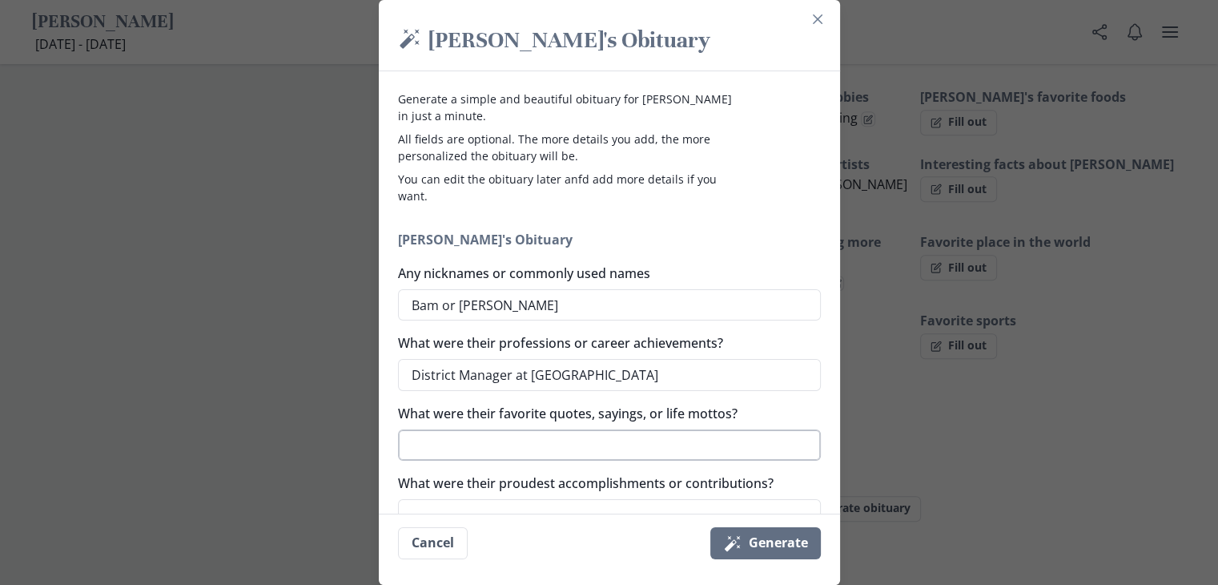
click at [462, 448] on textarea "What were their favorite quotes, sayings, or life mottos?" at bounding box center [609, 445] width 423 height 32
click at [462, 448] on textarea "If you can dream it you can do it!" at bounding box center [609, 445] width 423 height 32
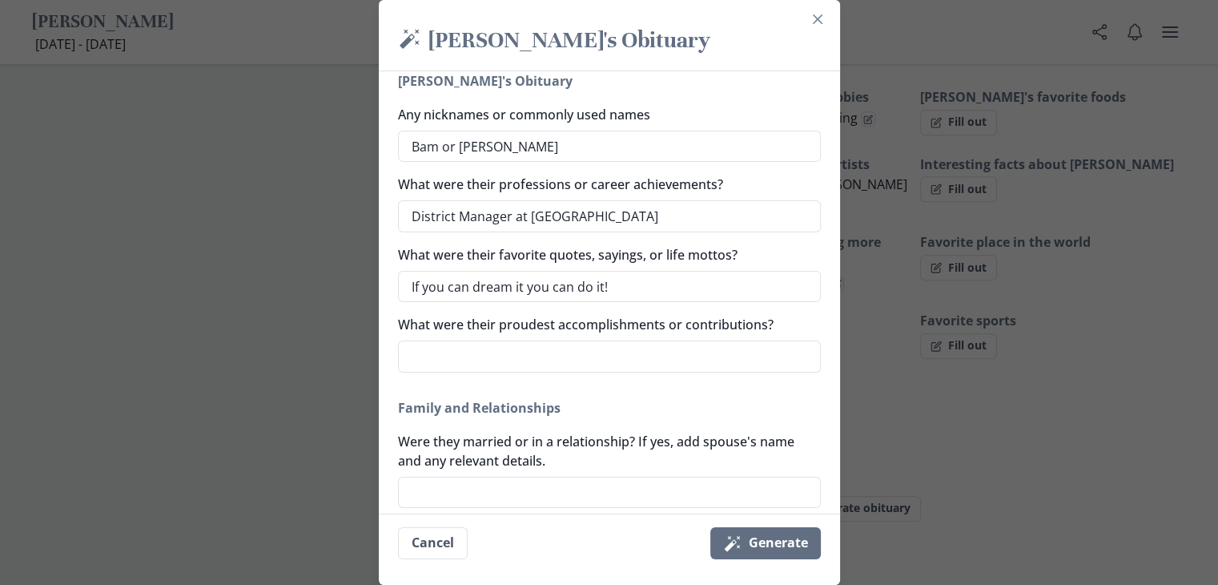
scroll to position [160, 0]
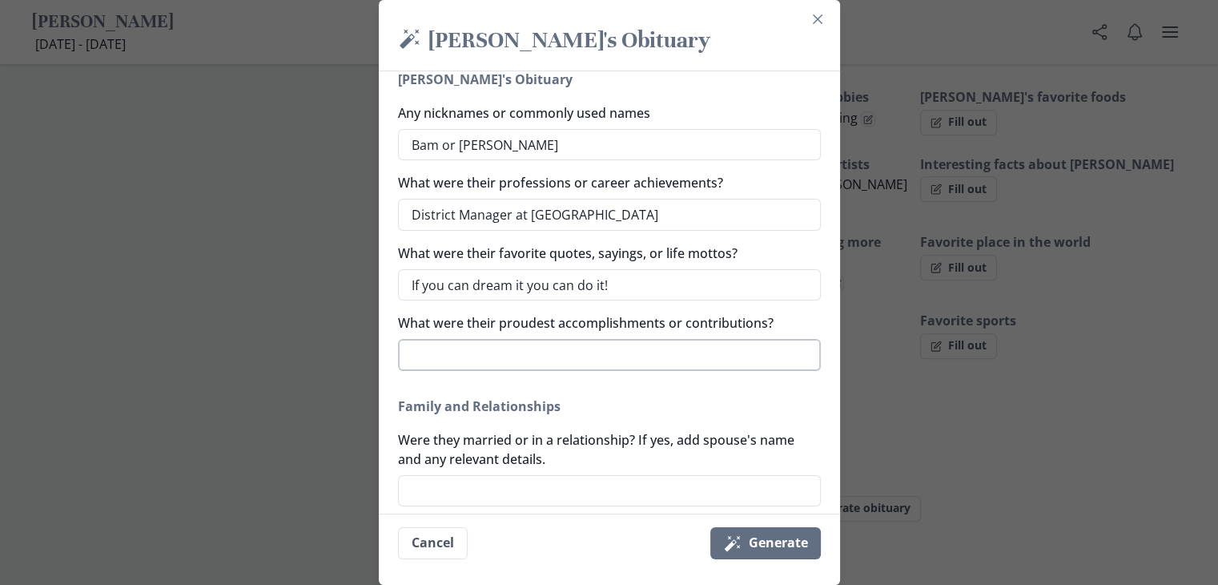
click at [509, 353] on textarea "What were their proudest accomplishments or contributions?" at bounding box center [609, 355] width 423 height 32
click at [509, 495] on textarea "Were they married or in a relationship? If yes, add spouse's name and any relev…" at bounding box center [609, 491] width 423 height 32
click at [561, 497] on textarea "Were they married or in a relationship? If yes, add spouse's name and any relev…" at bounding box center [609, 491] width 423 height 32
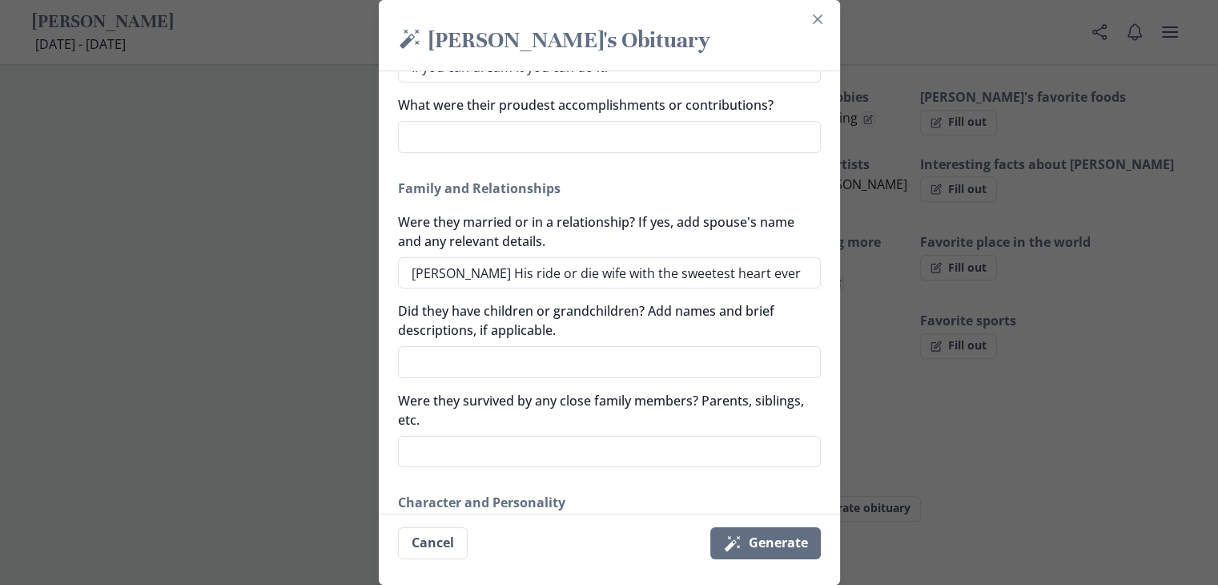
scroll to position [384, 0]
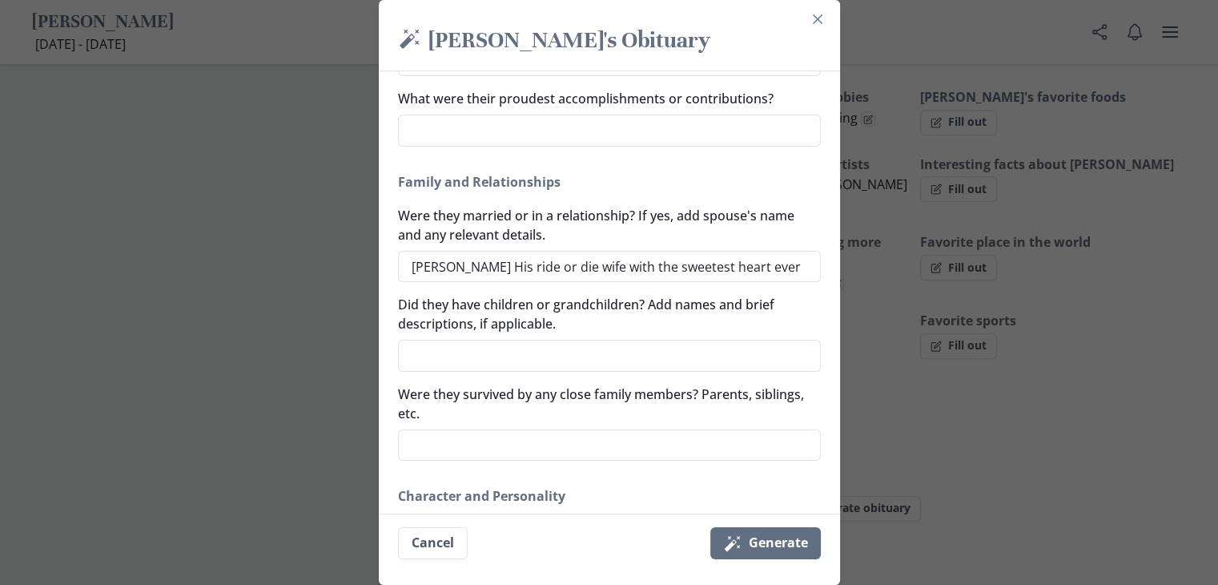
click at [452, 512] on div "[PERSON_NAME]'s Obituary Any nicknames or commonly used names [PERSON_NAME] or …" at bounding box center [609, 471] width 423 height 1276
click at [429, 360] on textarea "Did they have children or grandchildren? Add names and brief descriptions, if a…" at bounding box center [609, 356] width 423 height 32
click at [431, 445] on textarea "Were they survived by any close family members? Parents, siblings, etc." at bounding box center [609, 445] width 423 height 32
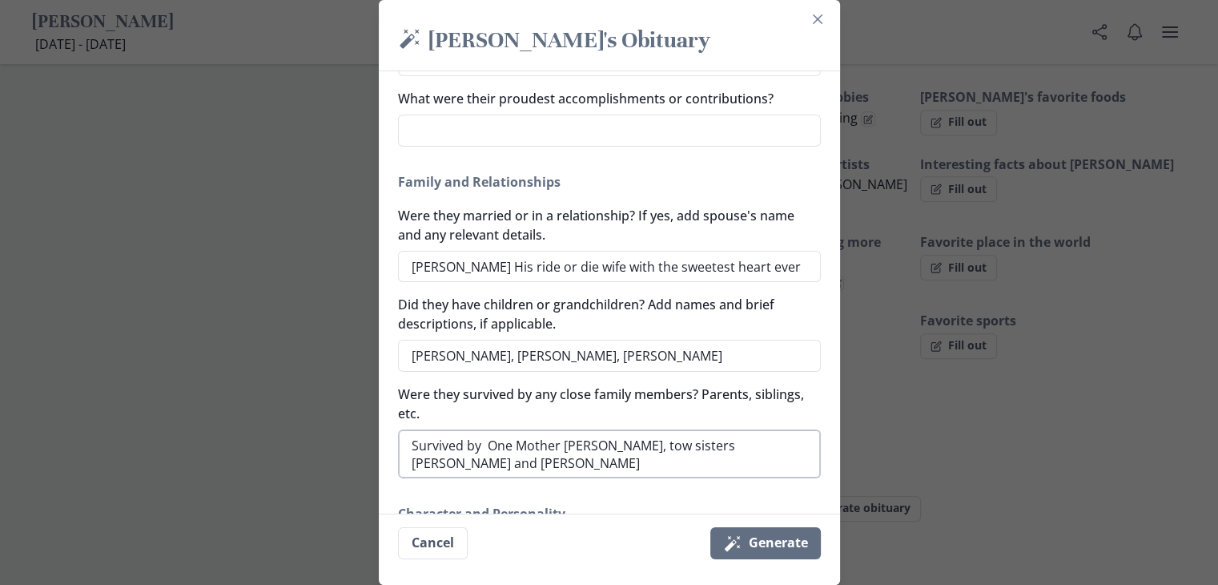
click at [664, 445] on textarea "Survived by One Mother [PERSON_NAME], tow sisters [PERSON_NAME] and [PERSON_NAM…" at bounding box center [609, 454] width 423 height 50
click at [601, 468] on textarea "Survived by One Mother [PERSON_NAME], two sisters [PERSON_NAME] and [PERSON_NAM…" at bounding box center [609, 454] width 423 height 50
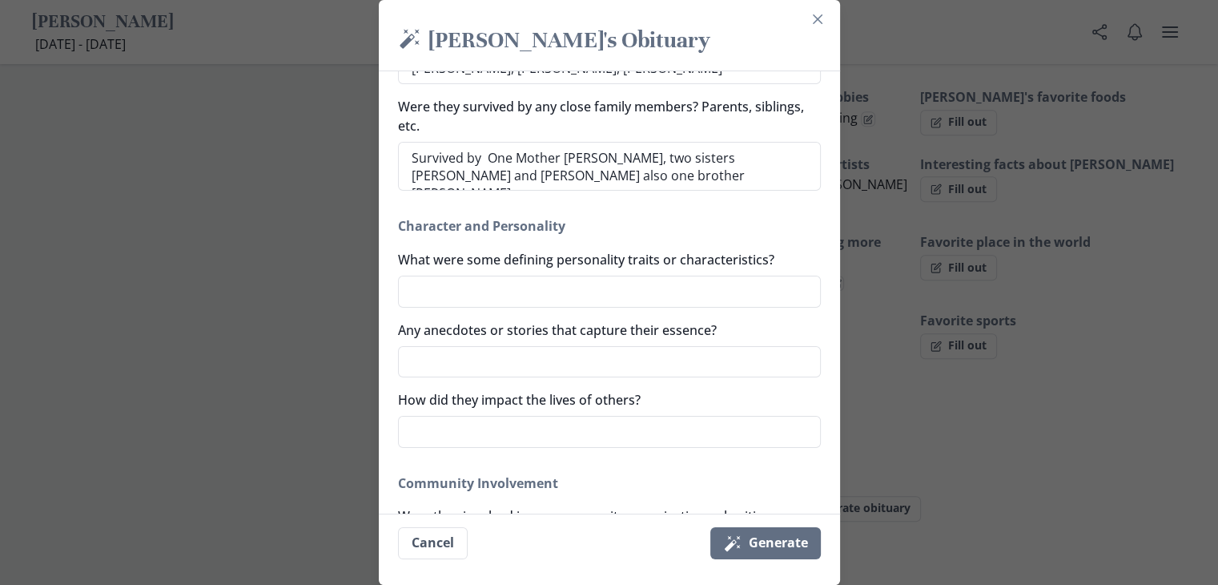
scroll to position [673, 0]
click at [632, 450] on div "[PERSON_NAME]'s Obituary Any nicknames or commonly used names [PERSON_NAME] or …" at bounding box center [609, 191] width 423 height 1294
click at [472, 308] on div "[PERSON_NAME]'s Obituary Any nicknames or commonly used names [PERSON_NAME] or …" at bounding box center [609, 191] width 423 height 1294
click at [445, 283] on textarea "What were some defining personality traits or characteristics?" at bounding box center [609, 291] width 423 height 32
click at [619, 294] on textarea "Generous, Compassionate, Adventorous, intelligient" at bounding box center [609, 291] width 423 height 32
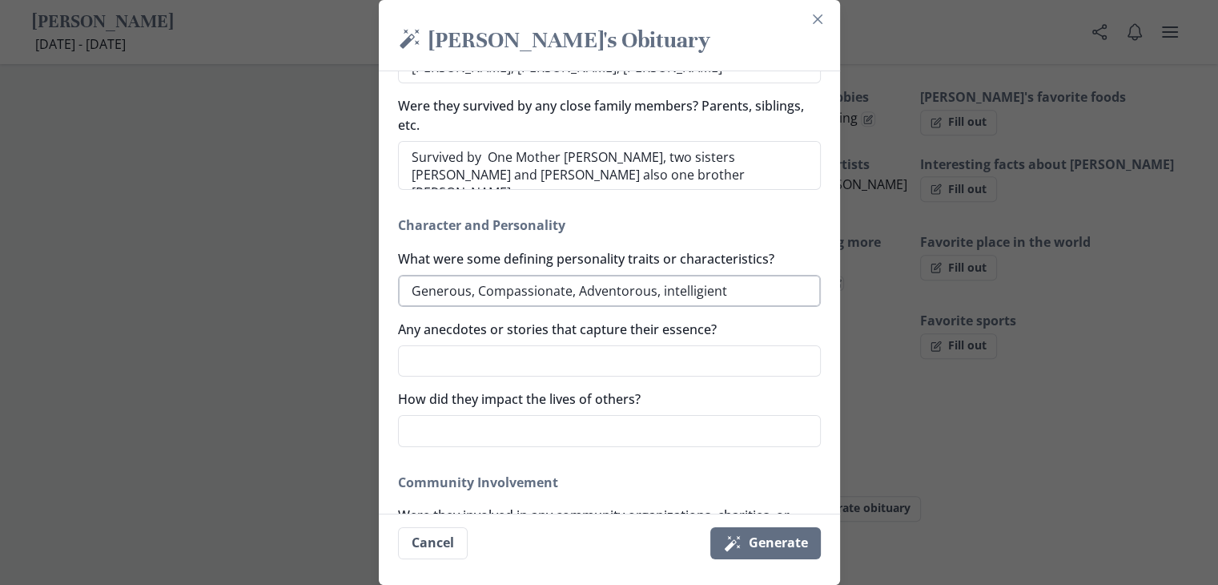
click at [619, 294] on textarea "Generous, Compassionate, Adventorous, intelligient" at bounding box center [609, 291] width 423 height 32
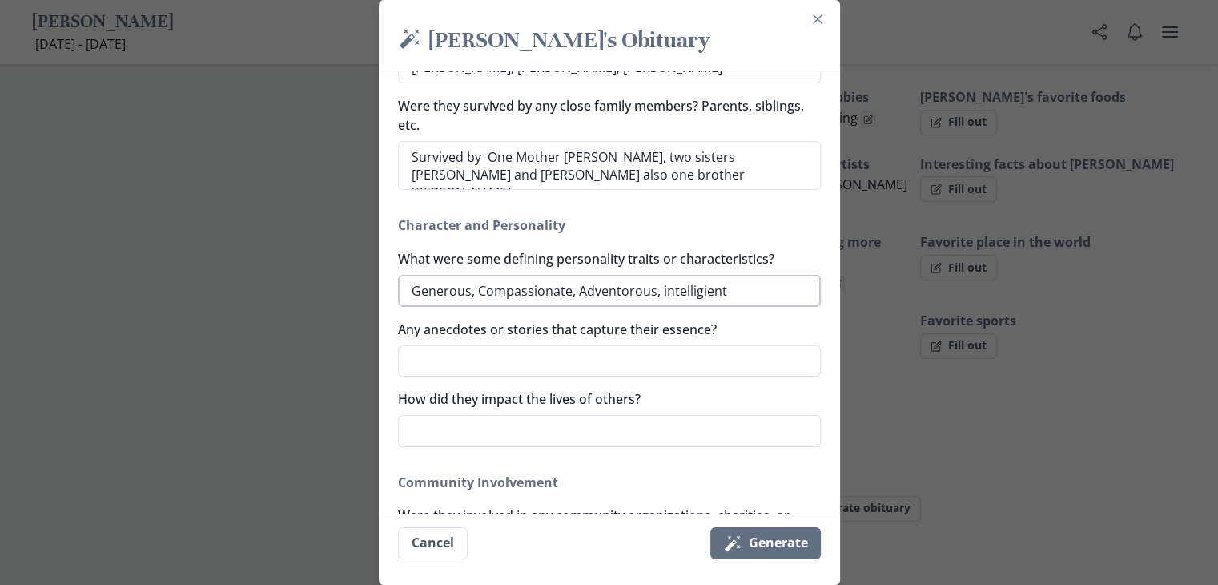
click at [630, 291] on textarea "Generous, Compassionate, Adventorous, intelligient" at bounding box center [609, 291] width 423 height 32
click at [722, 287] on textarea "Generous, Compassionate, Adventurous, intelligient" at bounding box center [609, 291] width 423 height 32
click at [708, 289] on textarea "Generous, Compassionate, Adventurous, intelligient" at bounding box center [609, 291] width 423 height 32
click at [708, 289] on textarea "Generous, Compassionate, Adventurous, intelligent" at bounding box center [609, 291] width 423 height 32
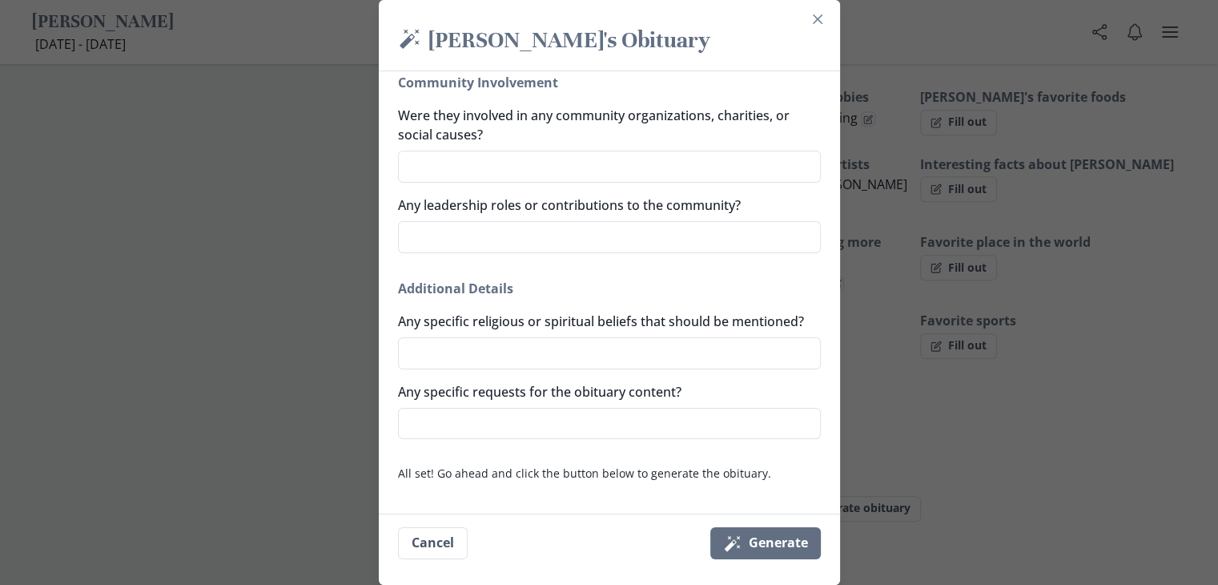
scroll to position [1091, 0]
click at [472, 339] on textarea "Any specific religious or spiritual beliefs that should be mentioned?" at bounding box center [609, 353] width 423 height 32
click at [804, 539] on button "Magic wand Generate" at bounding box center [765, 543] width 111 height 32
click at [785, 549] on button "Magic wand Generate" at bounding box center [765, 543] width 111 height 32
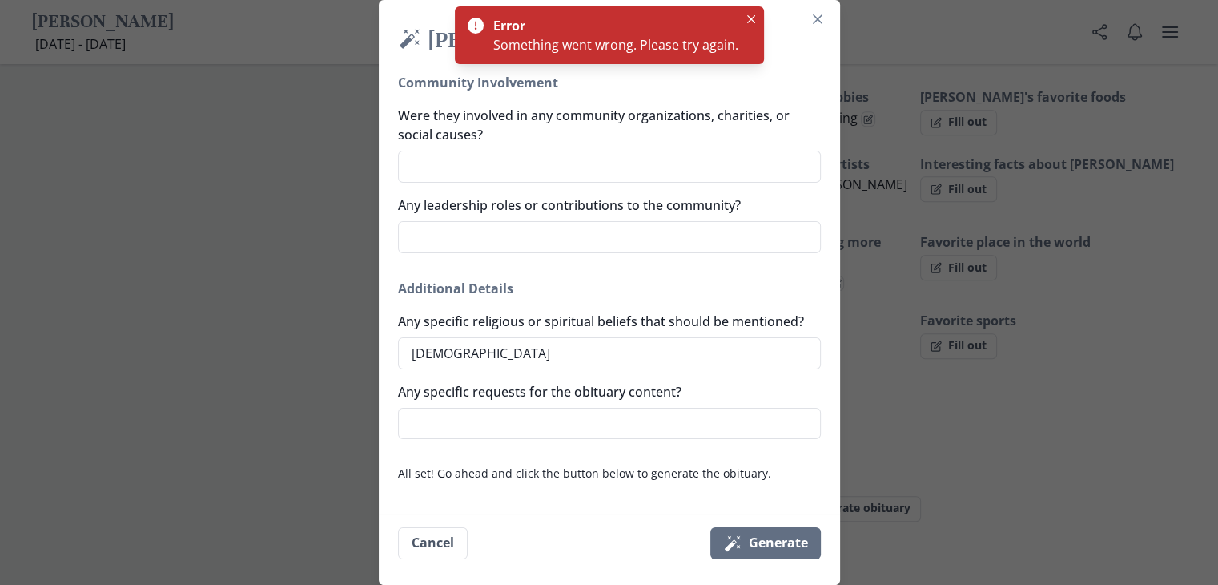
click at [750, 14] on button "Close" at bounding box center [751, 19] width 19 height 19
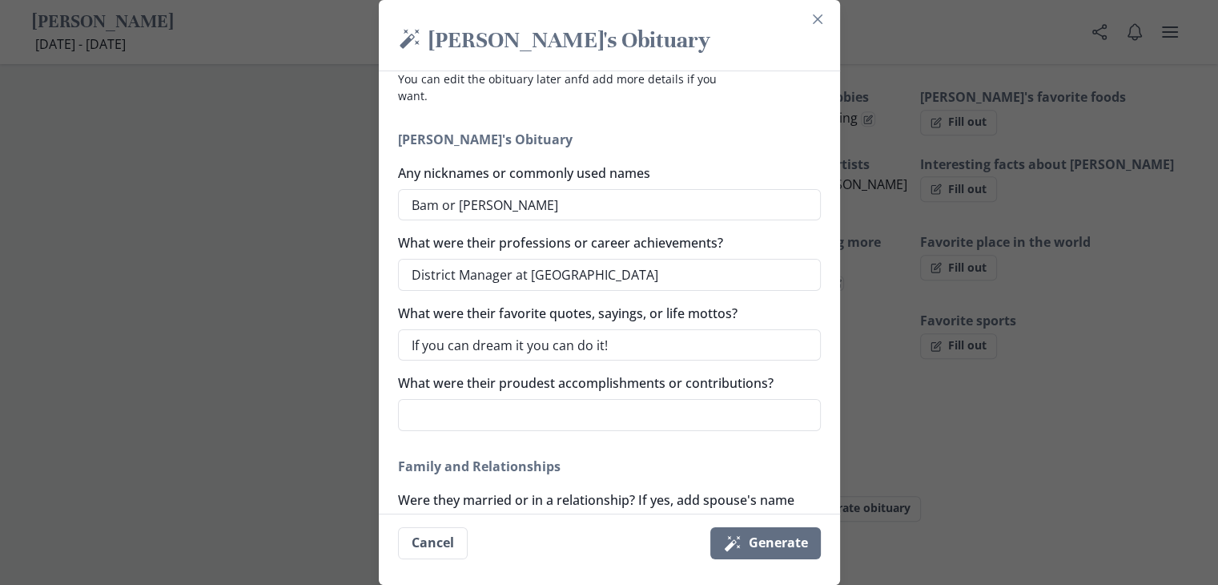
scroll to position [98, 0]
click at [772, 544] on button "Magic wand Generate" at bounding box center [765, 543] width 111 height 32
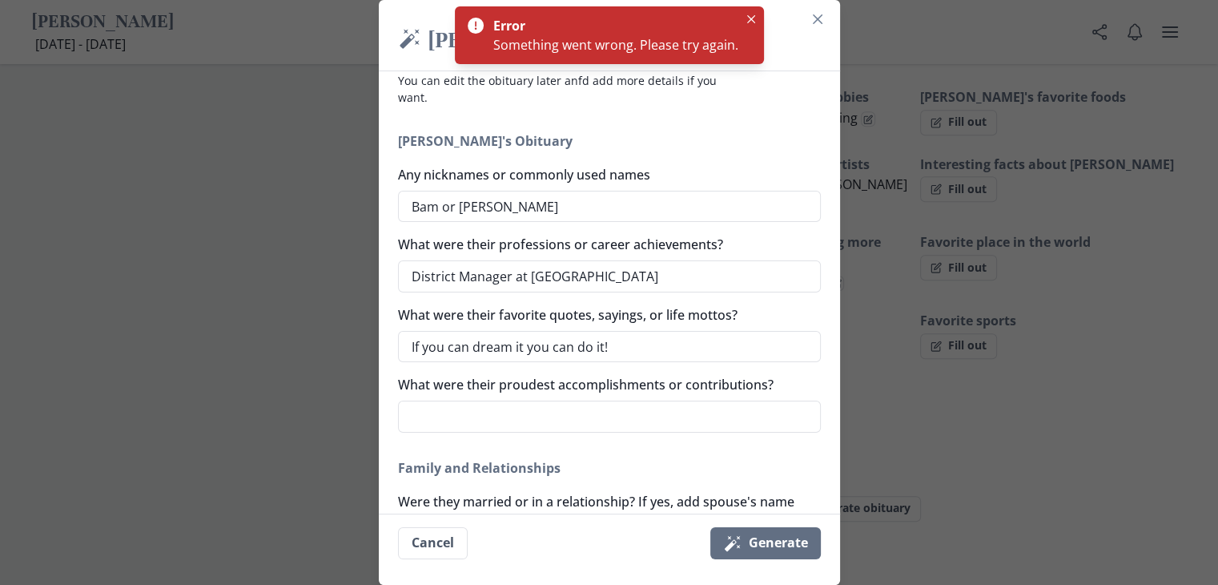
click at [759, 30] on div "Error Something went wrong. Please try again." at bounding box center [609, 35] width 309 height 58
click at [747, 15] on icon "Close" at bounding box center [751, 19] width 8 height 8
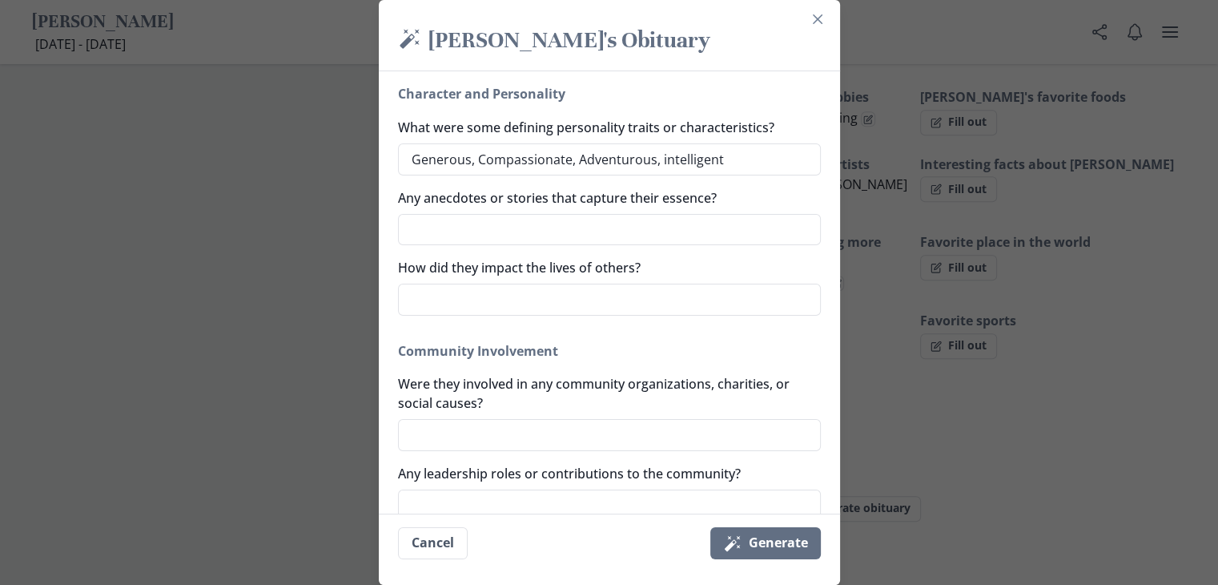
scroll to position [819, 0]
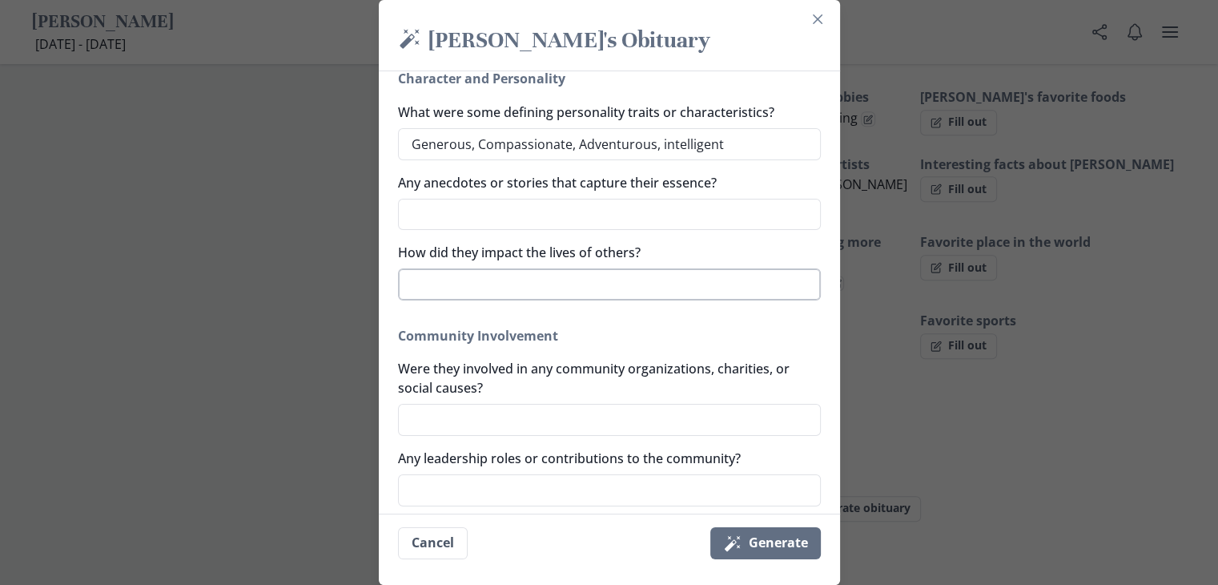
click at [435, 287] on textarea "How did they impact the lives of others?" at bounding box center [609, 284] width 423 height 32
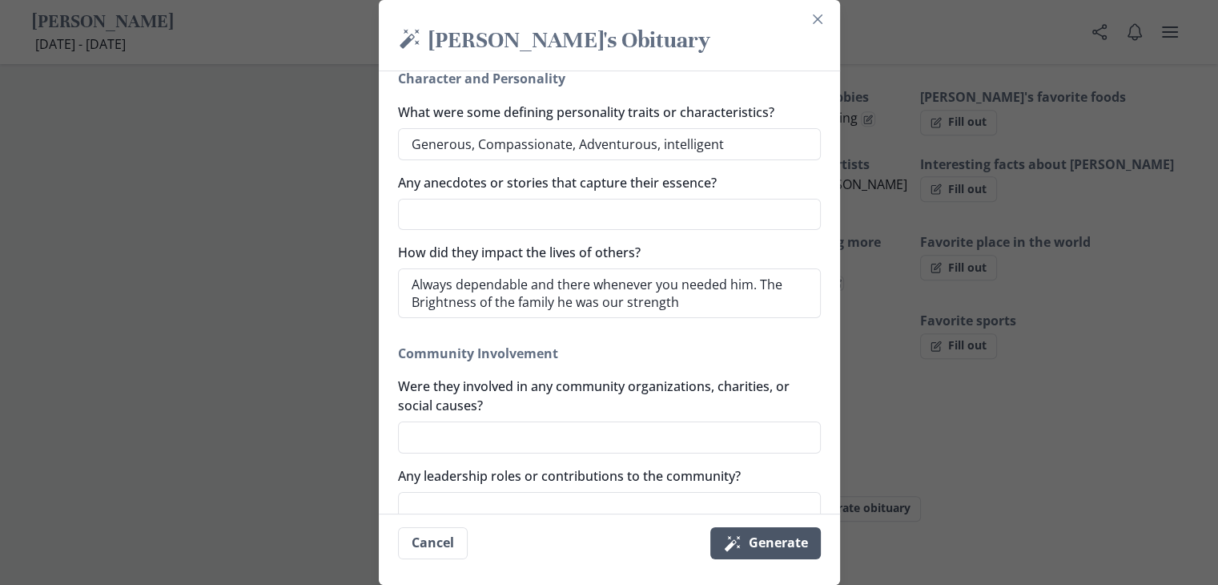
click at [792, 539] on button "Magic wand Generate" at bounding box center [765, 543] width 111 height 32
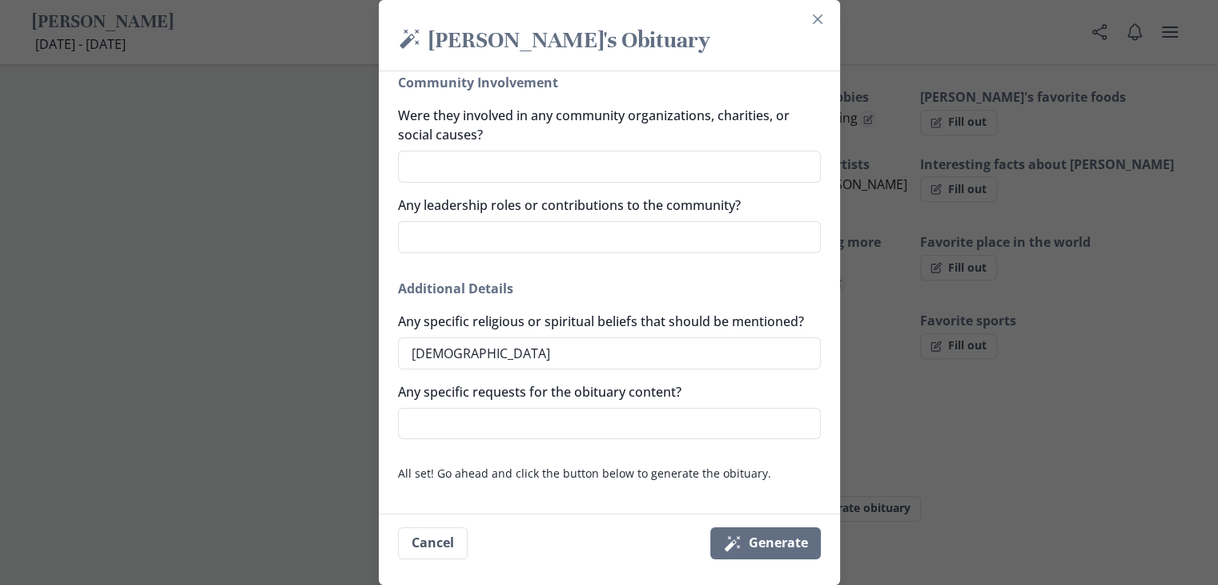
scroll to position [1109, 0]
click at [754, 544] on button "Magic wand Generate" at bounding box center [765, 543] width 111 height 32
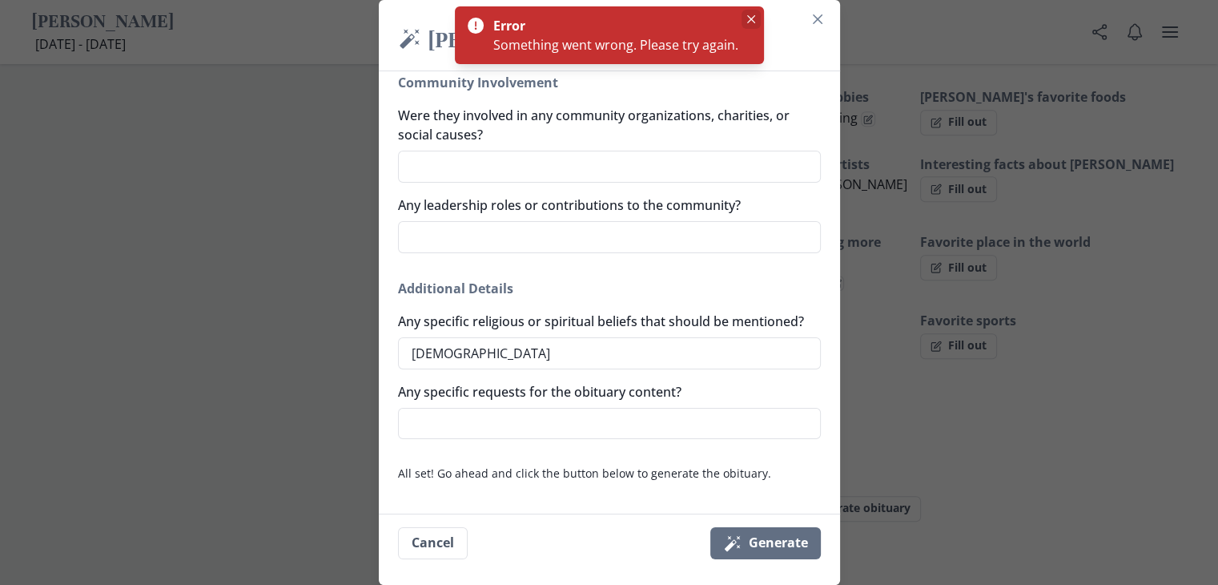
click at [747, 19] on icon "Close" at bounding box center [751, 19] width 8 height 8
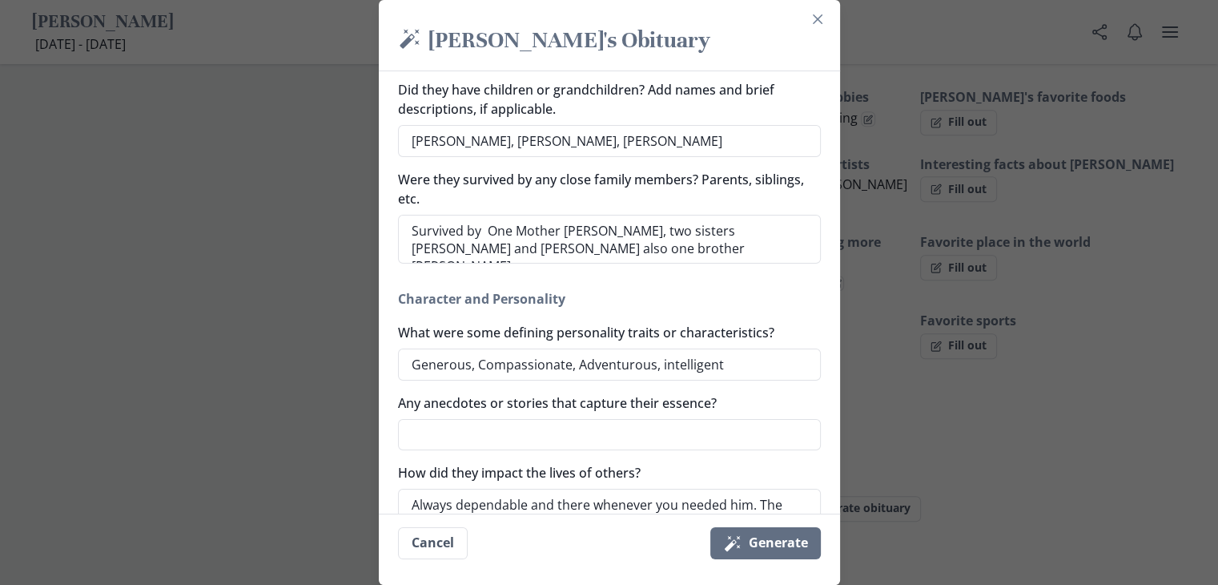
scroll to position [597, 0]
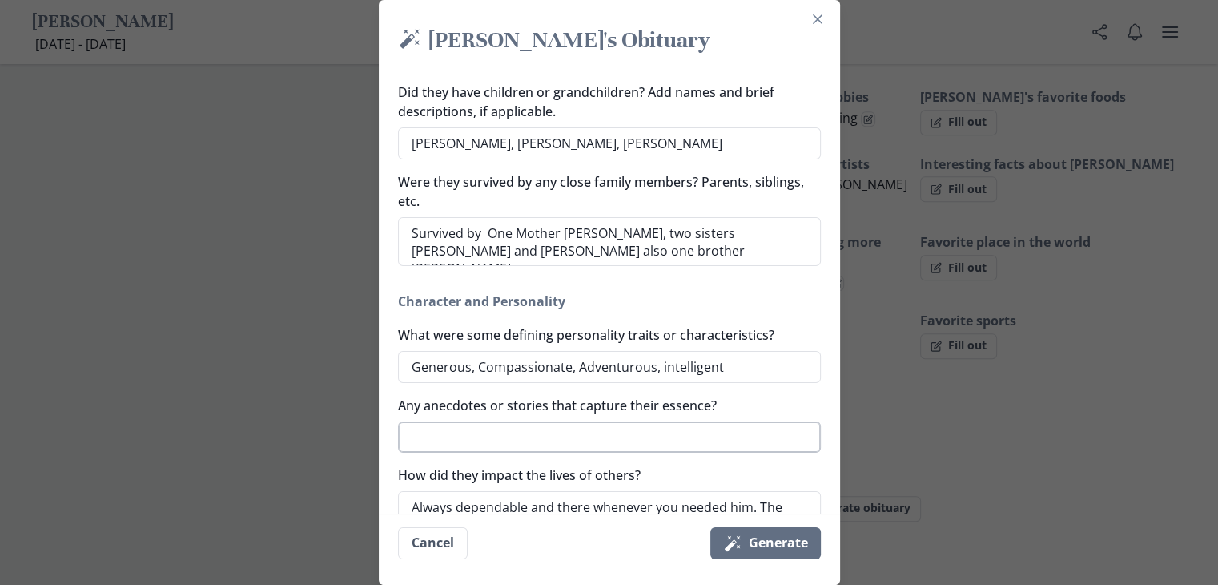
click at [419, 433] on textarea "Any anecdotes or stories that capture their essence?" at bounding box center [609, 437] width 423 height 32
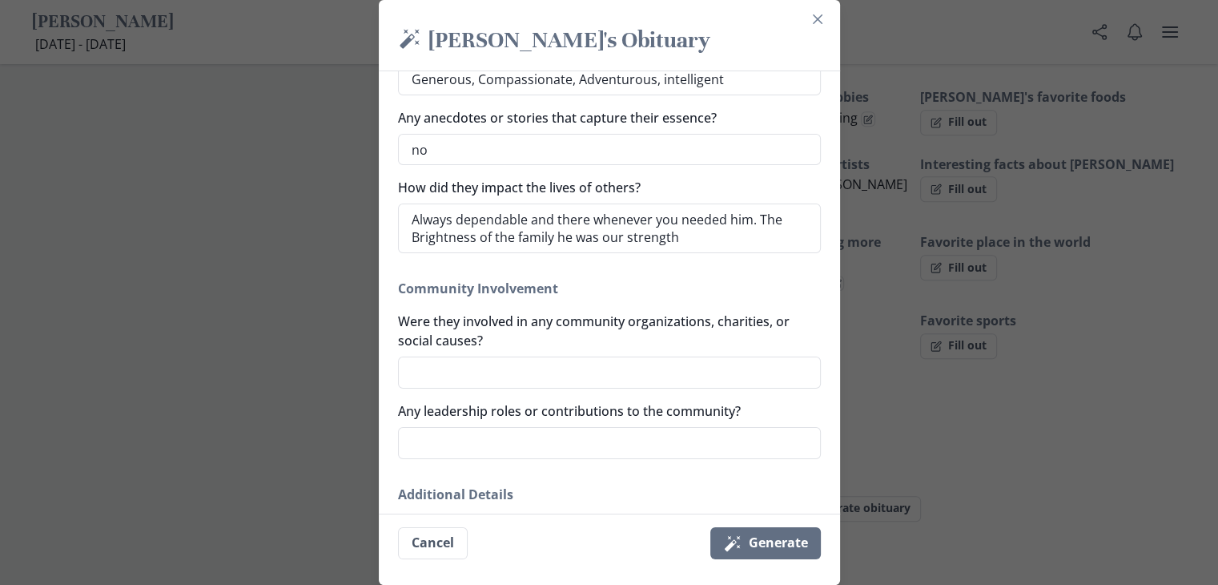
scroll to position [917, 0]
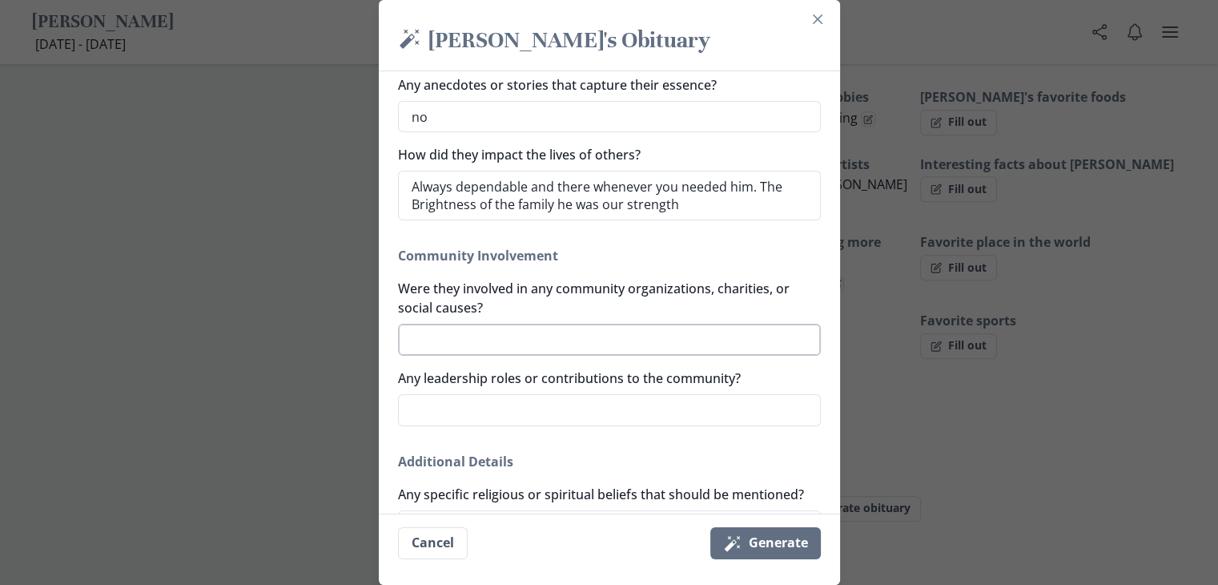
click at [507, 336] on textarea "Were they involved in any community organizations, charities, or social causes?" at bounding box center [609, 340] width 423 height 32
click at [488, 399] on textarea "Any leadership roles or contributions to the community?" at bounding box center [609, 410] width 423 height 32
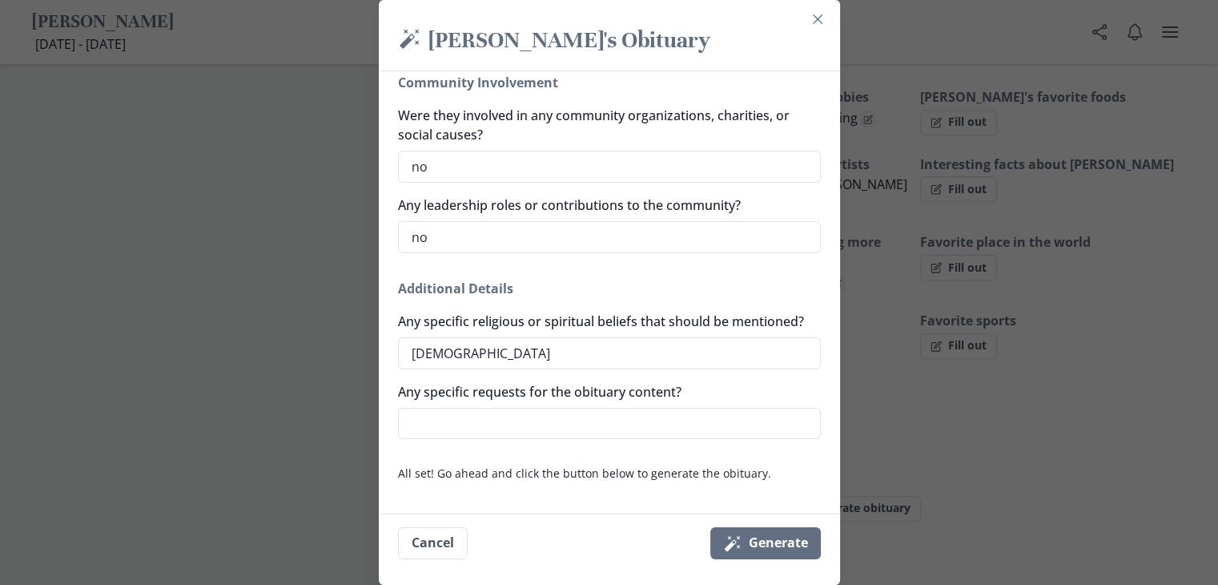
scroll to position [1109, 0]
click at [494, 436] on textarea "Any specific requests for the obituary content?" at bounding box center [609, 424] width 423 height 32
click at [779, 540] on button "Magic wand Generate" at bounding box center [765, 543] width 111 height 32
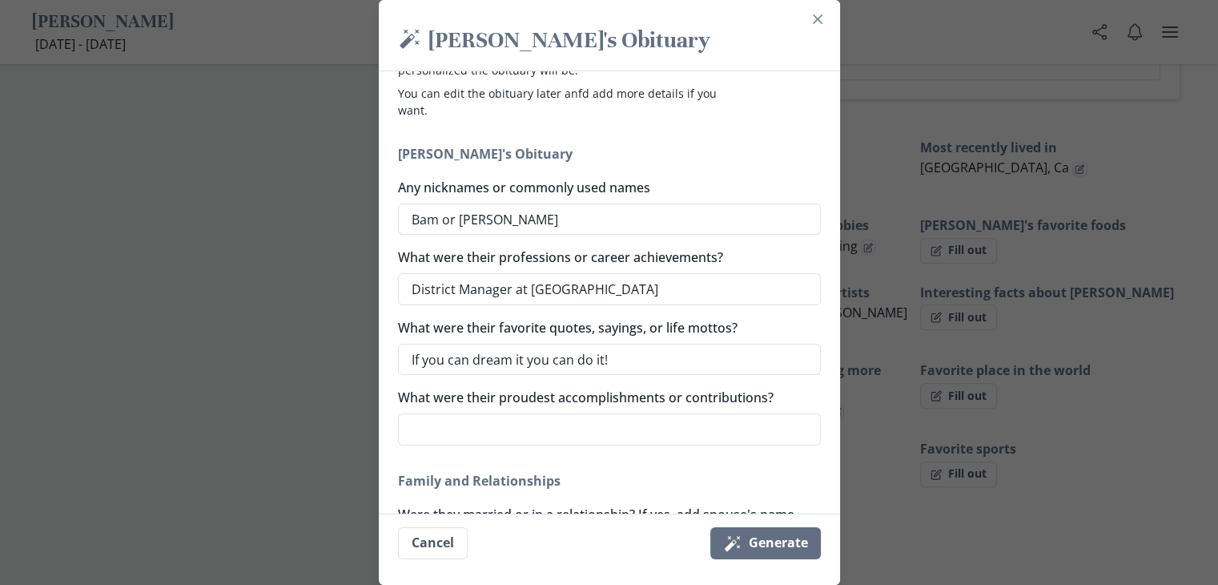
scroll to position [52, 0]
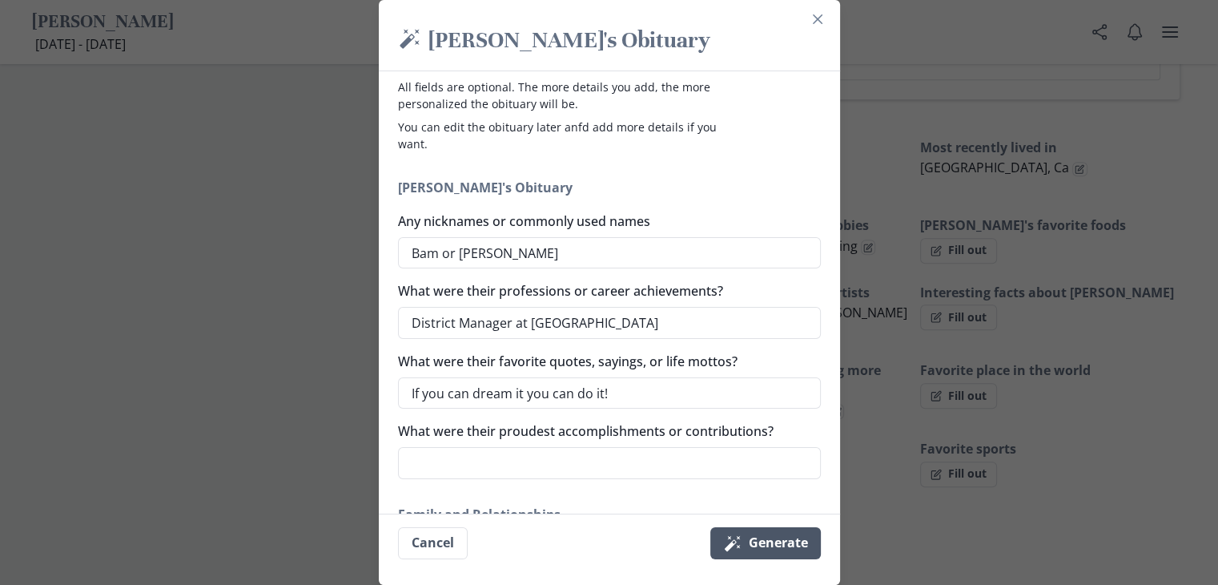
click at [806, 529] on button "Magic wand Generate" at bounding box center [765, 543] width 111 height 32
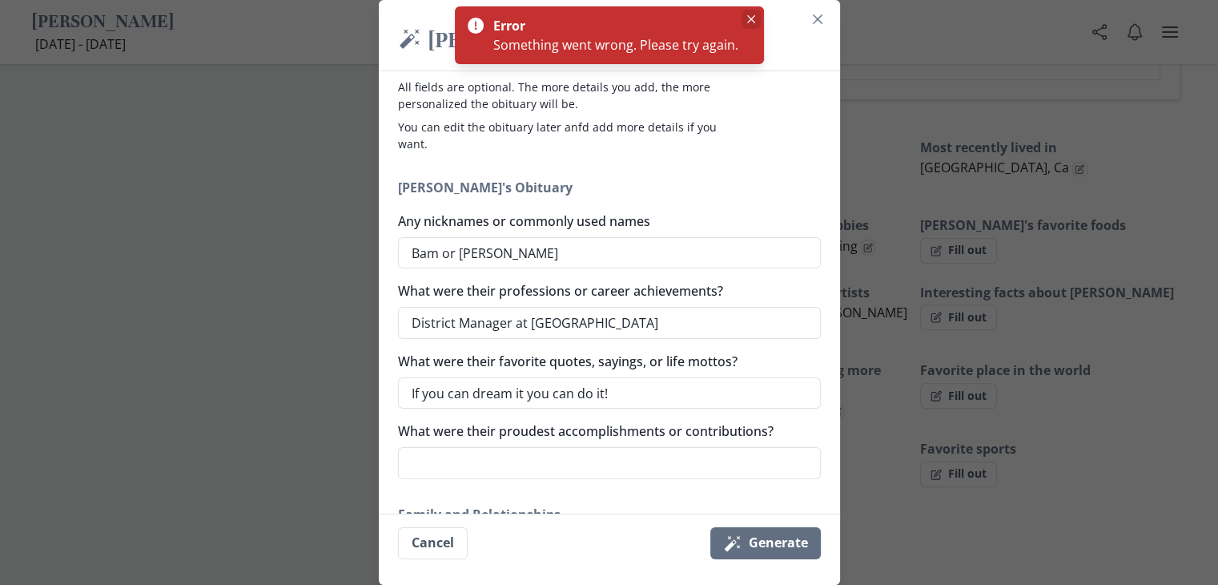
click at [747, 19] on icon "Close" at bounding box center [751, 19] width 8 height 8
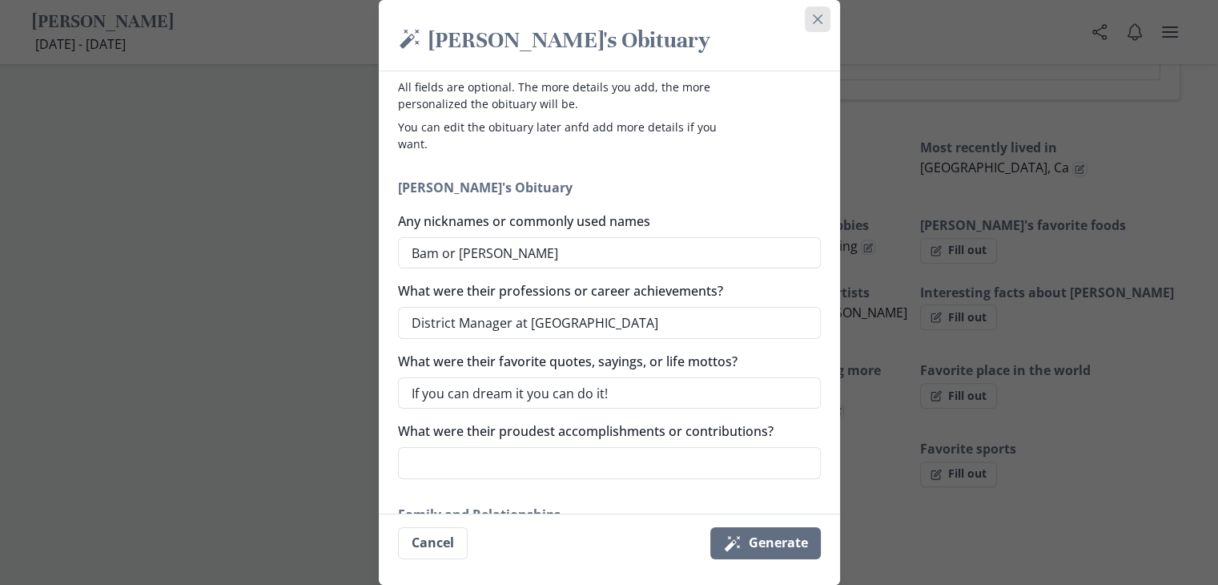
click at [814, 12] on button "Close" at bounding box center [818, 19] width 26 height 26
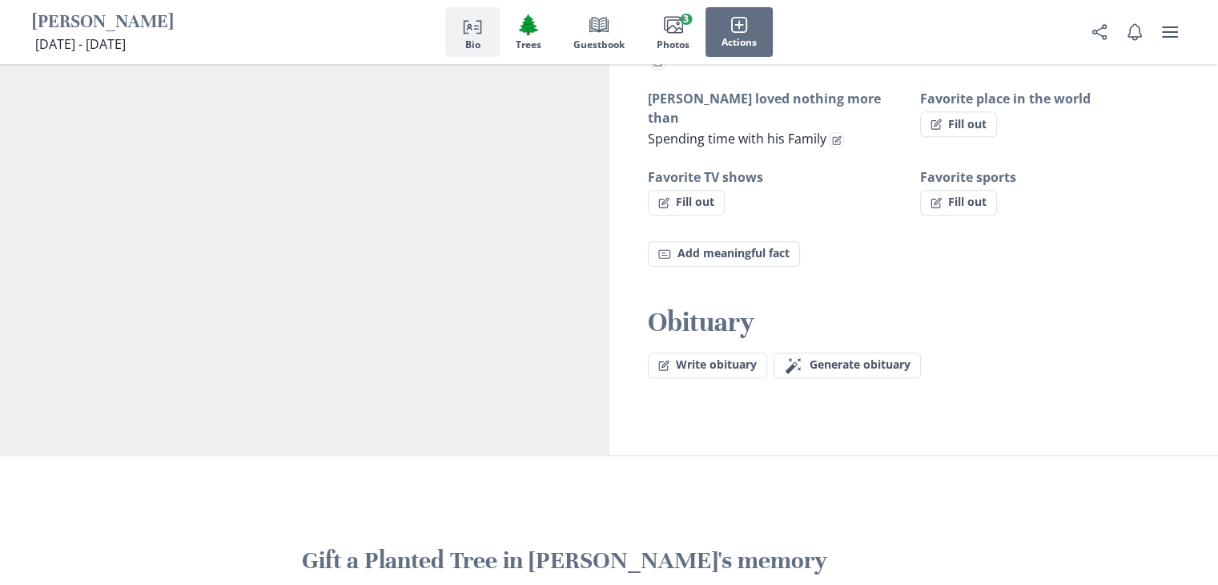
scroll to position [1212, 0]
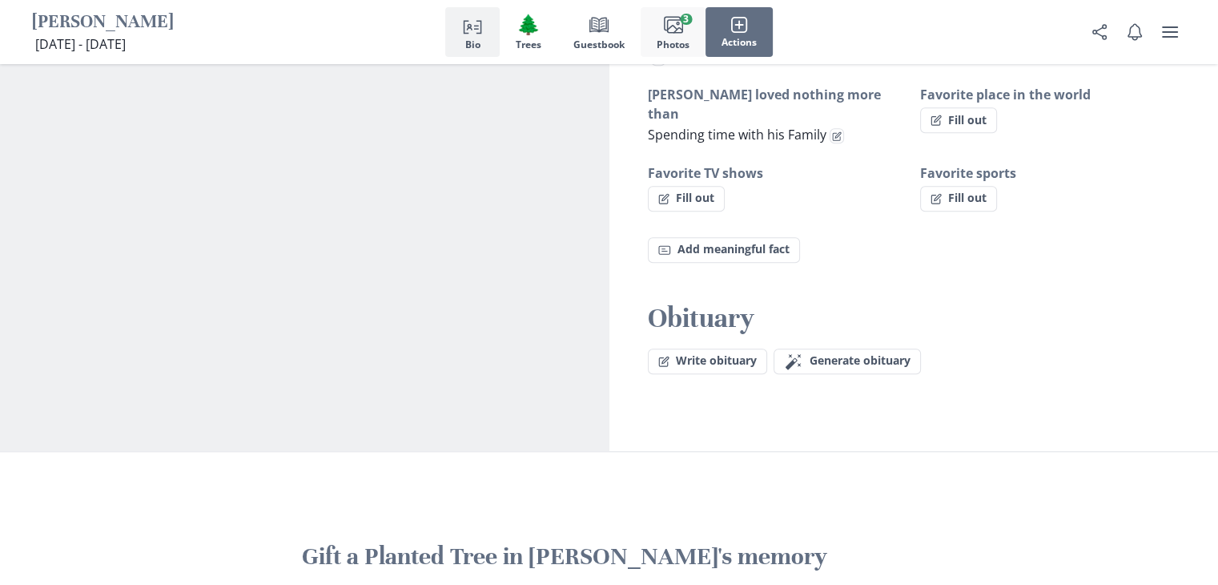
click at [677, 22] on ellipse "button" at bounding box center [678, 23] width 2 height 2
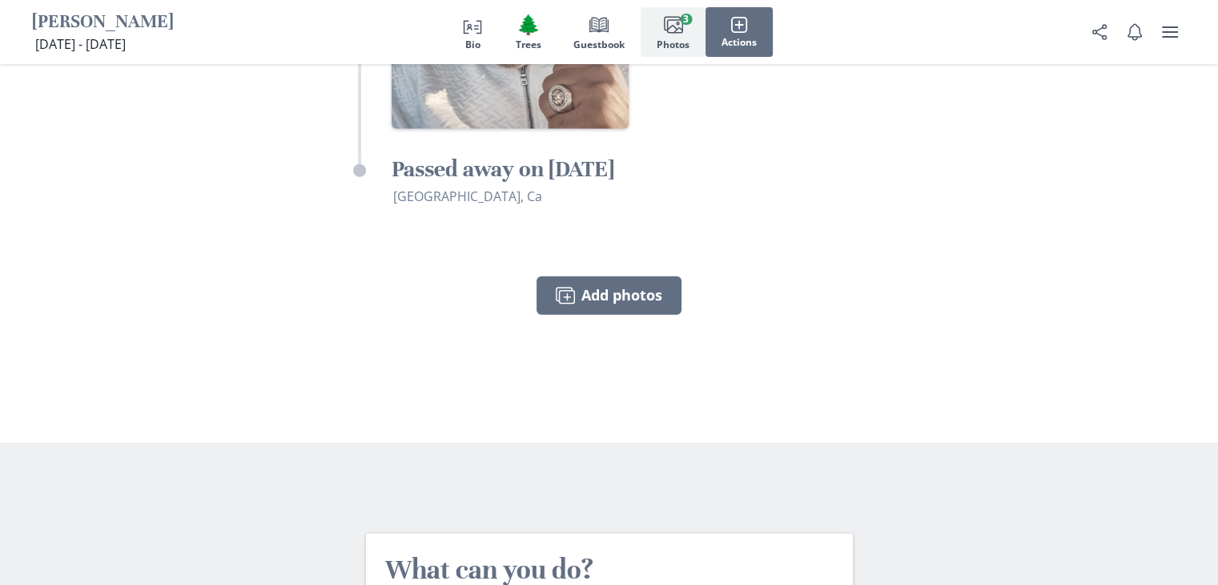
scroll to position [4375, 0]
